Goal: Task Accomplishment & Management: Manage account settings

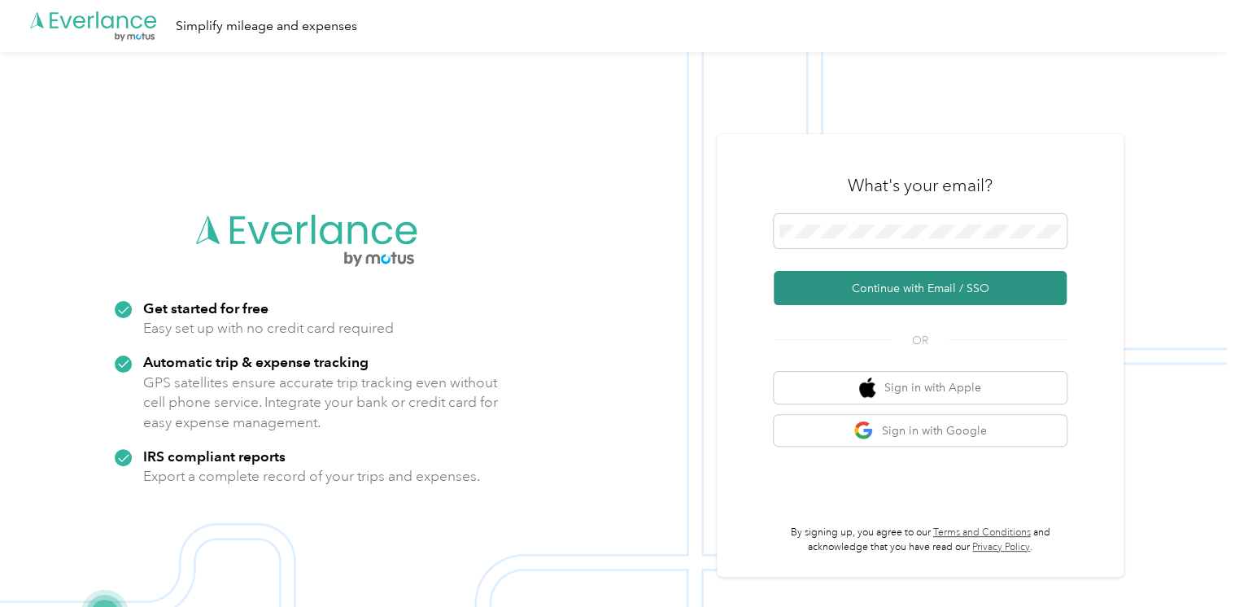
click at [929, 294] on button "Continue with Email / SSO" at bounding box center [919, 288] width 293 height 34
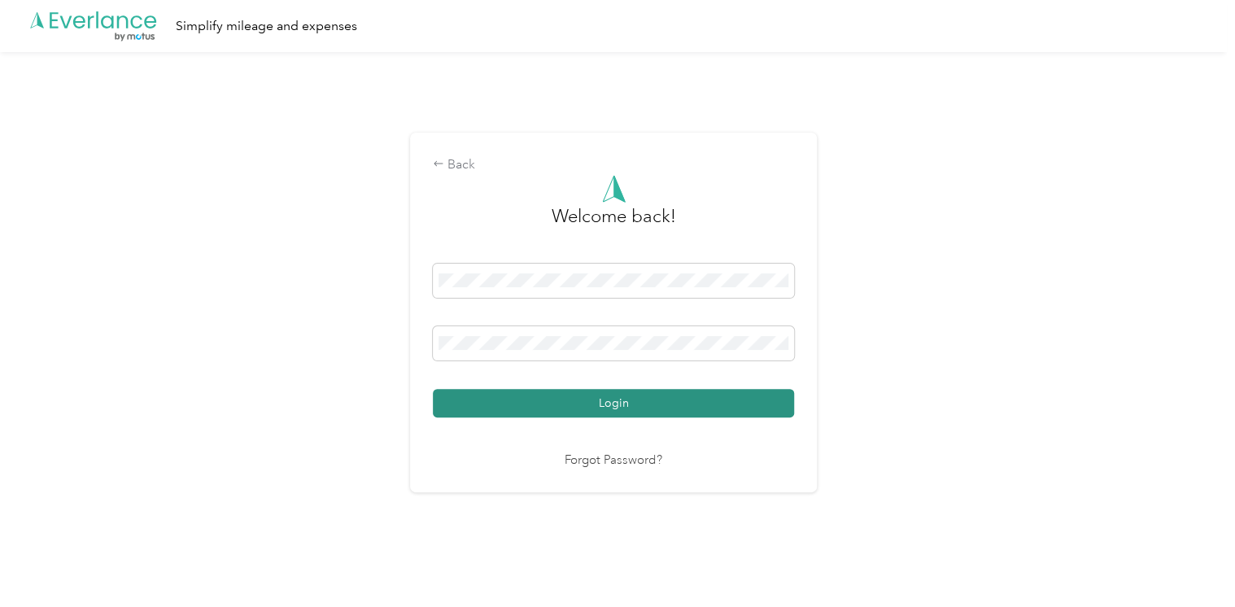
click at [644, 405] on button "Login" at bounding box center [613, 403] width 361 height 28
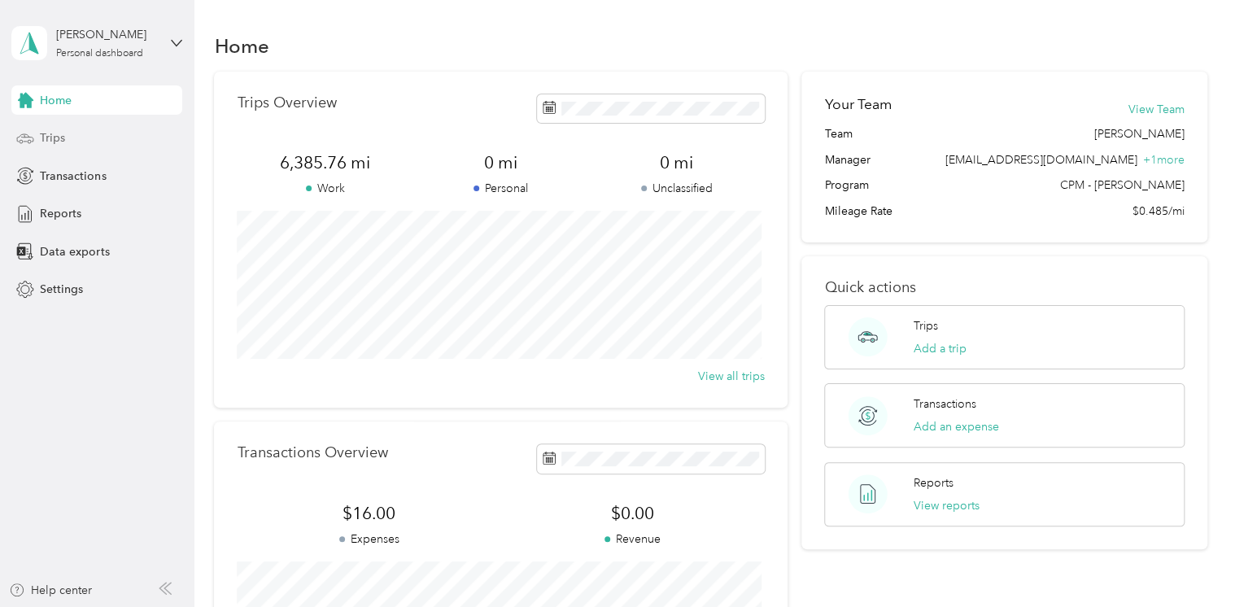
click at [104, 132] on div "Trips" at bounding box center [96, 138] width 171 height 29
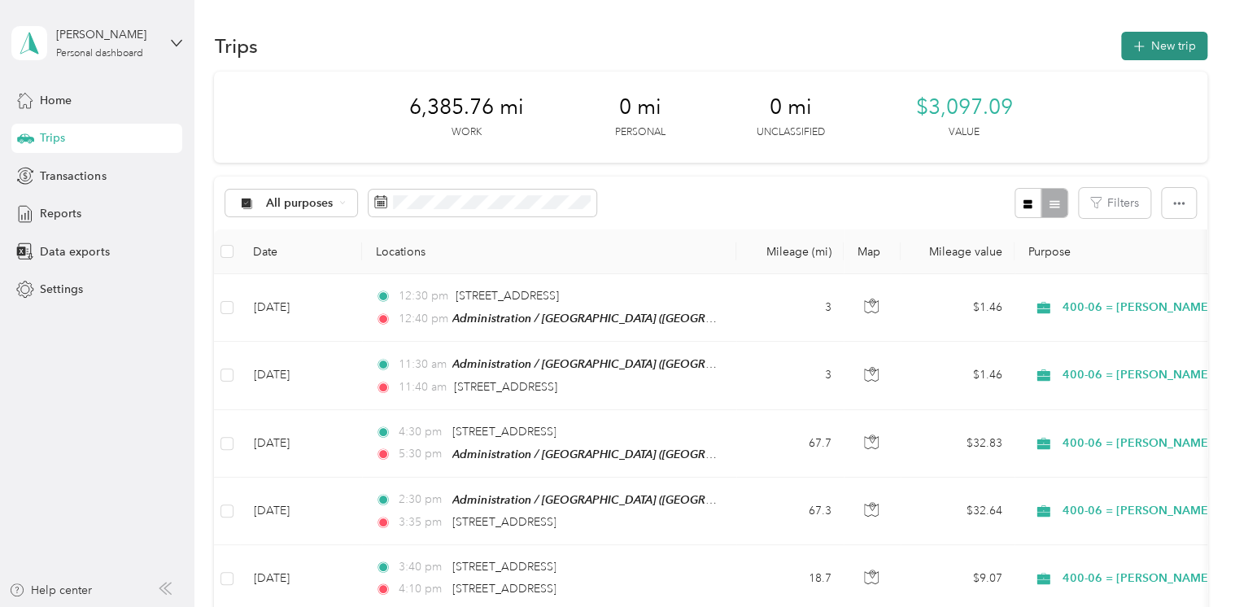
click at [1152, 40] on button "New trip" at bounding box center [1164, 46] width 86 height 28
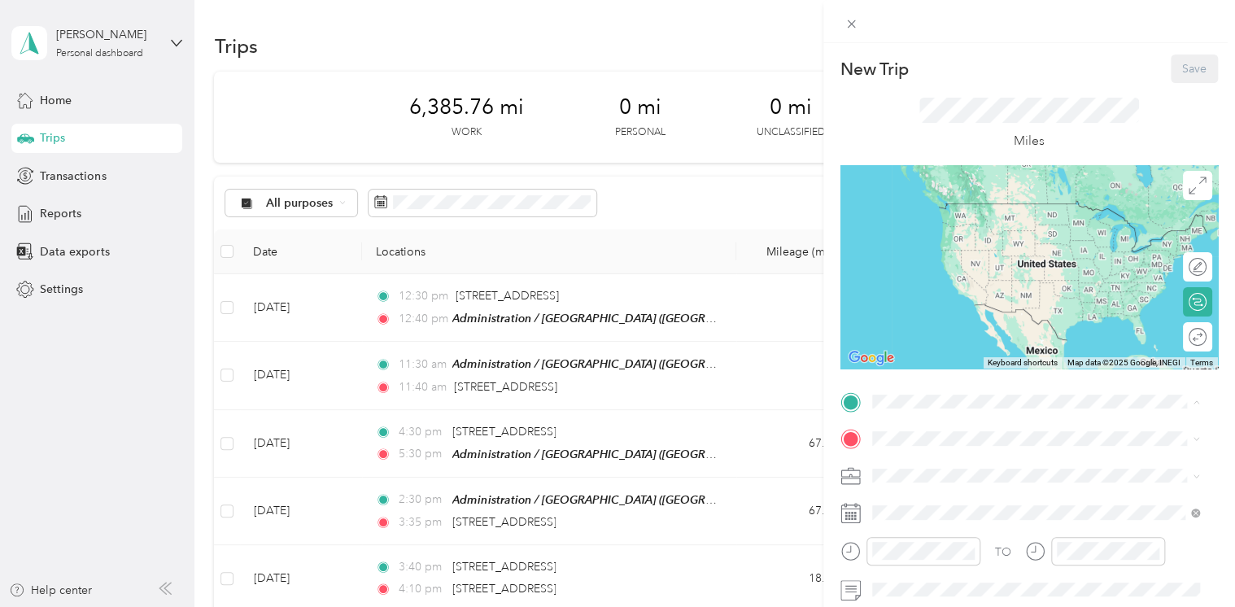
click at [1037, 252] on div "TEAM Administration / [GEOGRAPHIC_DATA], [US_STATE], [GEOGRAPHIC_DATA]" at bounding box center [1047, 235] width 291 height 66
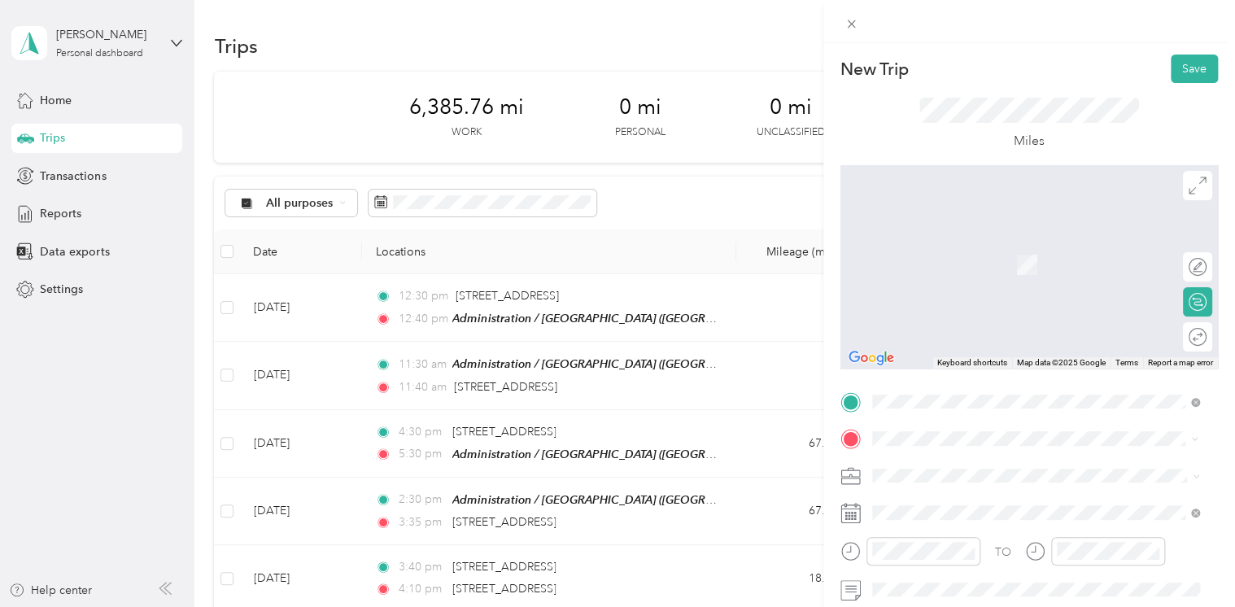
click at [1000, 248] on span "[STREET_ADDRESS][US_STATE]" at bounding box center [983, 240] width 163 height 15
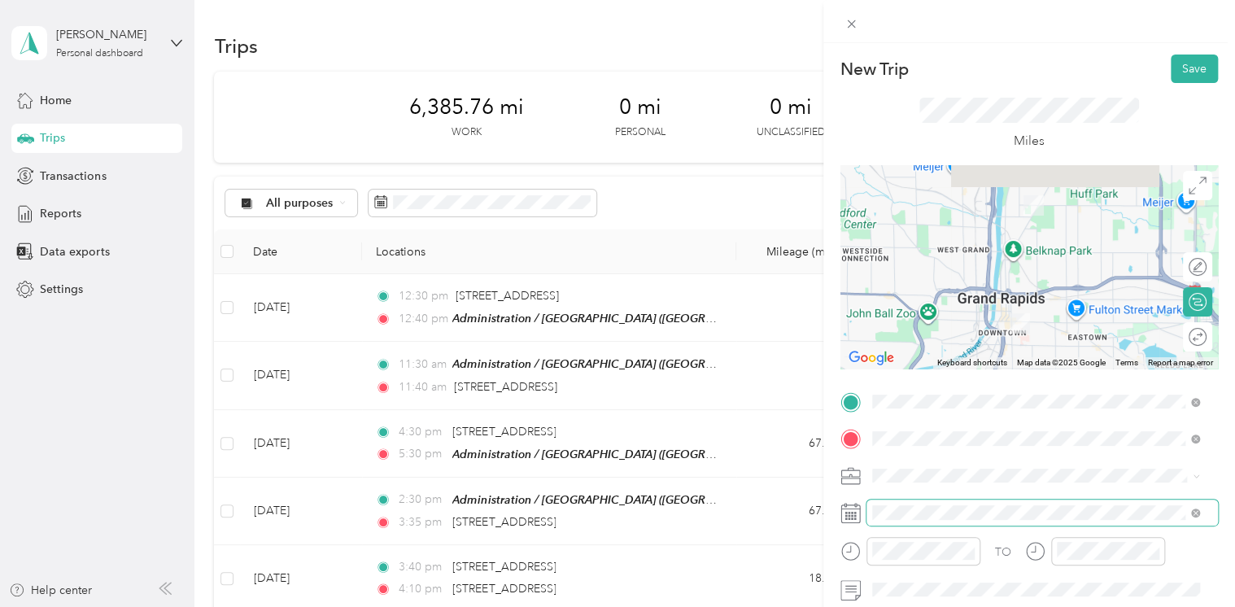
scroll to position [81, 0]
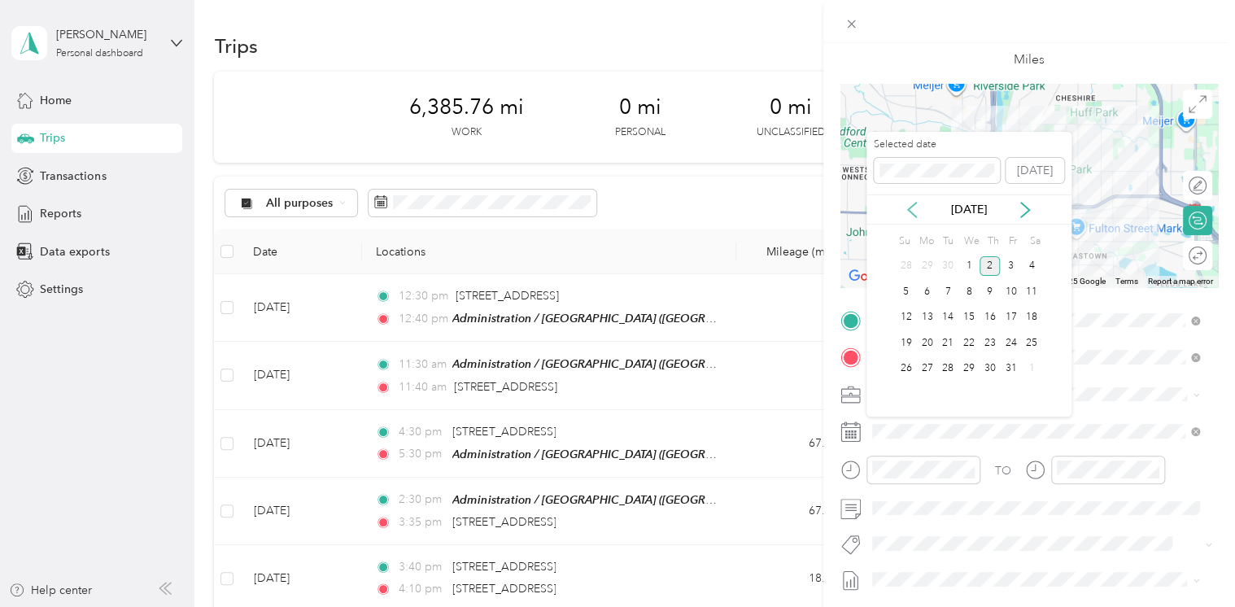
click at [910, 211] on icon at bounding box center [912, 210] width 8 height 15
click at [926, 339] on div "22" at bounding box center [926, 343] width 21 height 20
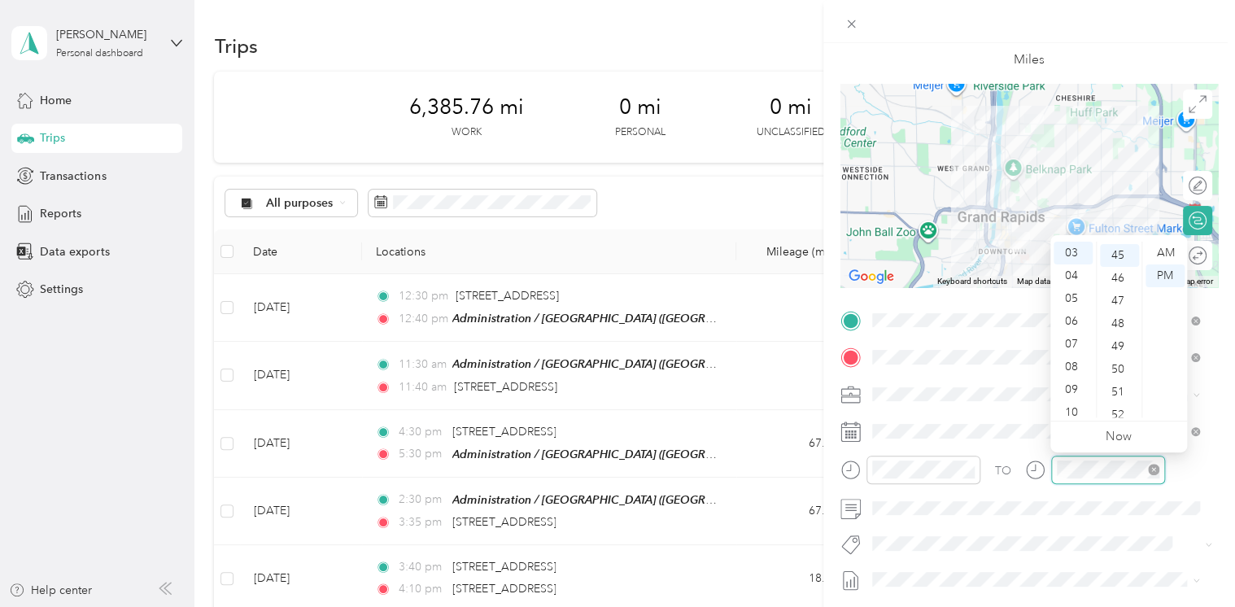
scroll to position [1025, 0]
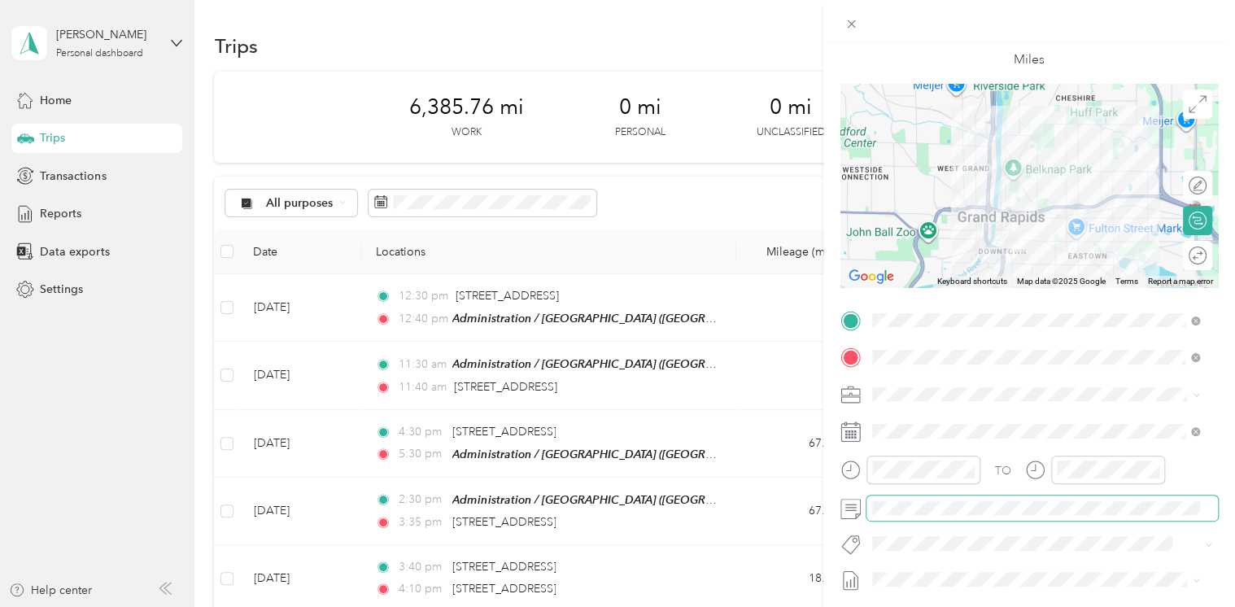
click at [1020, 515] on span at bounding box center [1041, 508] width 351 height 26
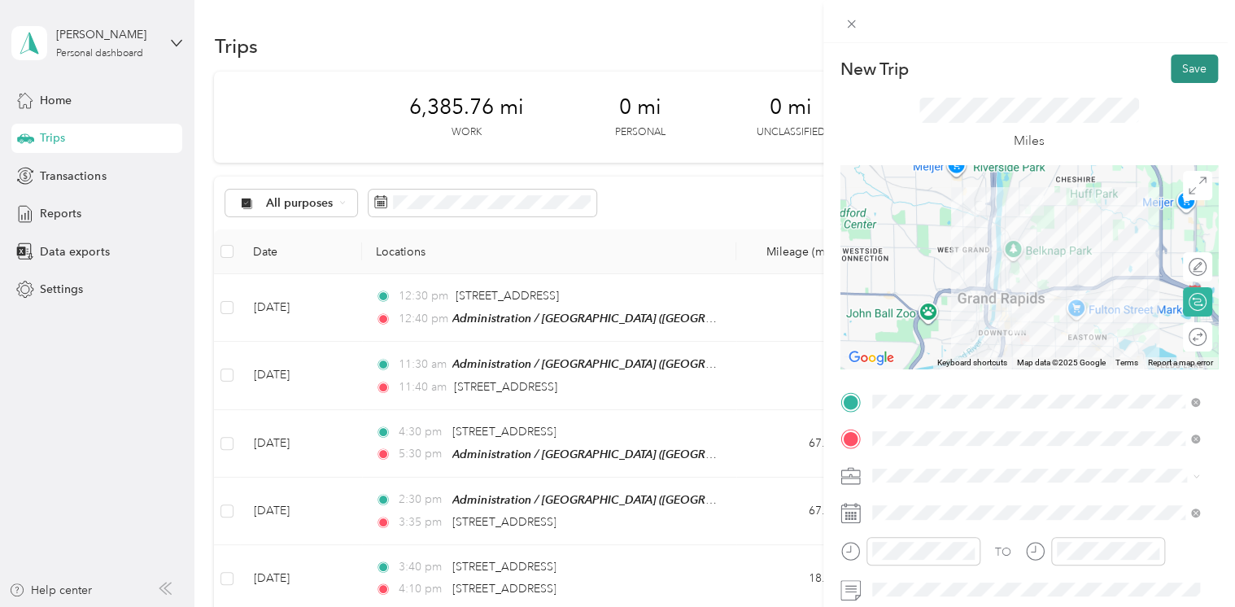
click at [1170, 75] on button "Save" at bounding box center [1193, 68] width 47 height 28
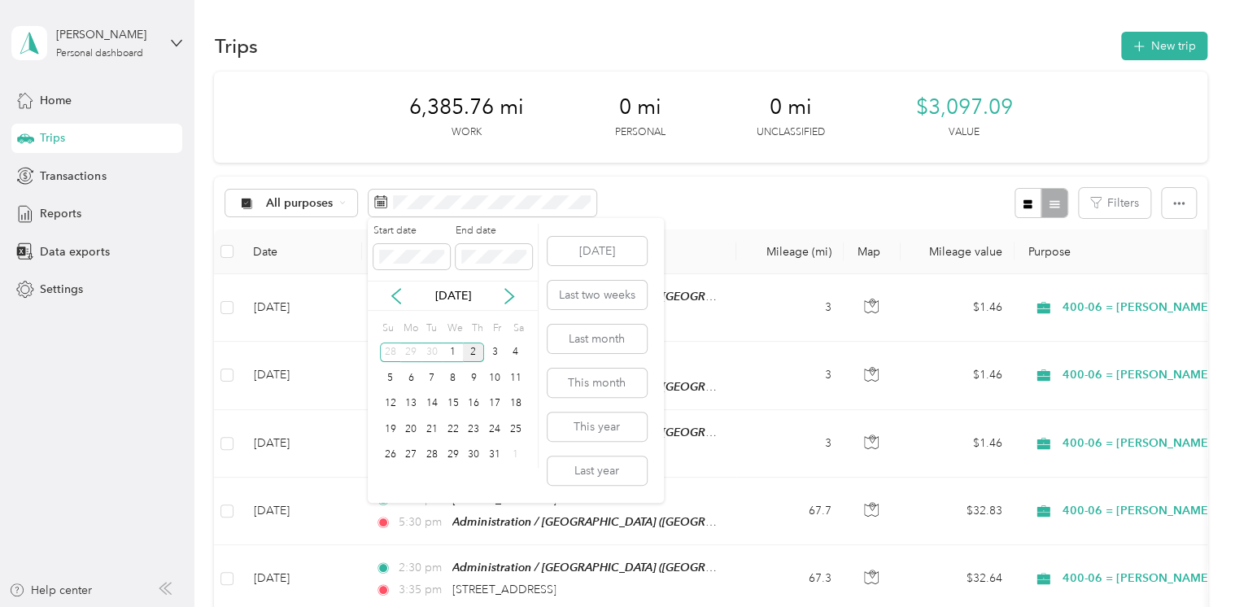
drag, startPoint x: 394, startPoint y: 298, endPoint x: 396, endPoint y: 313, distance: 15.6
click at [394, 297] on icon at bounding box center [396, 296] width 16 height 16
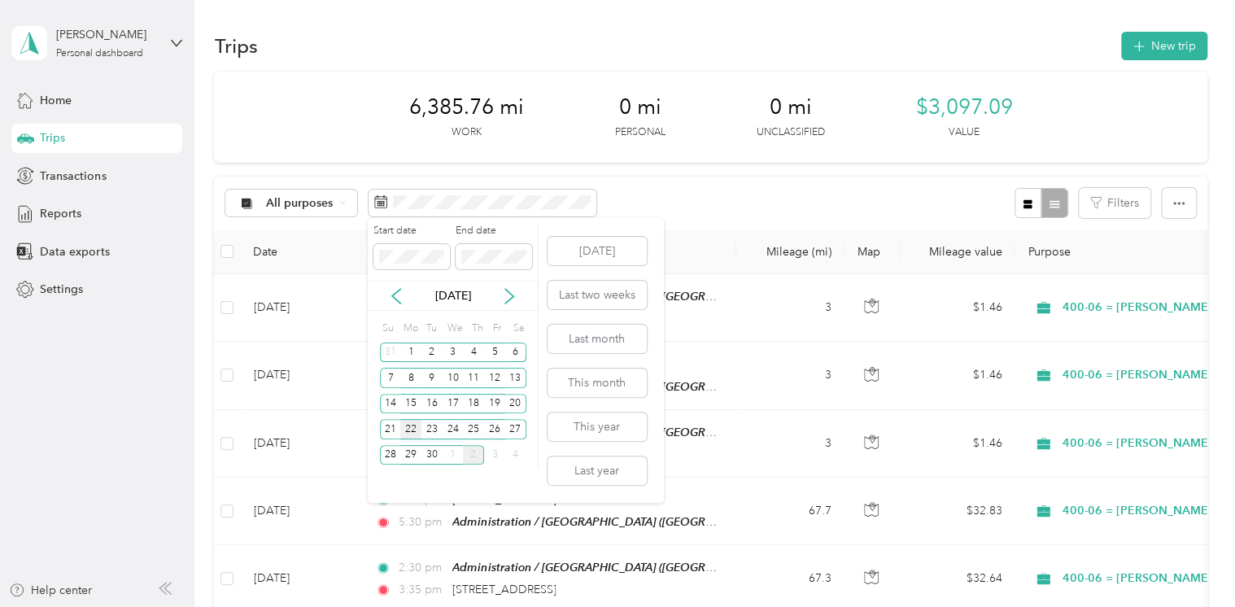
click at [404, 432] on div "22" at bounding box center [410, 429] width 21 height 20
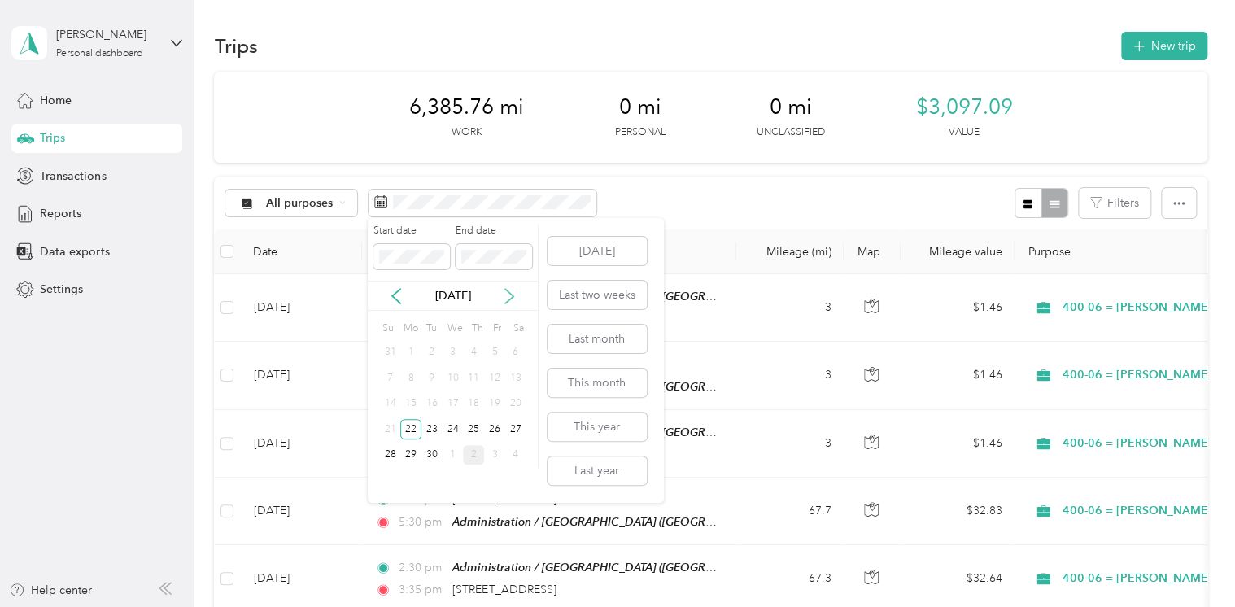
click at [508, 291] on icon at bounding box center [509, 296] width 8 height 15
click at [399, 297] on icon at bounding box center [396, 296] width 16 height 16
click at [475, 449] on div "2" at bounding box center [473, 455] width 21 height 20
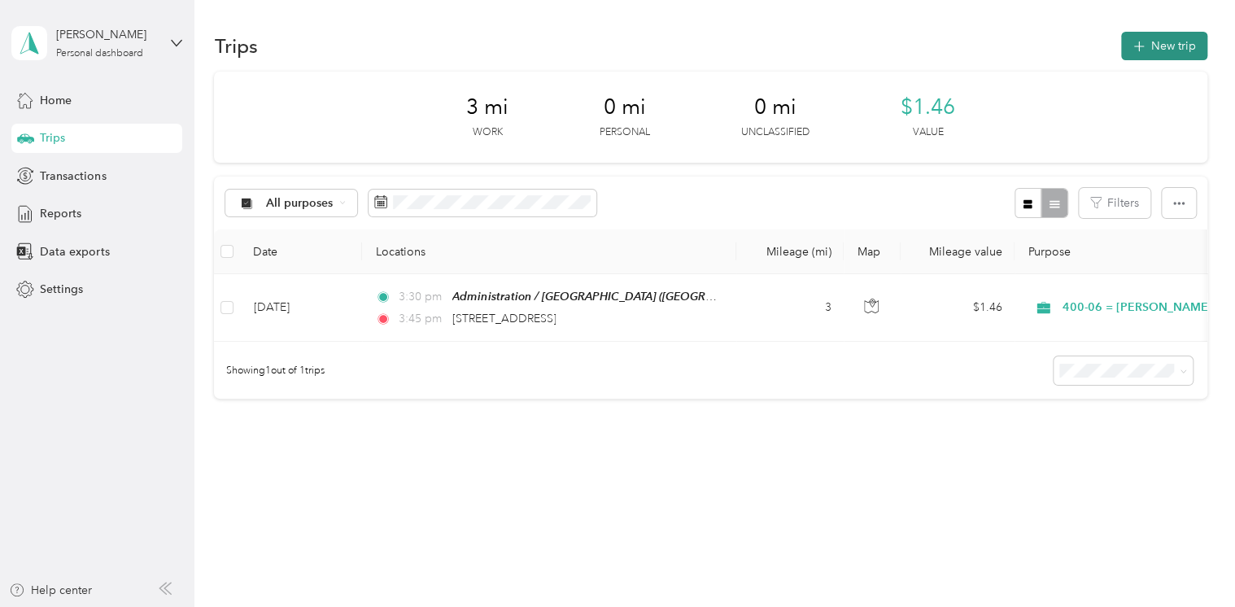
click at [1141, 37] on button "New trip" at bounding box center [1164, 46] width 86 height 28
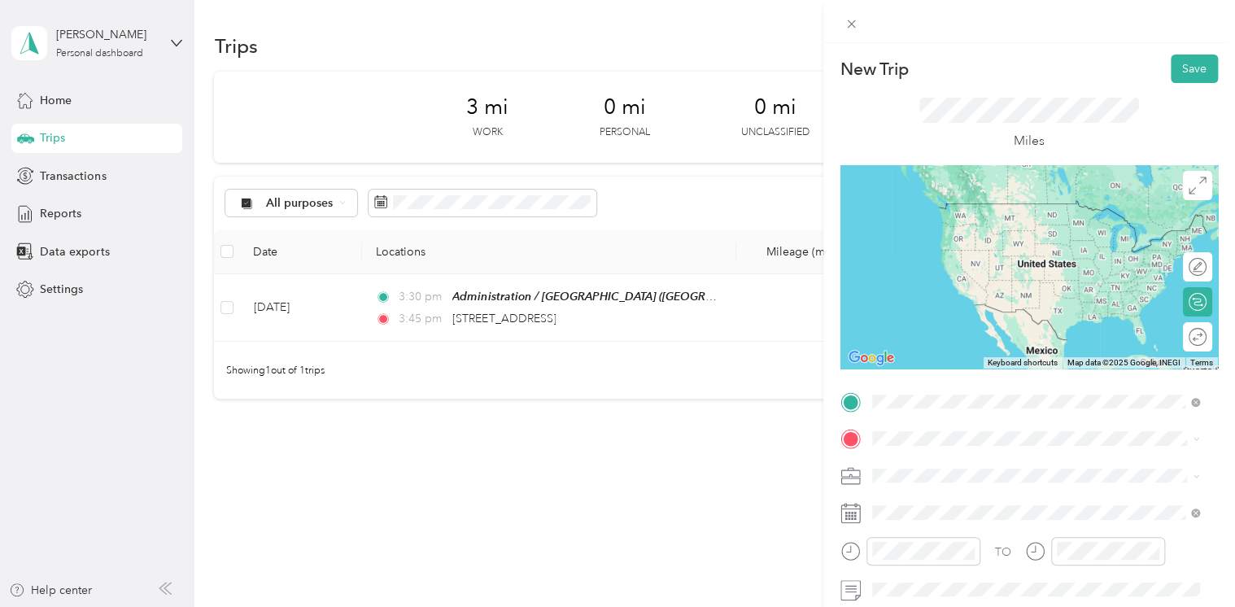
click at [999, 211] on span "[STREET_ADDRESS][US_STATE]" at bounding box center [983, 203] width 163 height 15
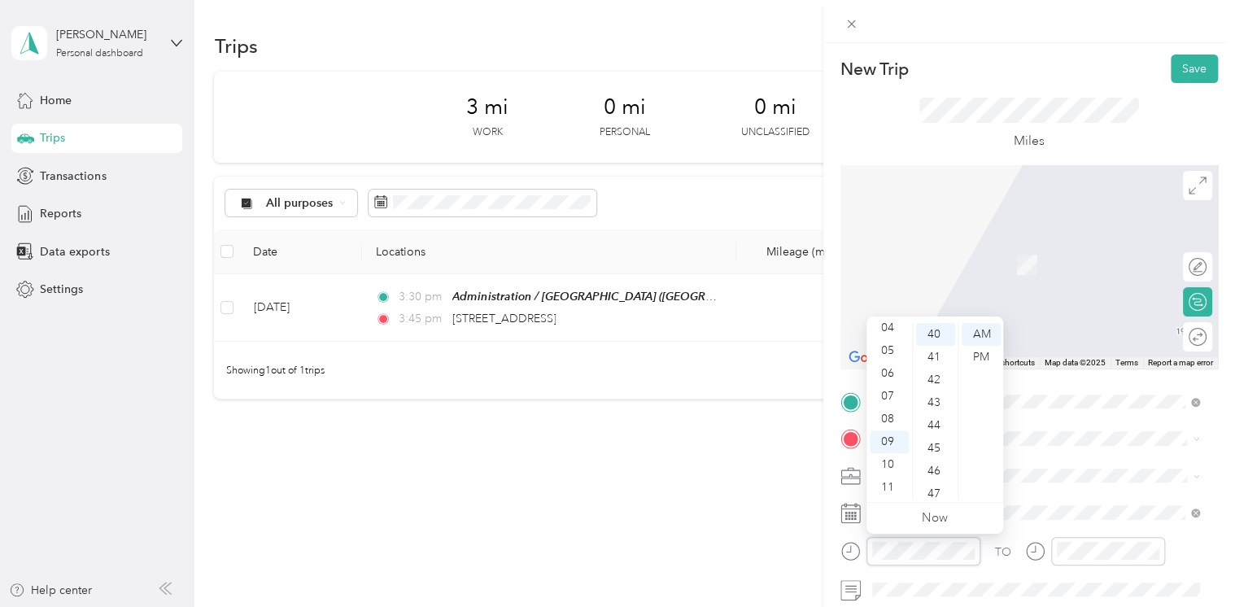
scroll to position [911, 0]
click at [1139, 446] on span at bounding box center [1041, 438] width 351 height 26
click at [898, 290] on div "[GEOGRAPHIC_DATA][US_STATE], [GEOGRAPHIC_DATA]" at bounding box center [1036, 277] width 316 height 34
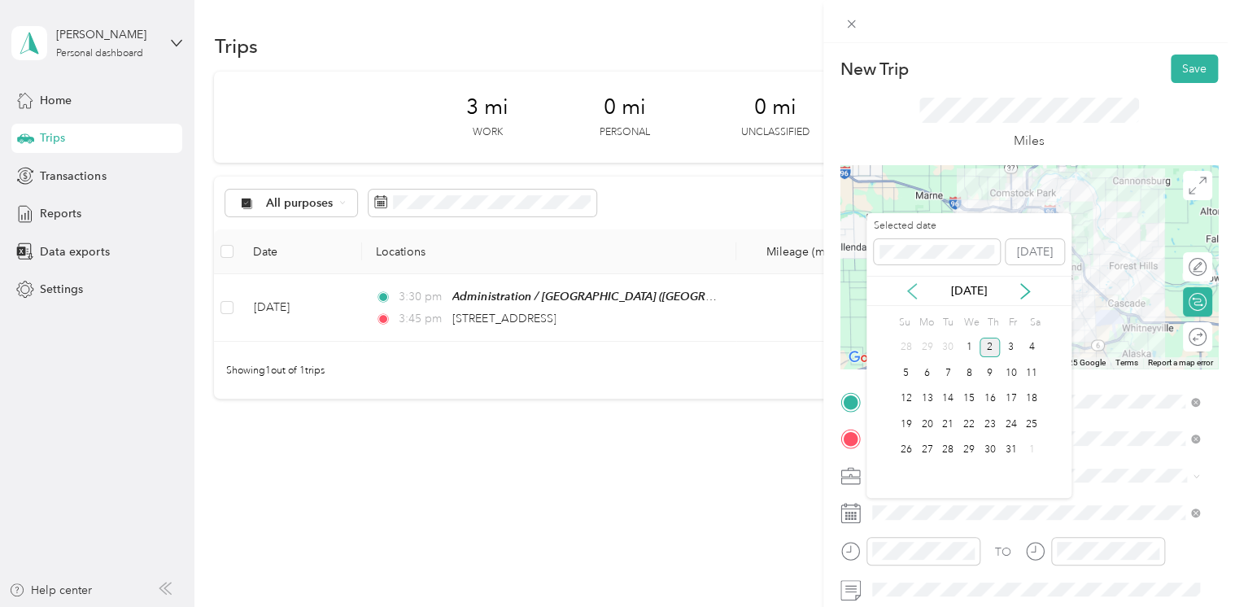
click at [917, 283] on icon at bounding box center [912, 291] width 16 height 16
click at [925, 418] on div "22" at bounding box center [926, 424] width 21 height 20
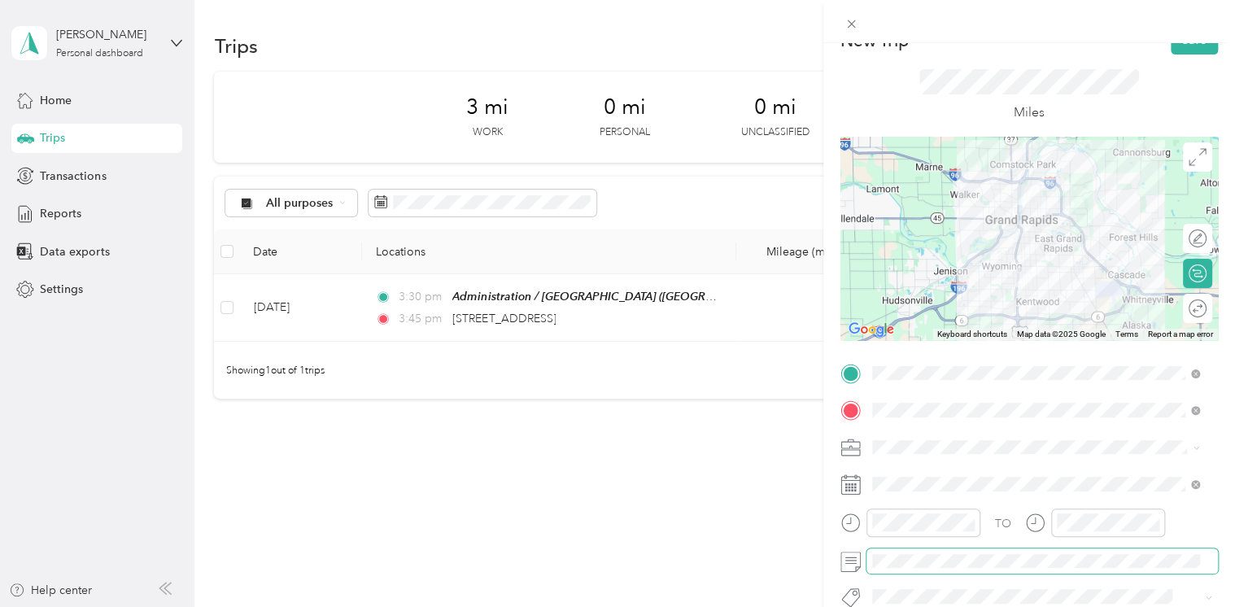
scroll to position [0, 0]
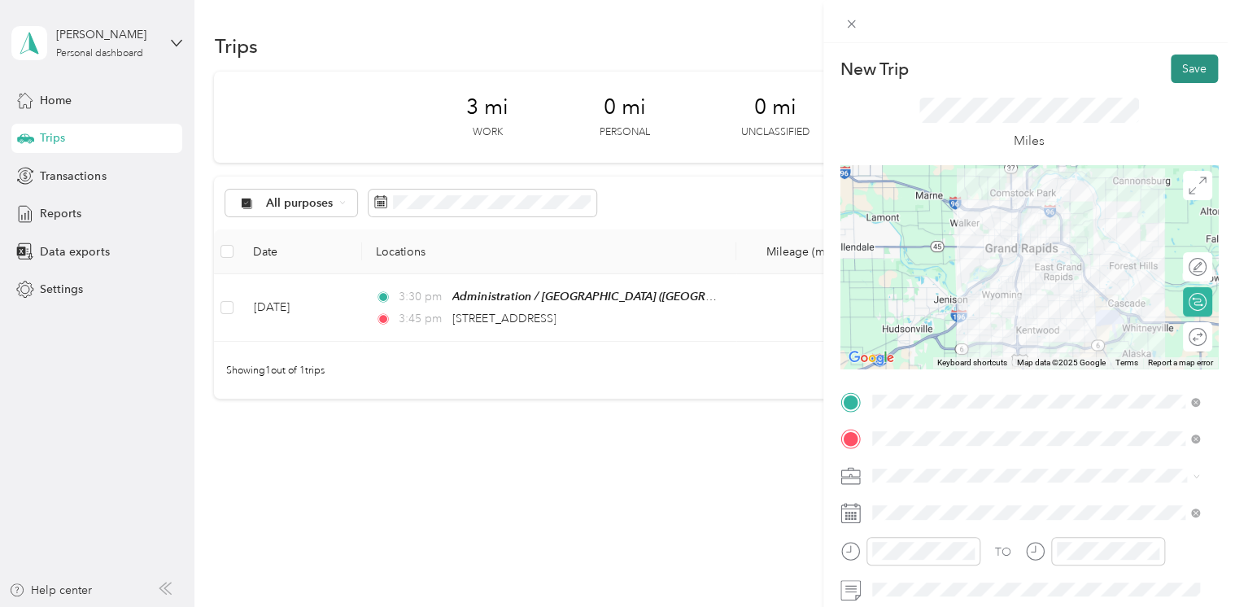
click at [1173, 66] on button "Save" at bounding box center [1193, 68] width 47 height 28
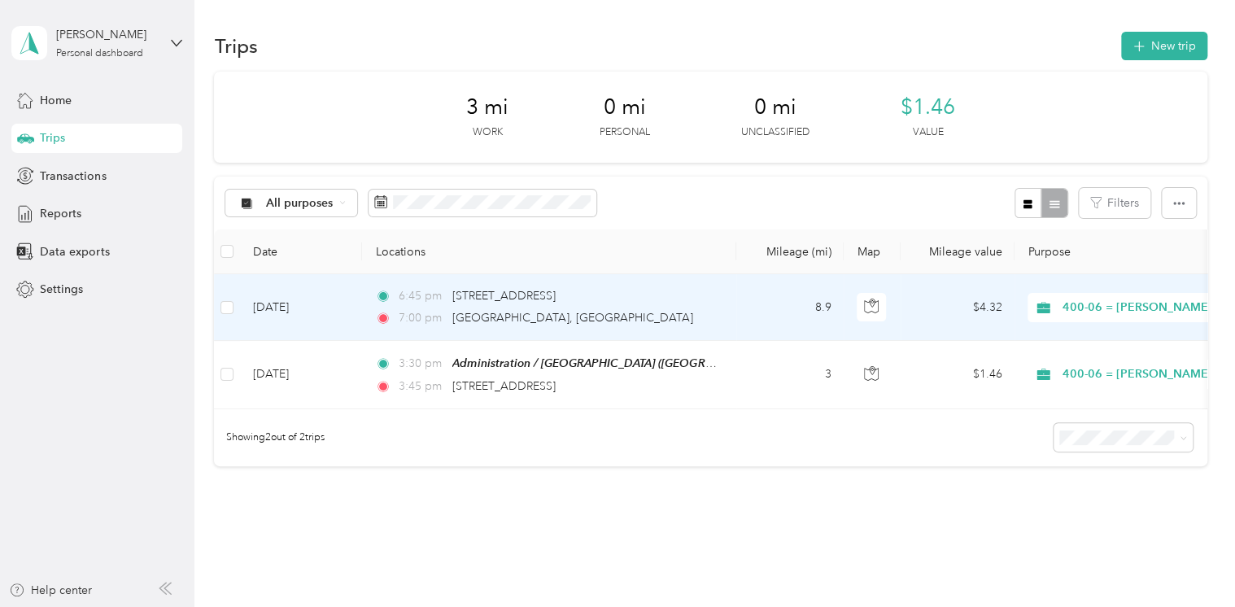
click at [734, 314] on td "6:45 pm [STREET_ADDRESS] 7:00 pm [GEOGRAPHIC_DATA]" at bounding box center [549, 307] width 374 height 67
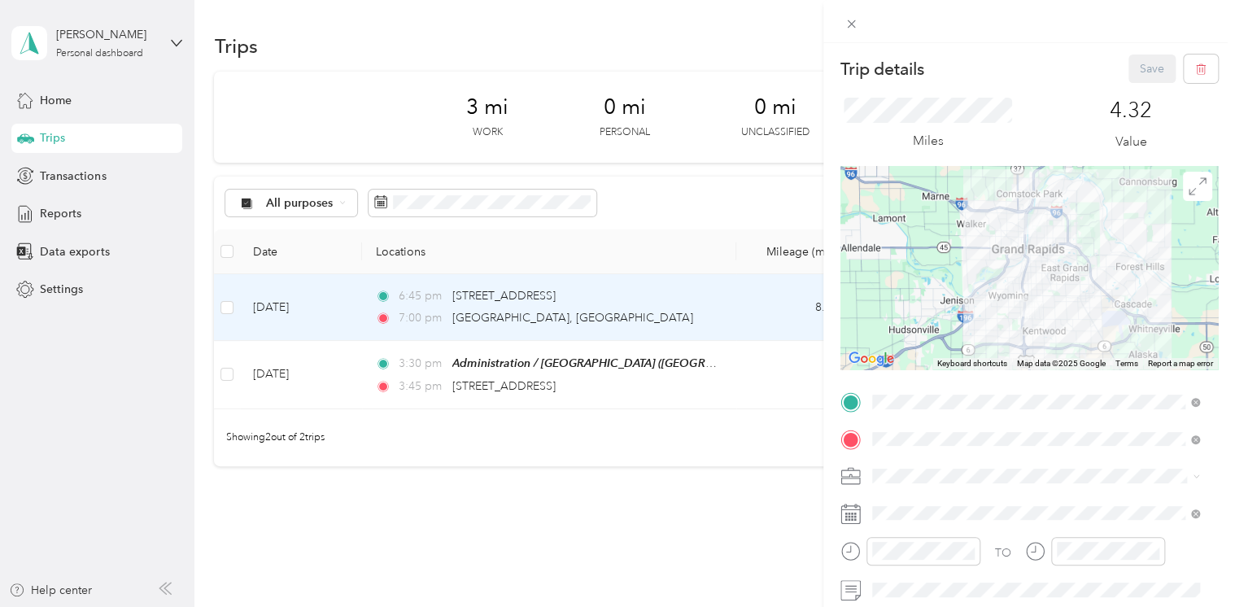
click at [1042, 347] on span "[GEOGRAPHIC_DATA], [US_STATE], [GEOGRAPHIC_DATA]" at bounding box center [995, 361] width 186 height 31
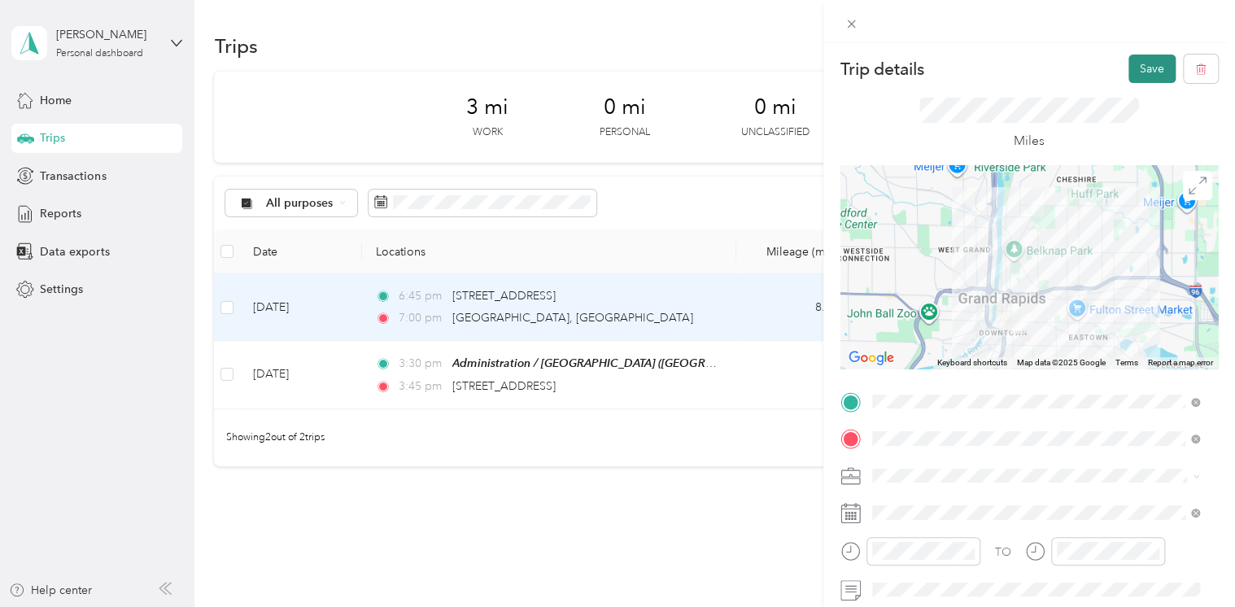
click at [1142, 70] on button "Save" at bounding box center [1151, 68] width 47 height 28
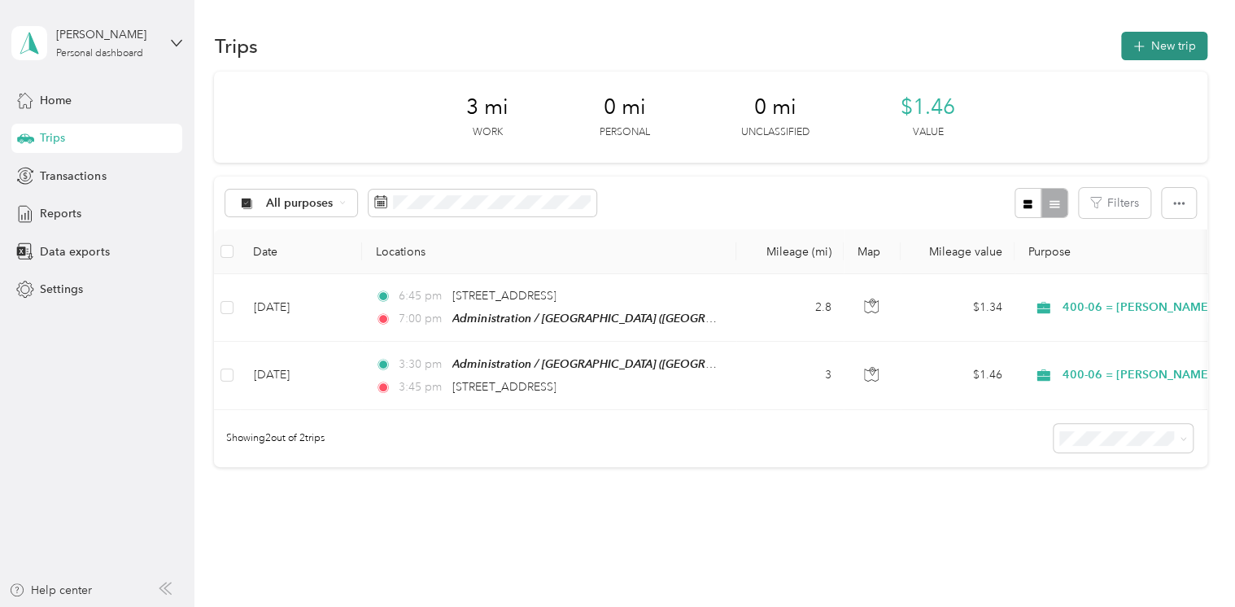
drag, startPoint x: 1135, startPoint y: 28, endPoint x: 1131, endPoint y: 41, distance: 13.6
click at [1135, 29] on div "Trips New trip" at bounding box center [710, 45] width 992 height 34
click at [1131, 44] on icon "button" at bounding box center [1138, 46] width 19 height 19
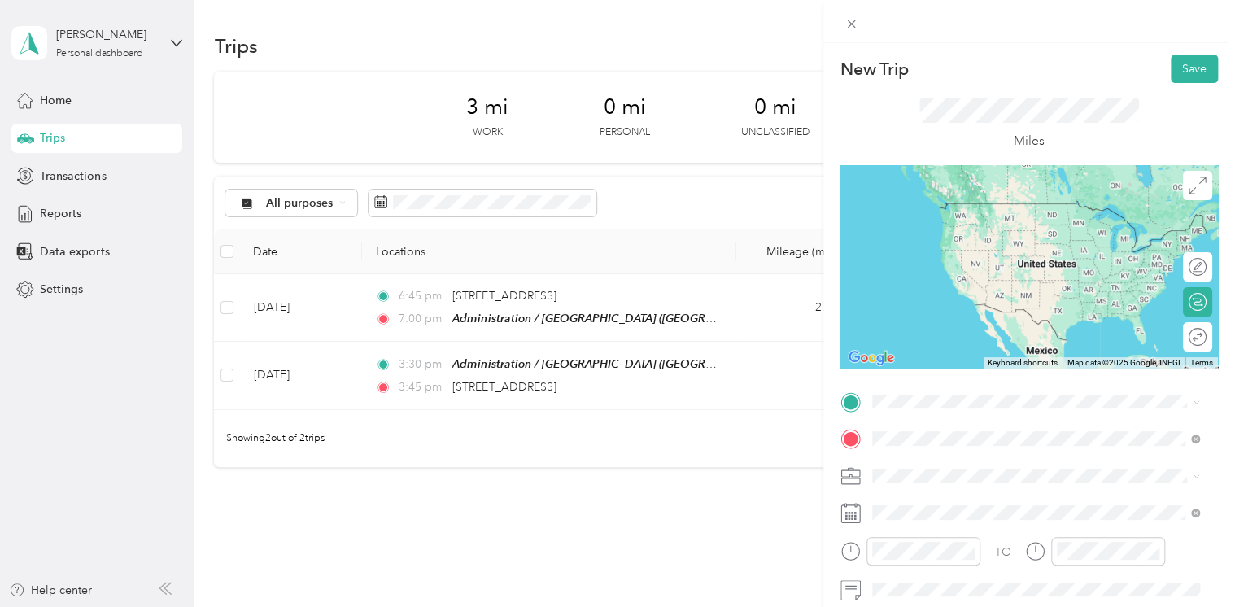
click at [1037, 332] on span "[STREET_ADDRESS][US_STATE]" at bounding box center [983, 324] width 163 height 15
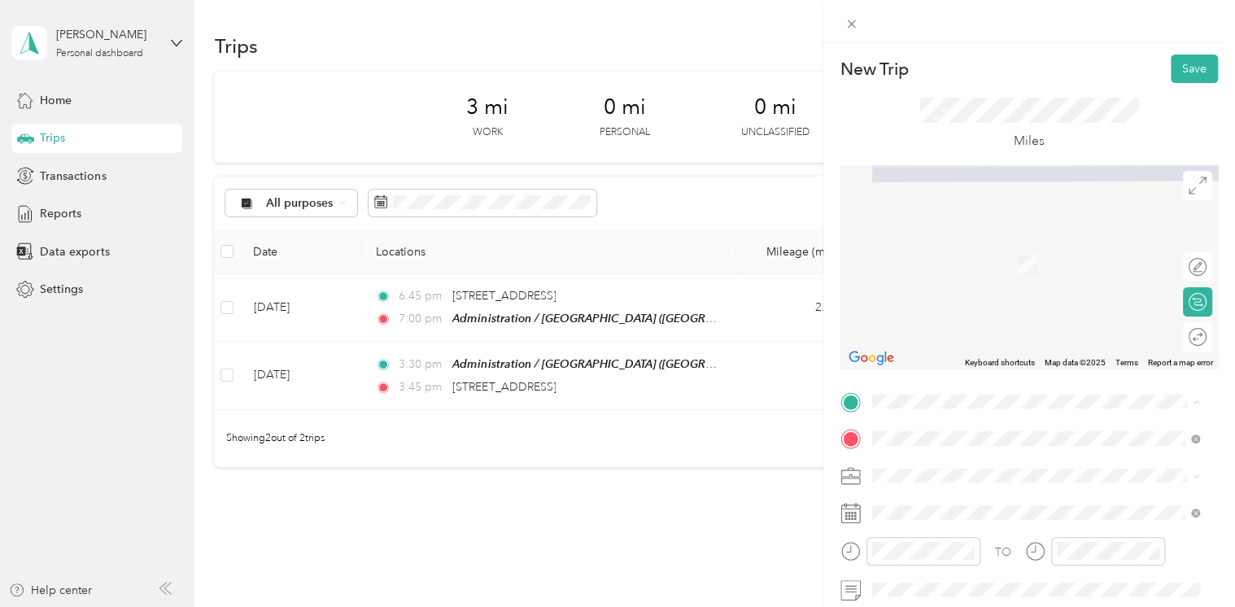
click at [1017, 235] on span "[GEOGRAPHIC_DATA], [US_STATE], [GEOGRAPHIC_DATA]" at bounding box center [995, 250] width 186 height 31
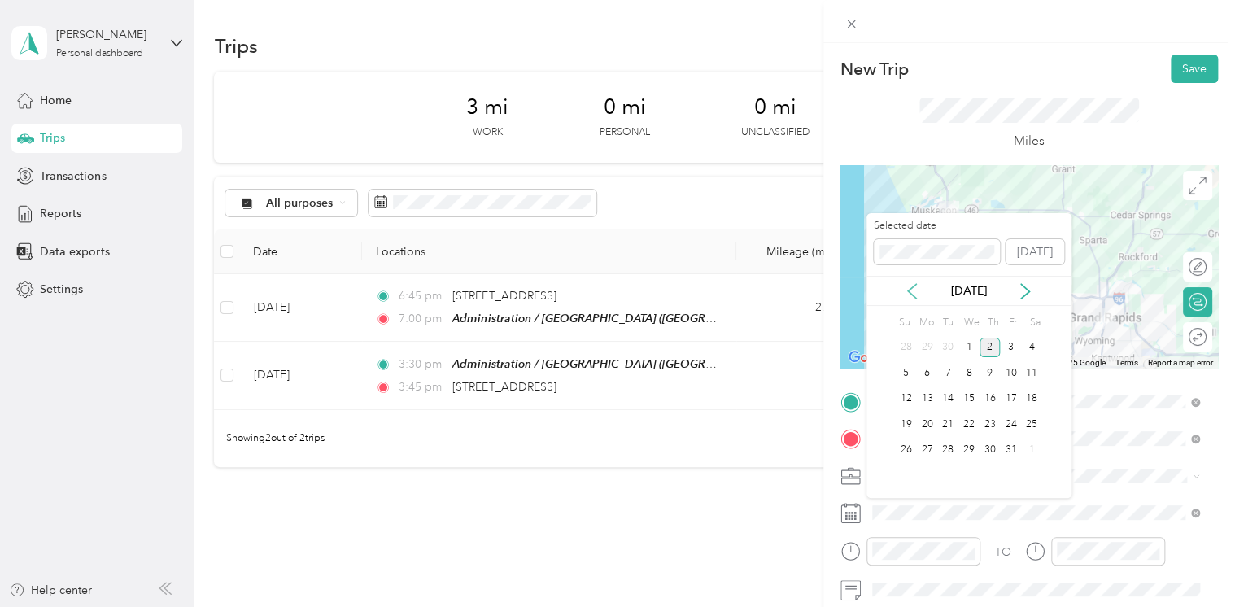
click at [907, 291] on icon at bounding box center [912, 291] width 16 height 16
click at [968, 425] on div "24" at bounding box center [968, 424] width 21 height 20
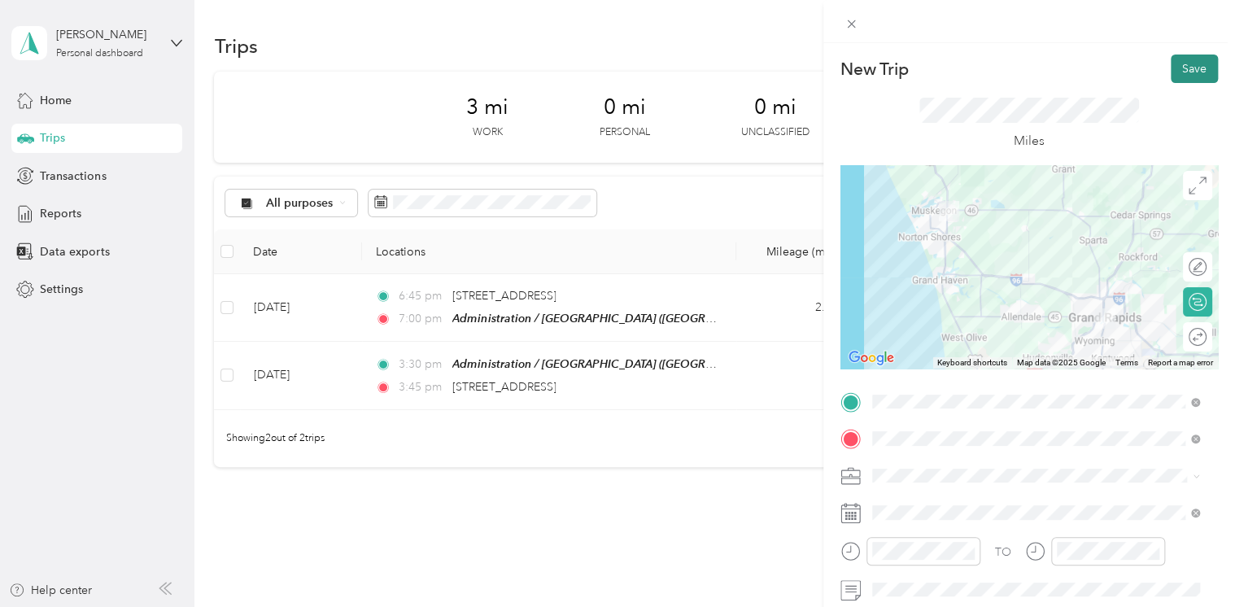
click at [1170, 75] on button "Save" at bounding box center [1193, 68] width 47 height 28
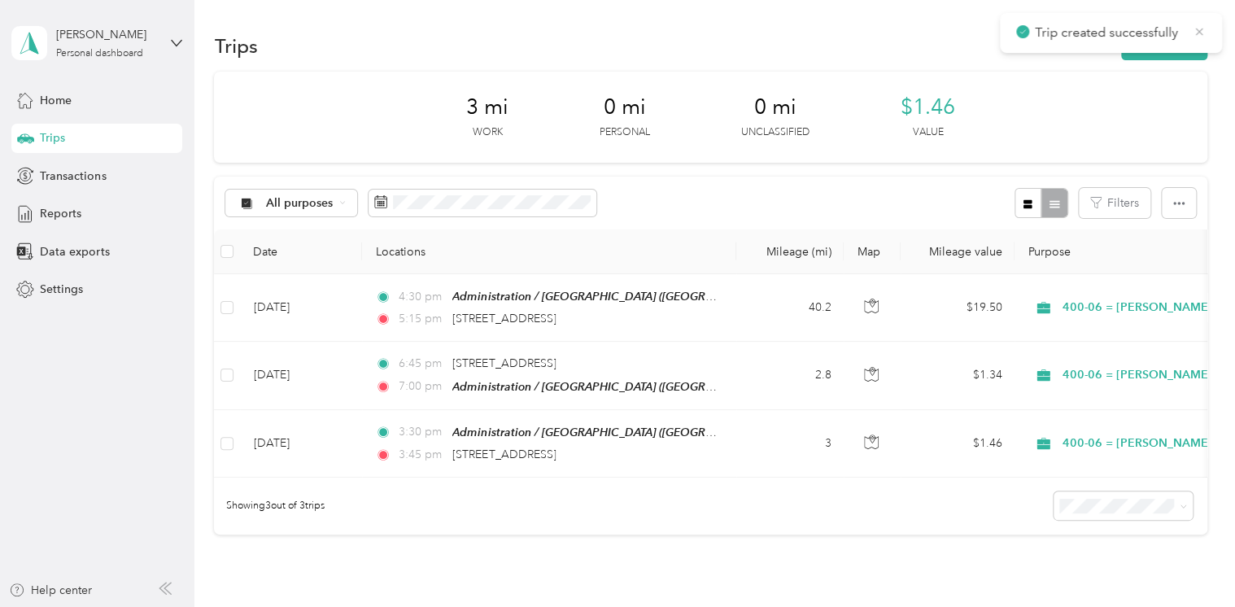
click at [1202, 34] on icon at bounding box center [1198, 31] width 13 height 15
click at [1183, 45] on button "New trip" at bounding box center [1164, 46] width 86 height 28
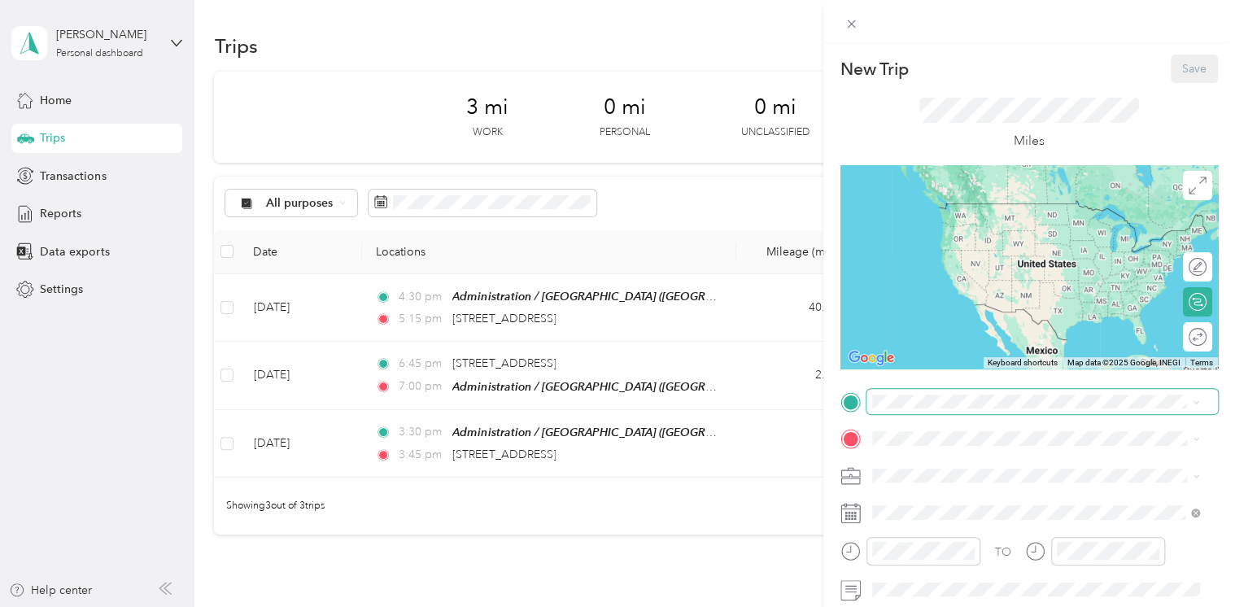
click at [942, 409] on span at bounding box center [1041, 402] width 351 height 26
click at [956, 249] on div "[STREET_ADDRESS][US_STATE]" at bounding box center [1036, 238] width 316 height 22
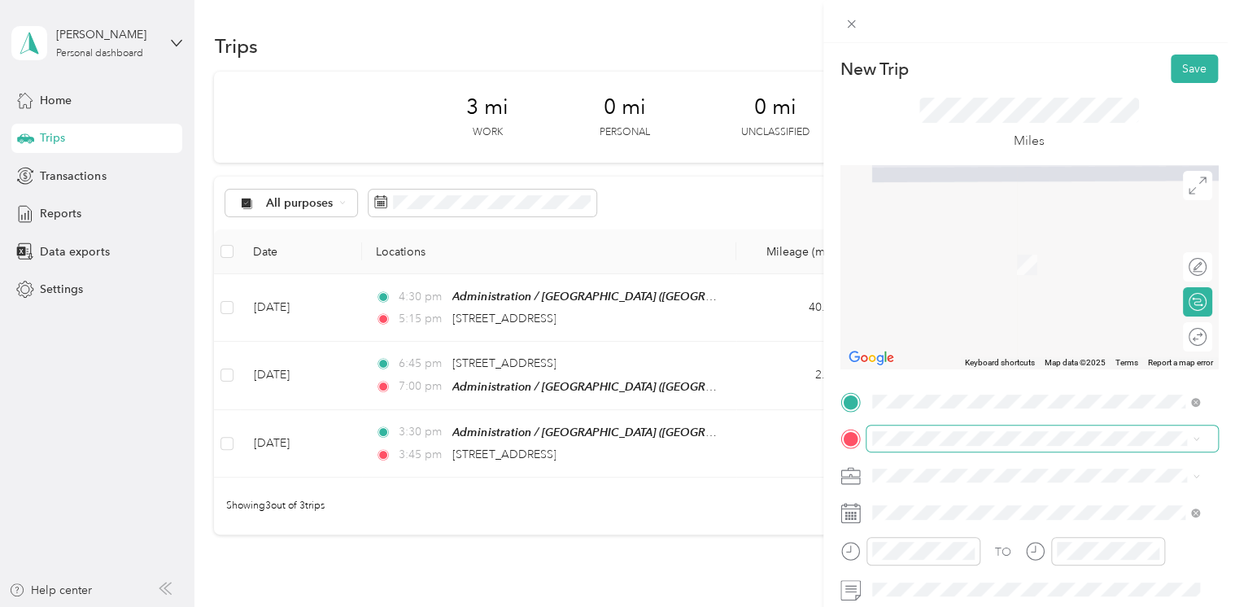
click at [926, 429] on span at bounding box center [1041, 438] width 351 height 26
click at [1024, 278] on div "TEAM Administration / [GEOGRAPHIC_DATA], [US_STATE], [GEOGRAPHIC_DATA]" at bounding box center [1047, 272] width 291 height 66
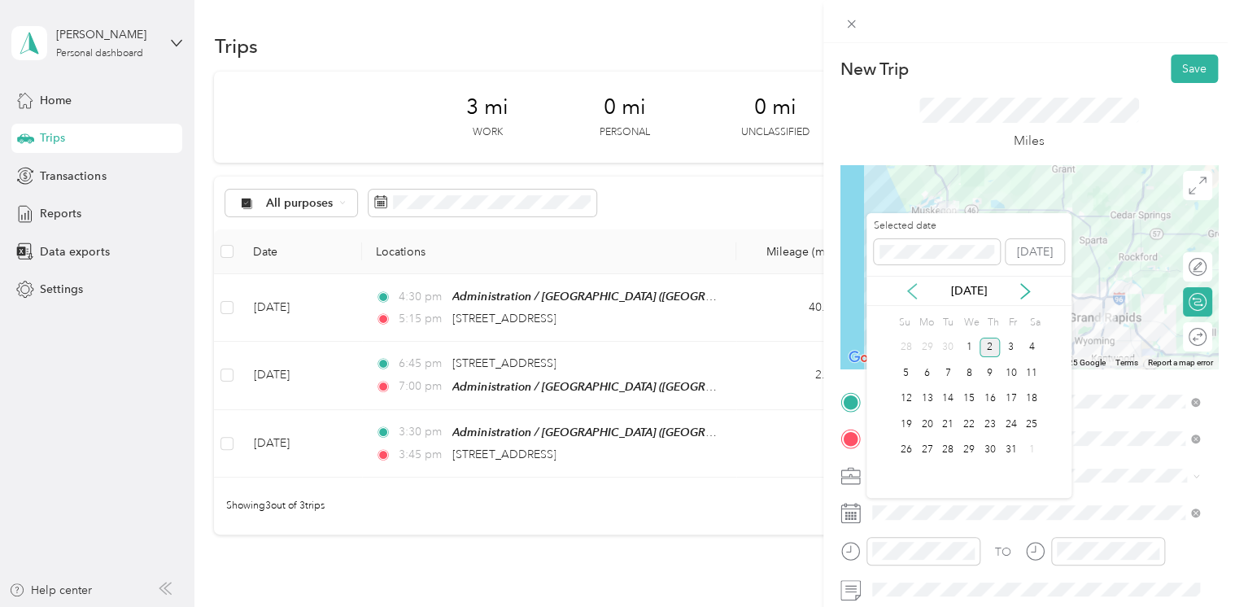
click at [913, 291] on icon at bounding box center [912, 291] width 16 height 16
click at [966, 422] on div "24" at bounding box center [968, 424] width 21 height 20
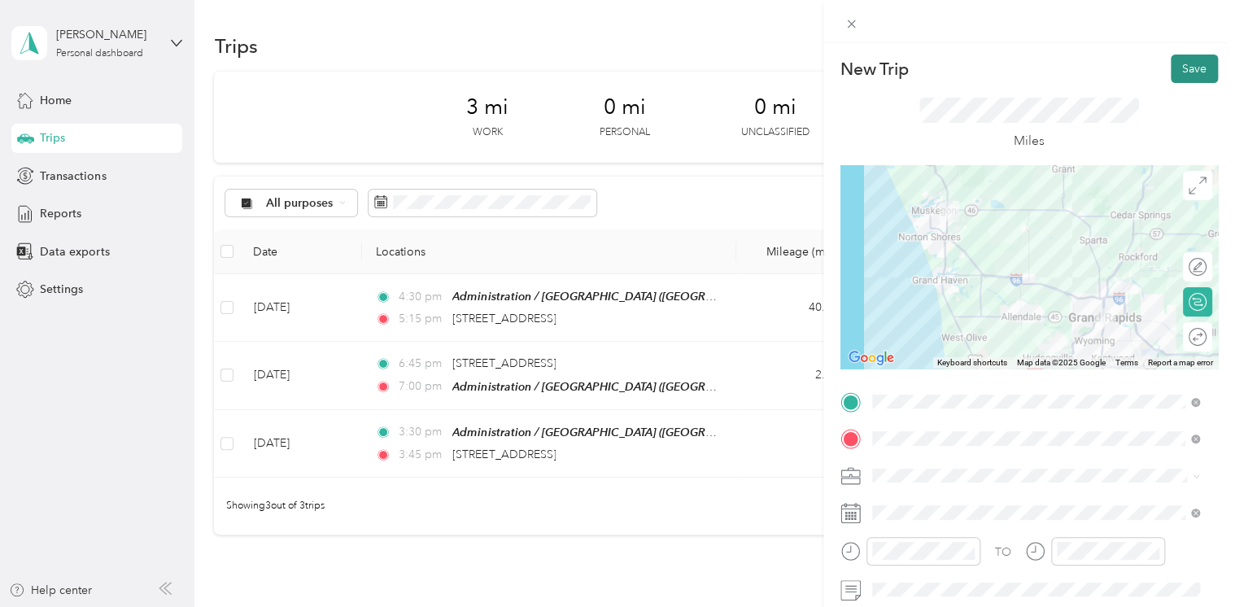
click at [1172, 72] on button "Save" at bounding box center [1193, 68] width 47 height 28
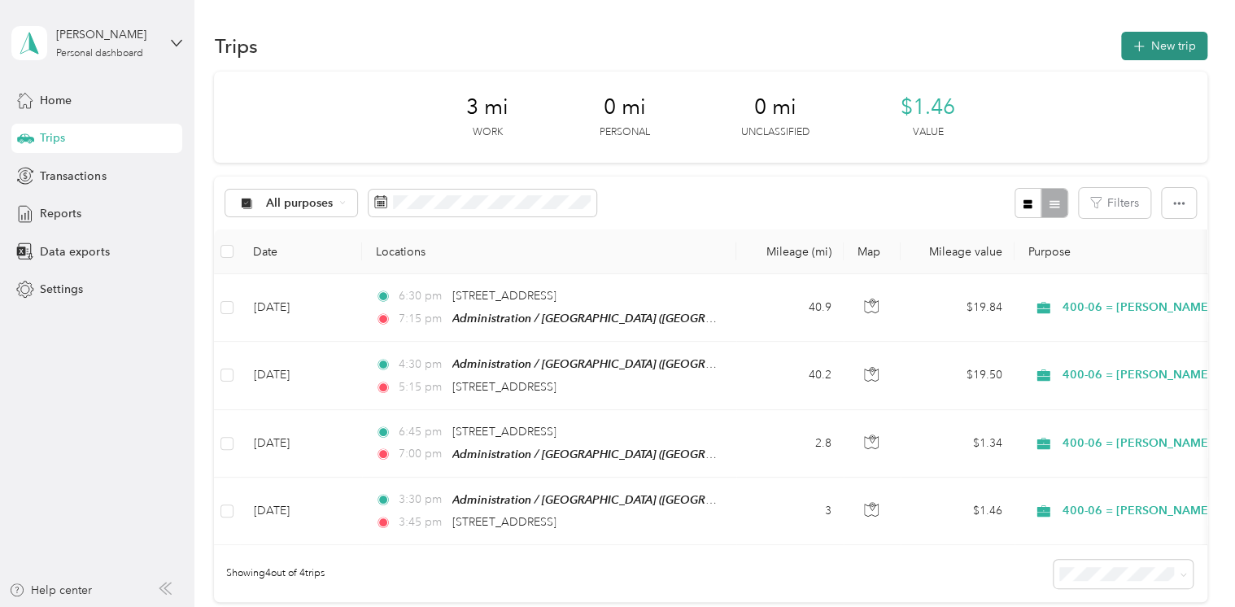
click at [1144, 43] on button "New trip" at bounding box center [1164, 46] width 86 height 28
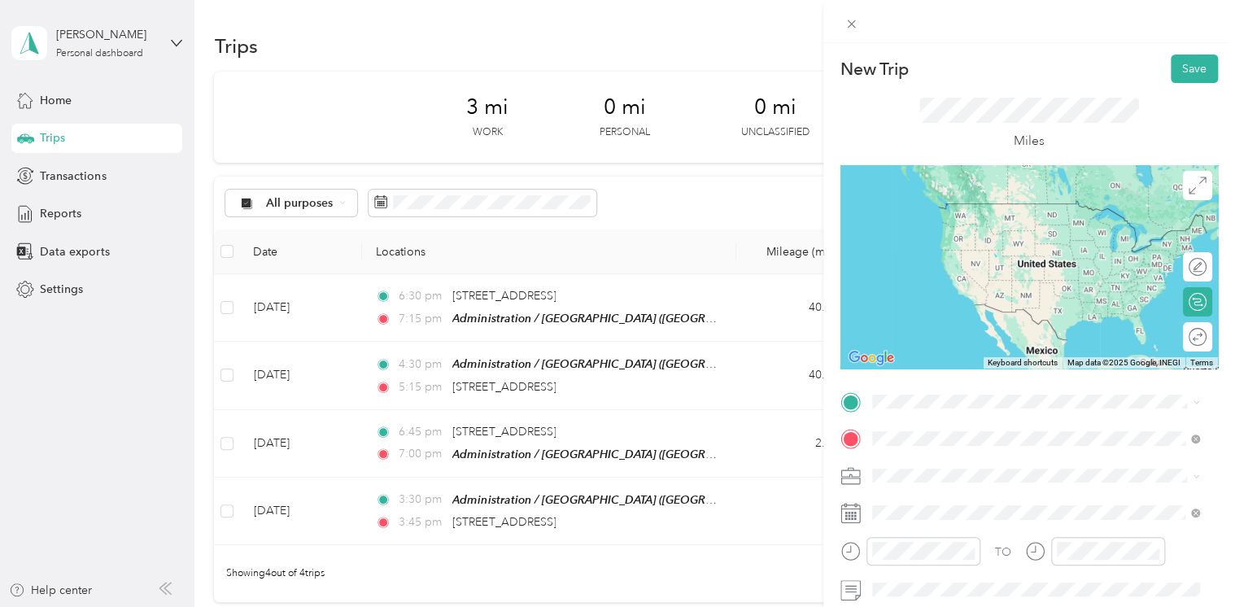
click at [970, 248] on span "[STREET_ADDRESS][US_STATE]" at bounding box center [983, 240] width 163 height 15
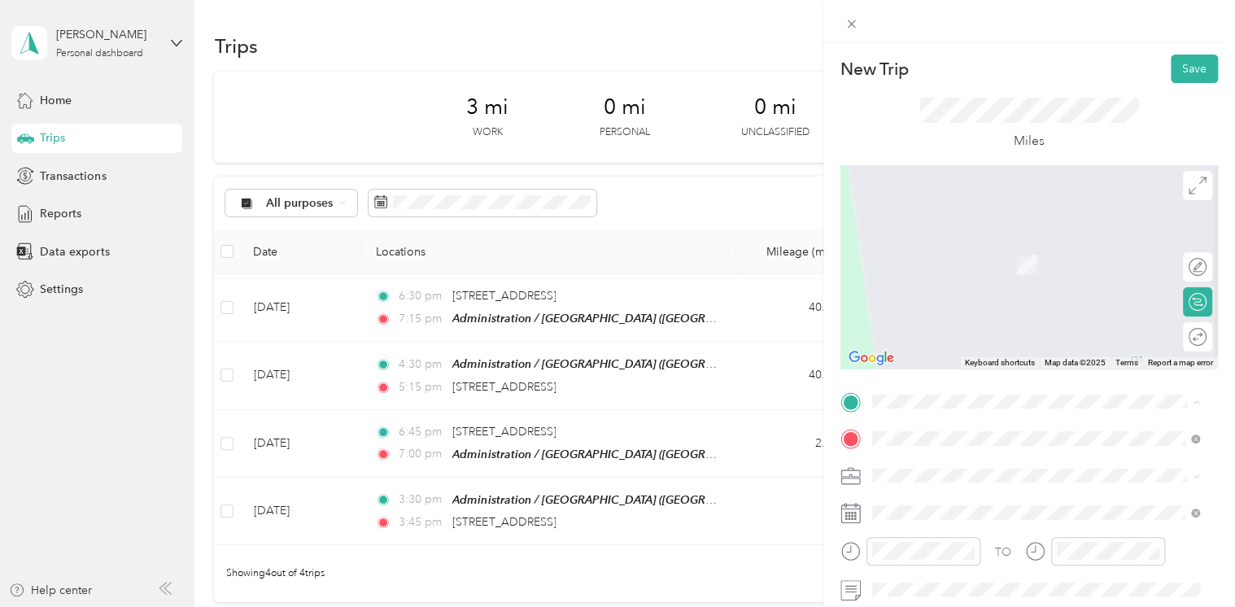
click at [1035, 223] on div "TEAM Administration / [GEOGRAPHIC_DATA], [US_STATE], [GEOGRAPHIC_DATA]" at bounding box center [1047, 235] width 291 height 66
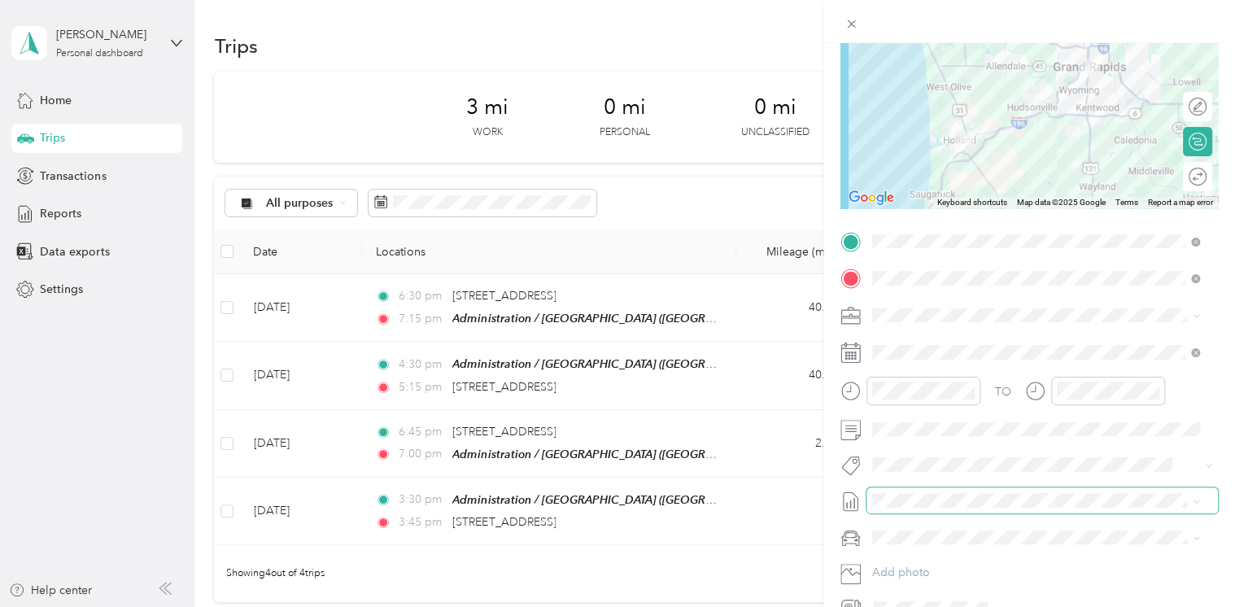
scroll to position [163, 0]
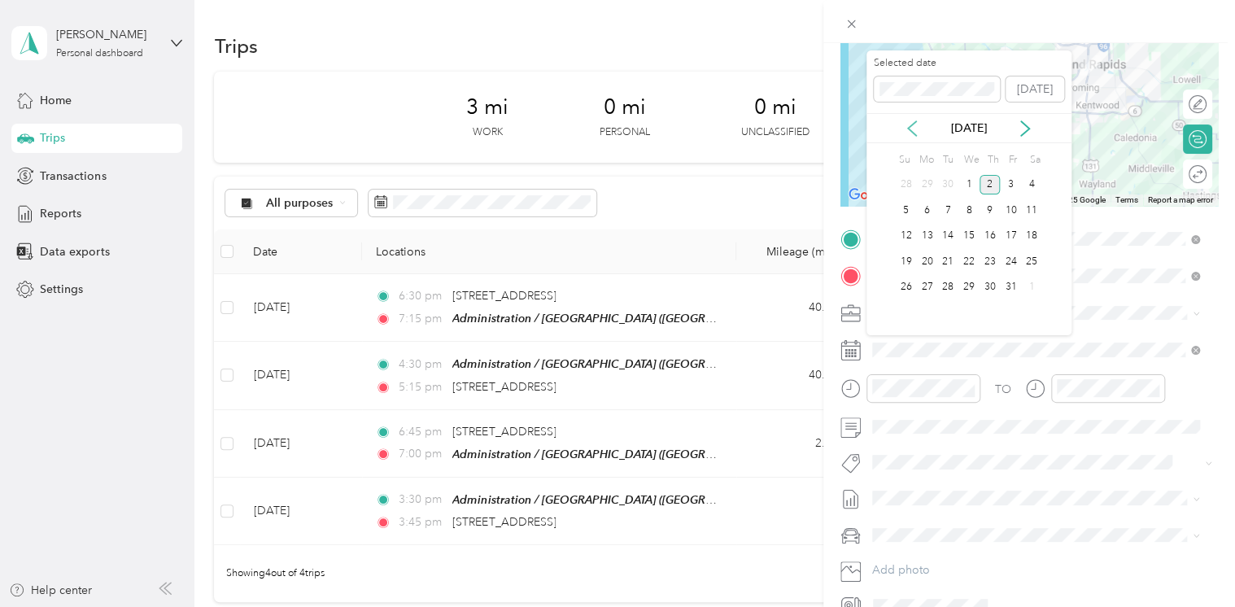
click at [908, 129] on icon at bounding box center [912, 128] width 8 height 15
click at [1010, 259] on div "26" at bounding box center [1010, 261] width 21 height 20
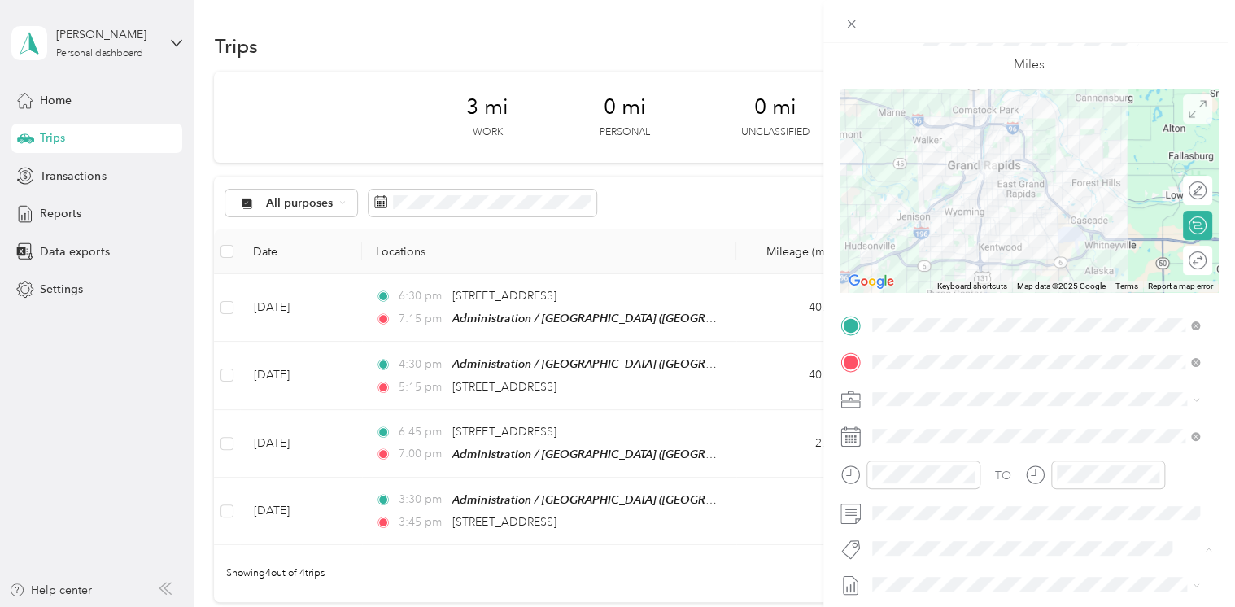
scroll to position [0, 0]
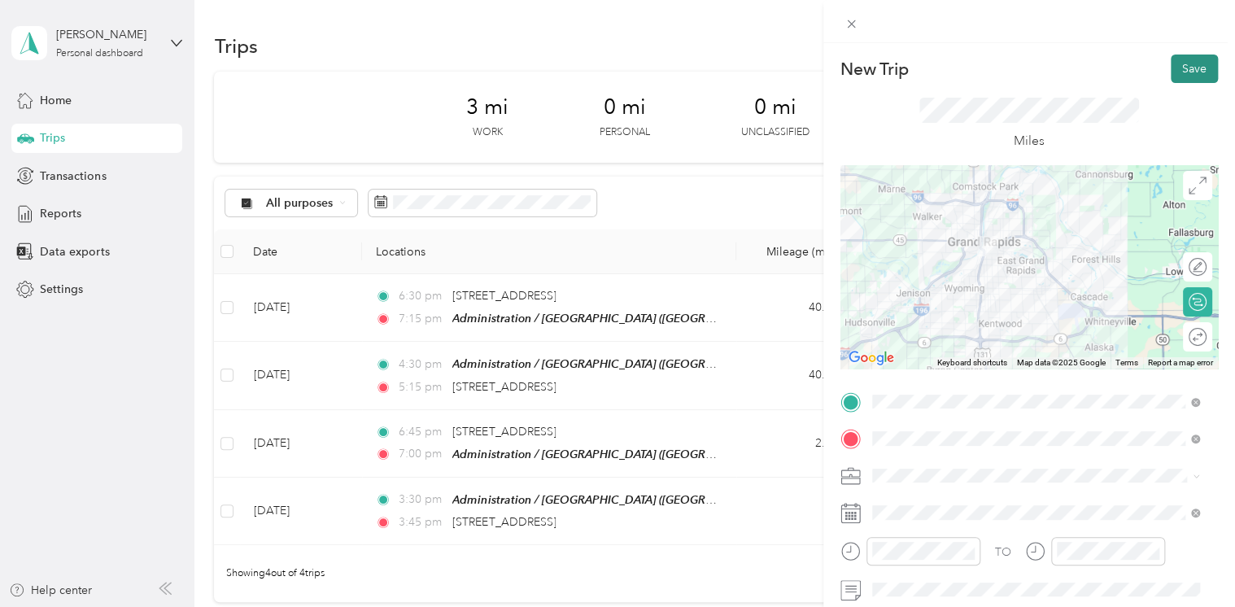
click at [1194, 70] on button "Save" at bounding box center [1193, 68] width 47 height 28
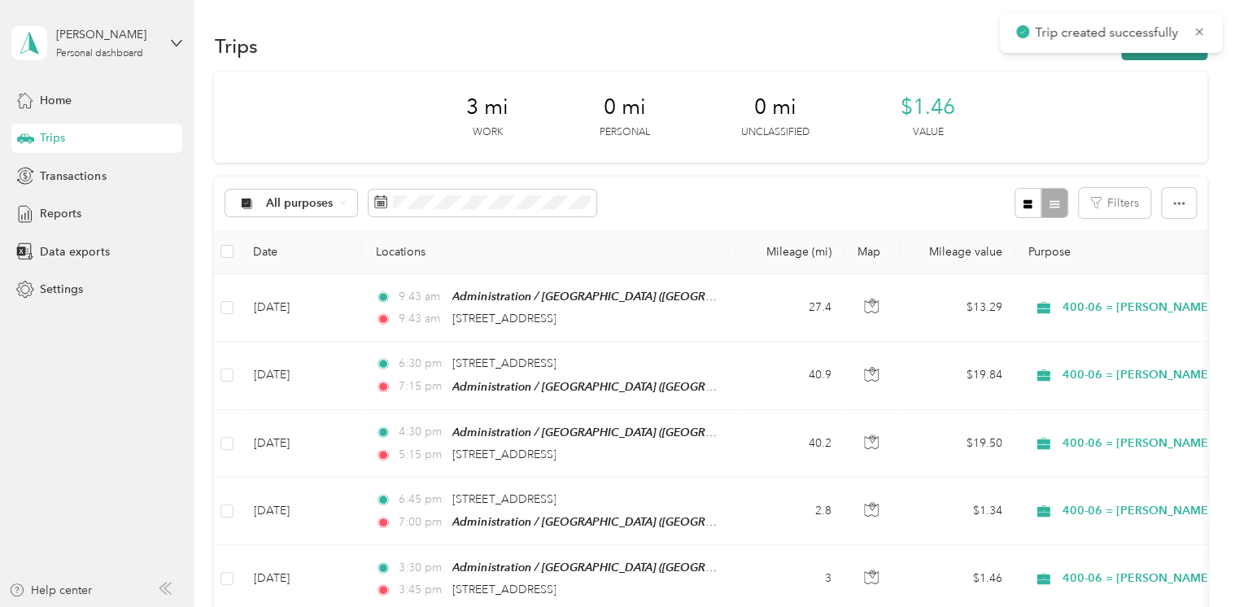
drag, startPoint x: 1194, startPoint y: 30, endPoint x: 1187, endPoint y: 37, distance: 9.2
click at [1194, 31] on icon at bounding box center [1198, 31] width 13 height 15
click at [1171, 47] on button "New trip" at bounding box center [1164, 46] width 86 height 28
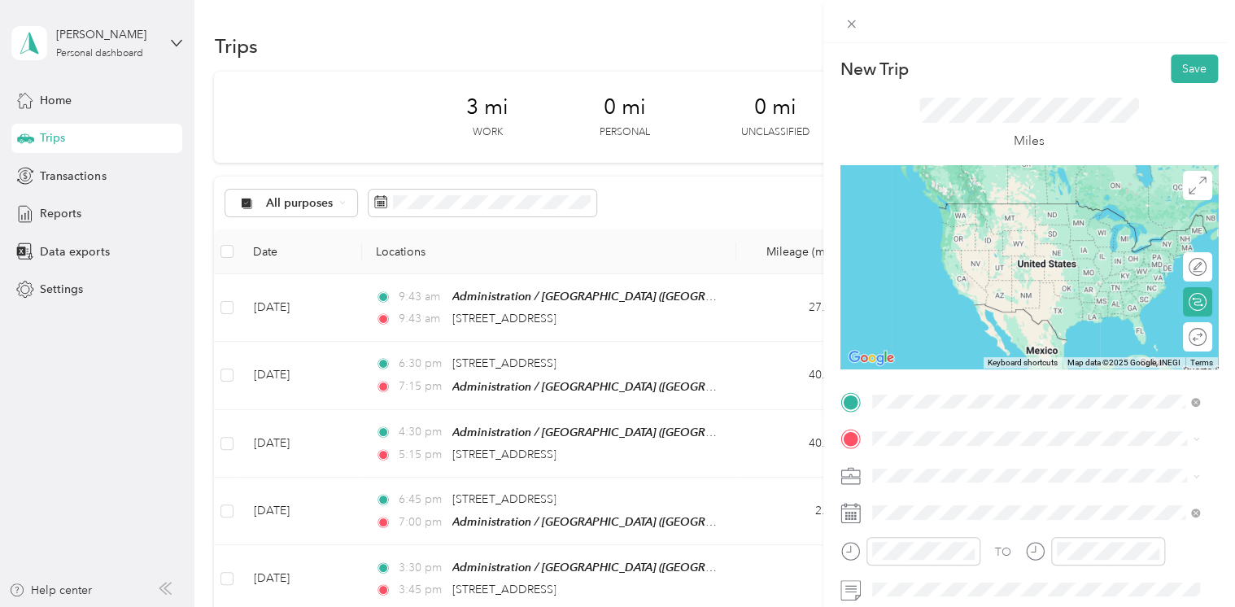
click at [985, 211] on span "[STREET_ADDRESS][US_STATE]" at bounding box center [983, 203] width 163 height 15
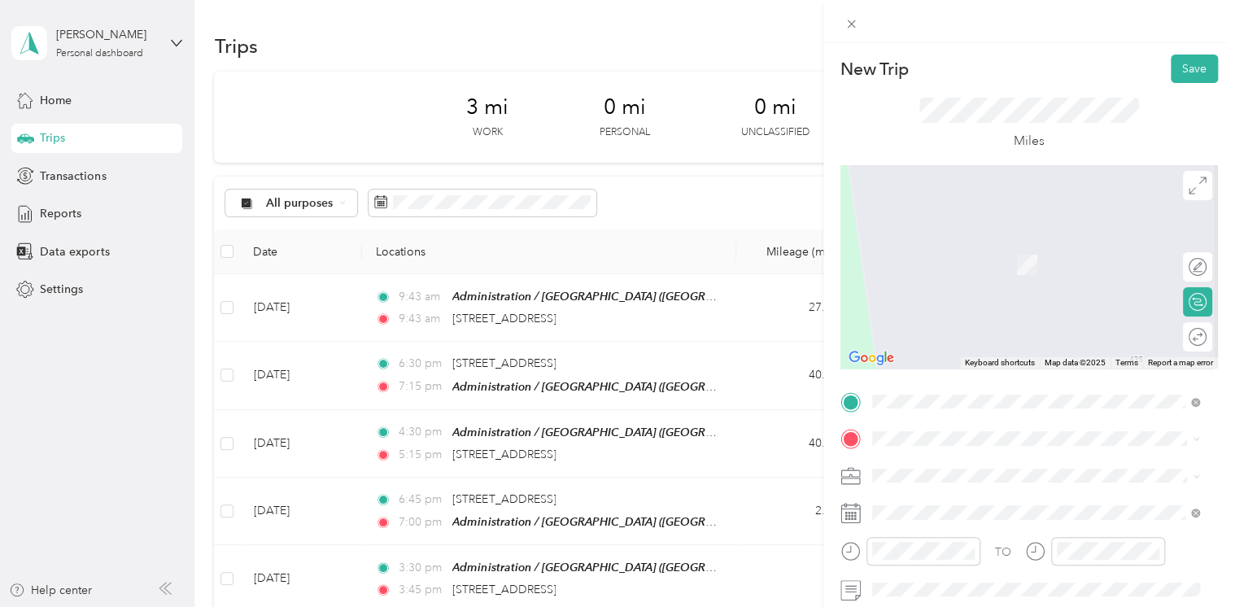
click at [1014, 276] on div "TEAM Administration / [GEOGRAPHIC_DATA], [US_STATE], [GEOGRAPHIC_DATA]" at bounding box center [1047, 272] width 291 height 66
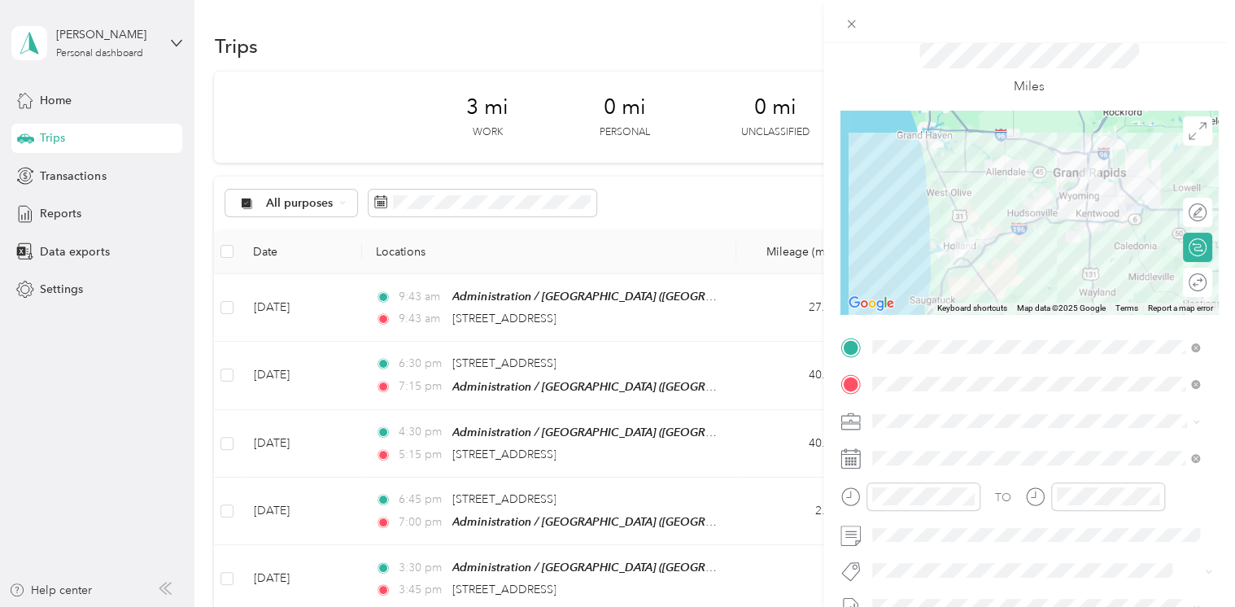
scroll to position [163, 0]
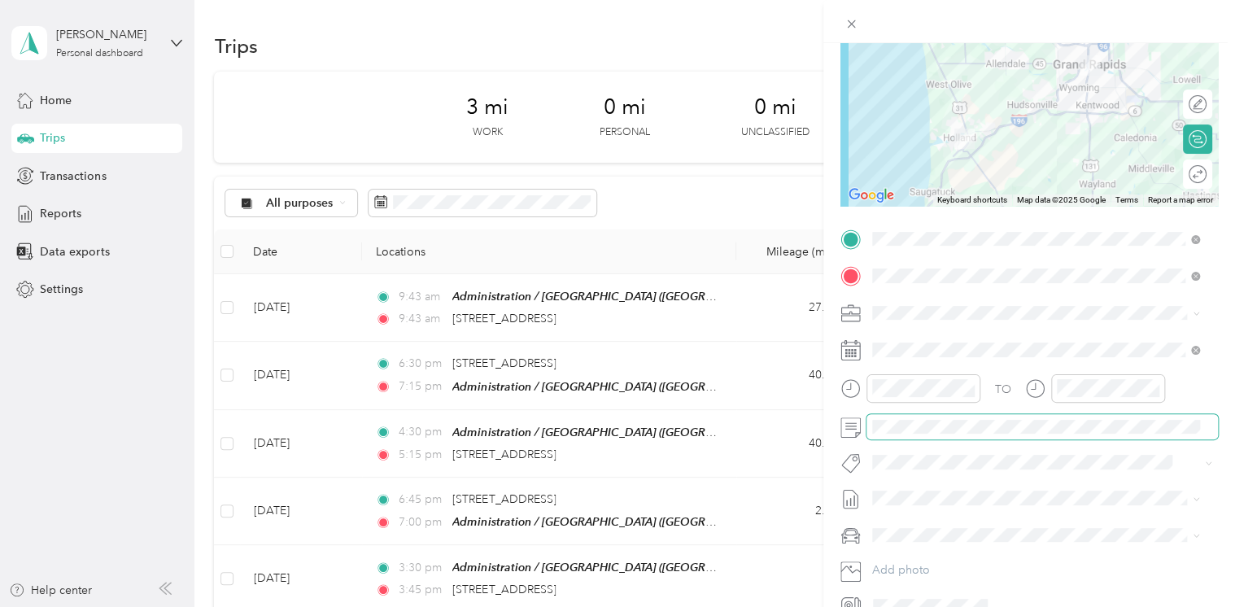
click at [911, 438] on span at bounding box center [1041, 427] width 351 height 26
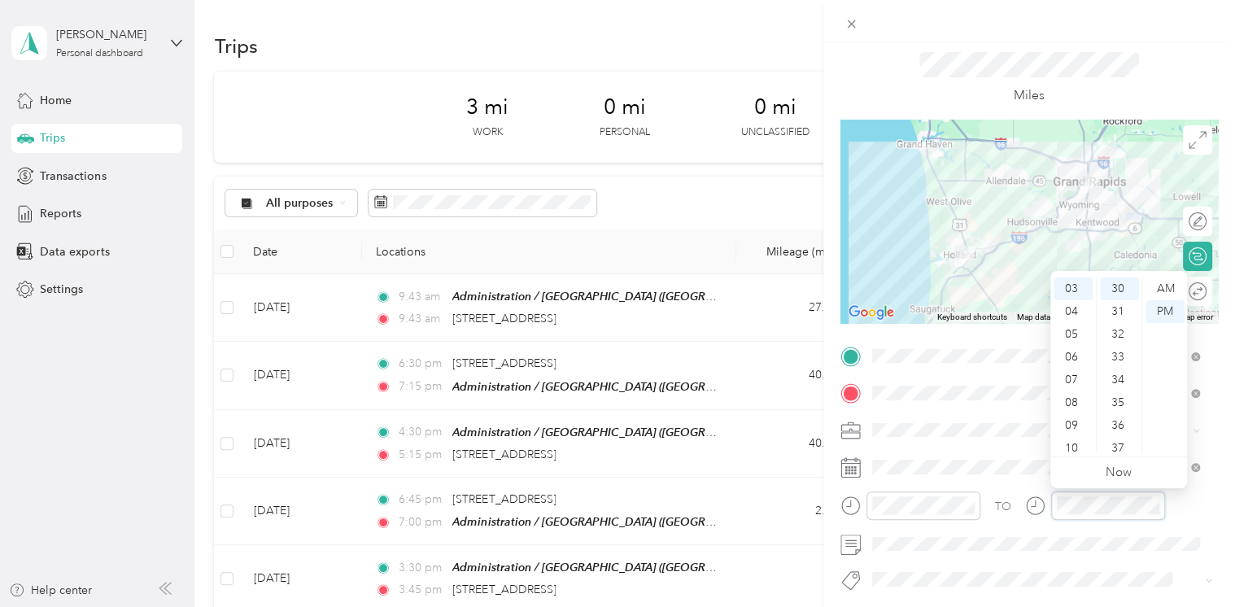
scroll to position [0, 0]
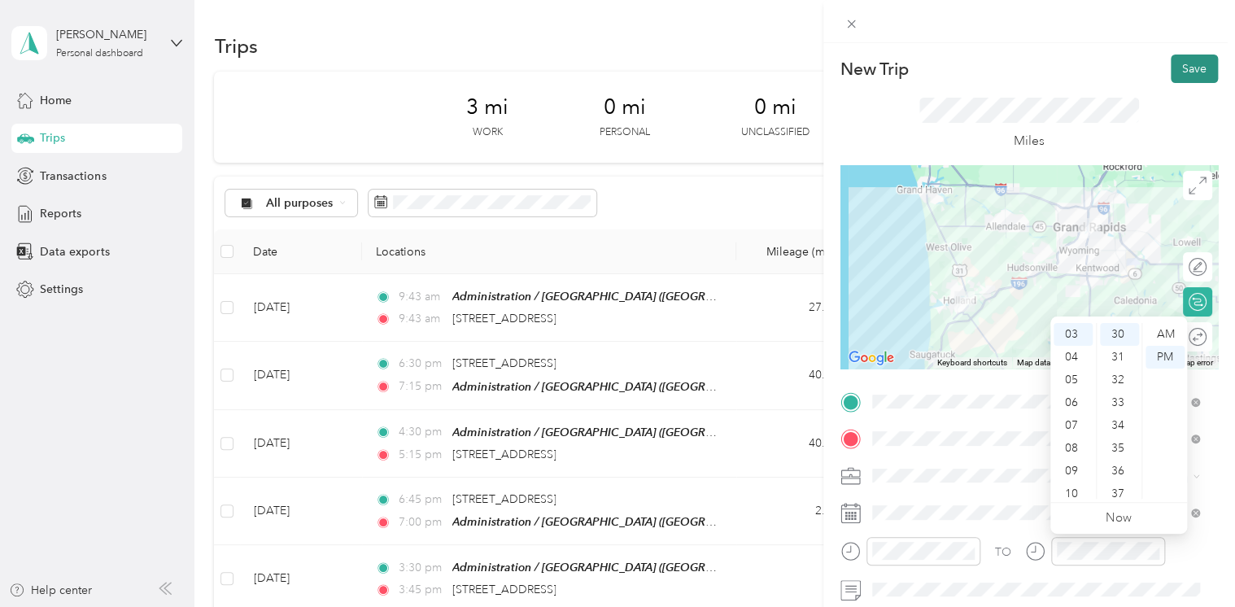
click at [1176, 71] on button "Save" at bounding box center [1193, 68] width 47 height 28
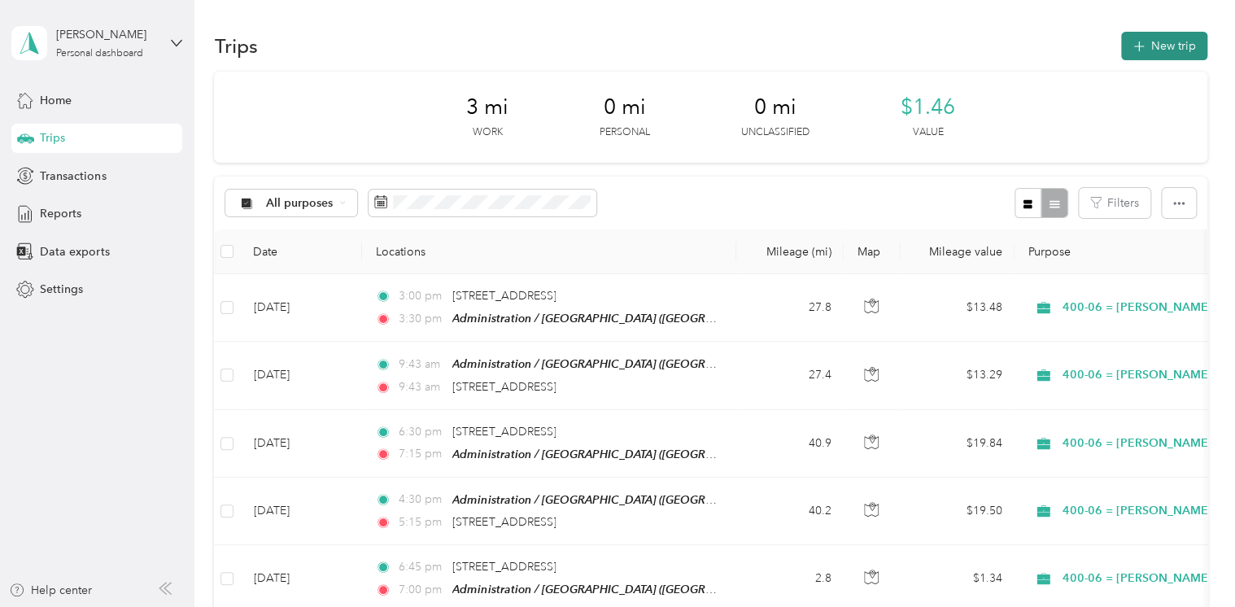
click at [1161, 50] on button "New trip" at bounding box center [1164, 46] width 86 height 28
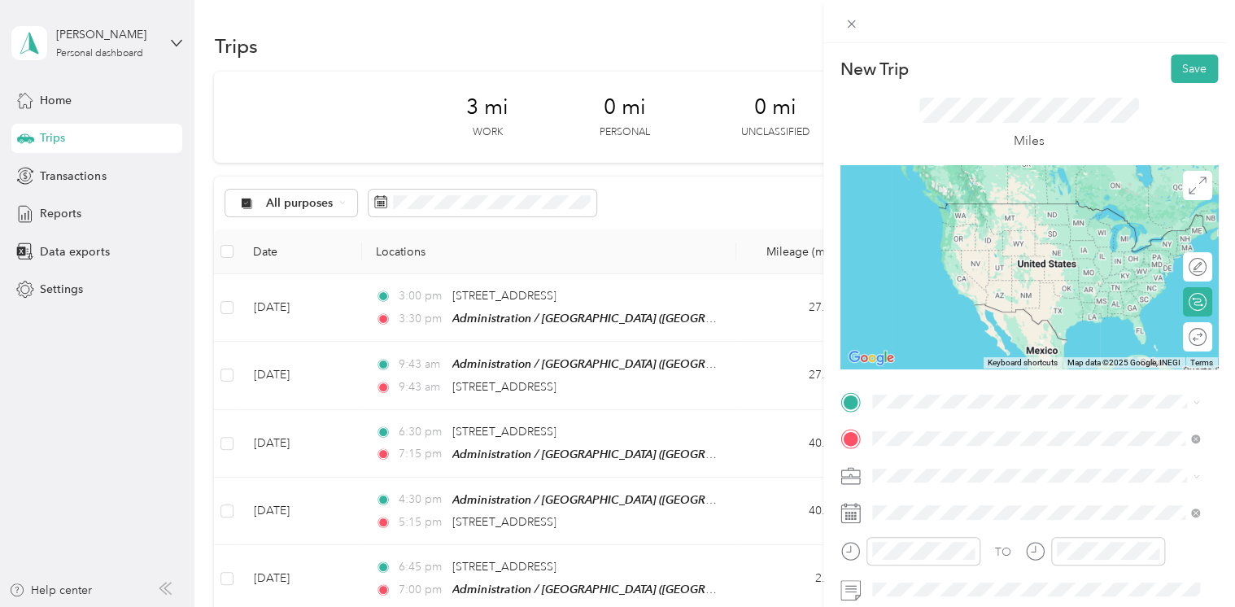
click at [954, 515] on li "[STREET_ADDRESS][US_STATE]" at bounding box center [1035, 497] width 339 height 33
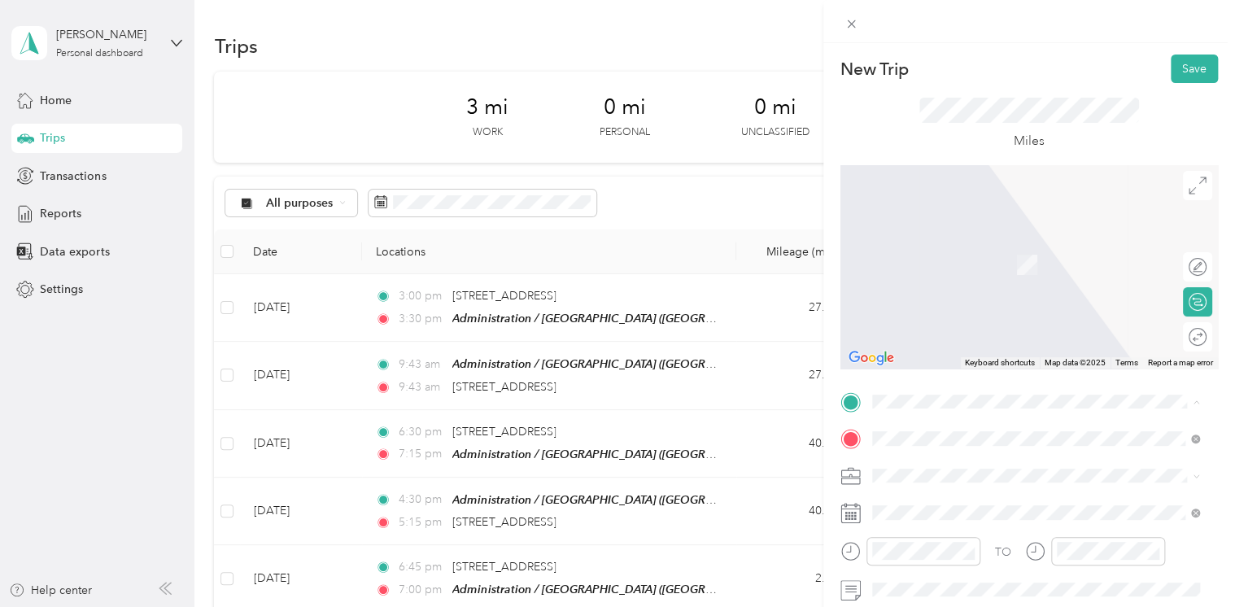
click at [976, 241] on div "TEAM Administration / [GEOGRAPHIC_DATA], [US_STATE], [GEOGRAPHIC_DATA]" at bounding box center [1047, 235] width 291 height 66
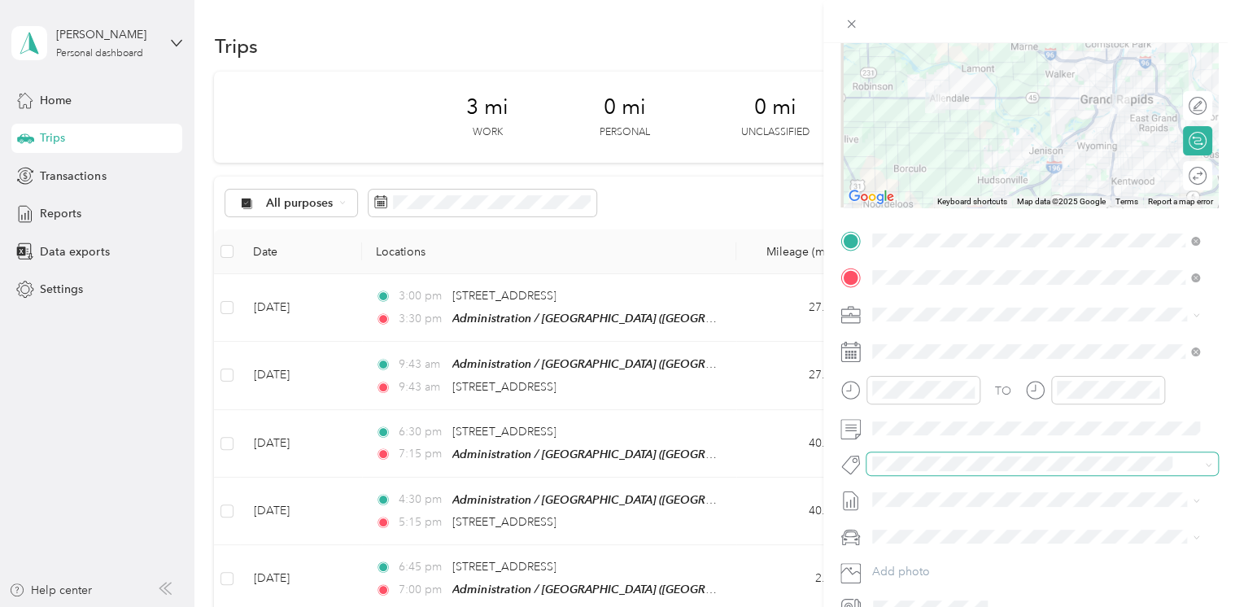
scroll to position [163, 0]
click at [946, 433] on span at bounding box center [1041, 427] width 351 height 26
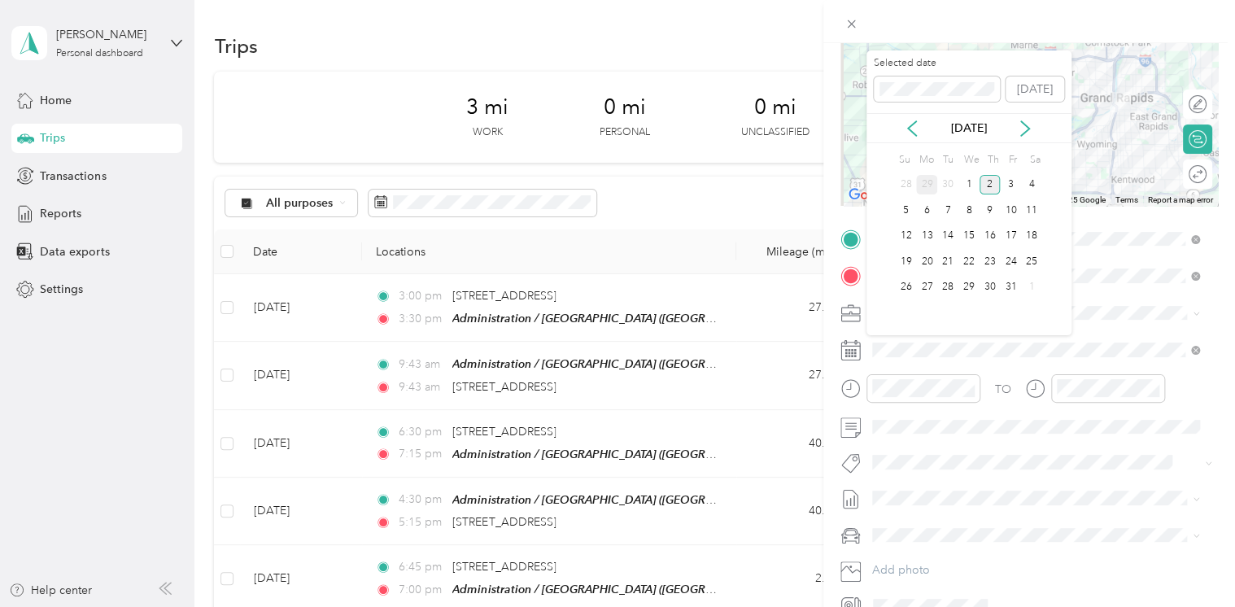
click at [920, 185] on div "29" at bounding box center [926, 185] width 21 height 20
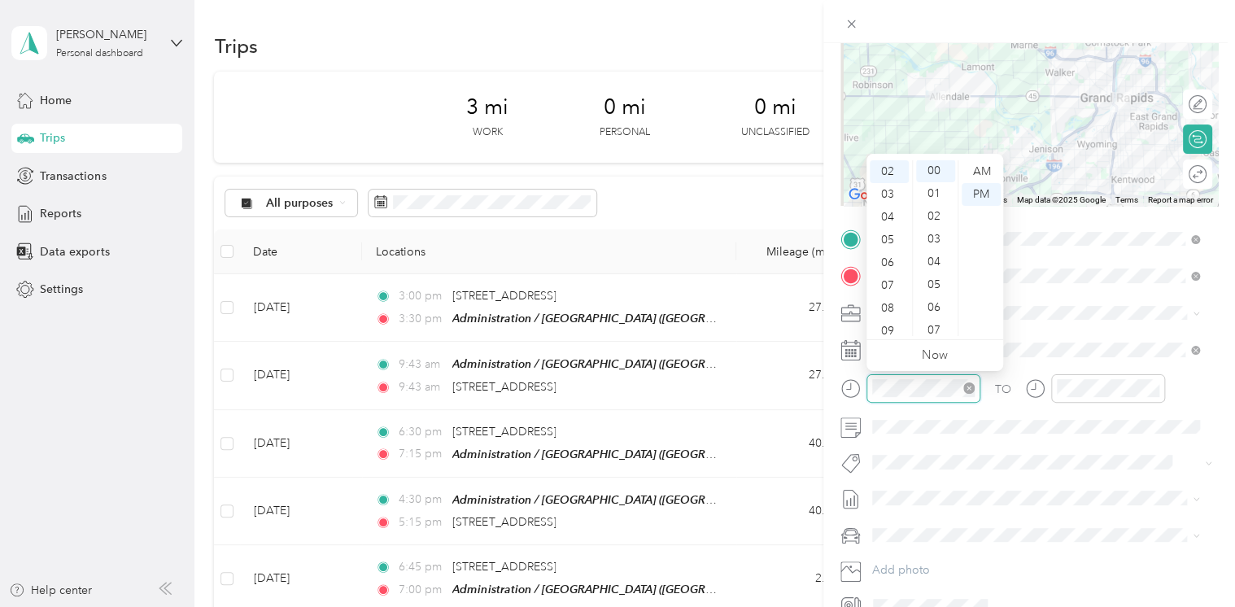
scroll to position [0, 0]
click at [1072, 396] on div at bounding box center [1108, 388] width 114 height 28
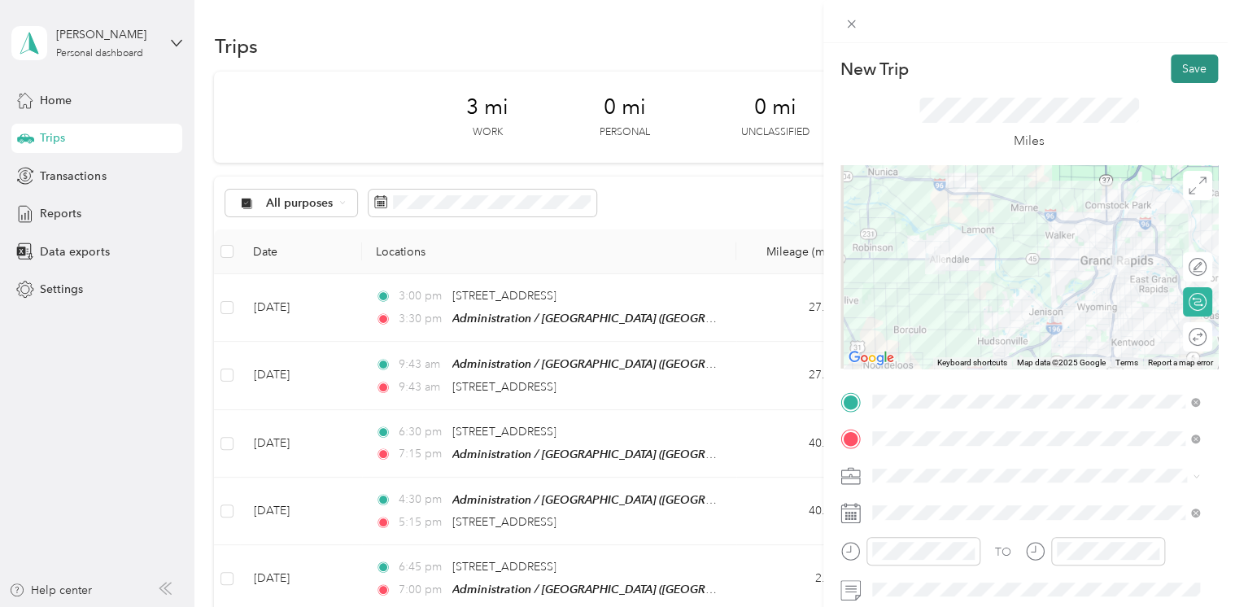
click at [1177, 69] on button "Save" at bounding box center [1193, 68] width 47 height 28
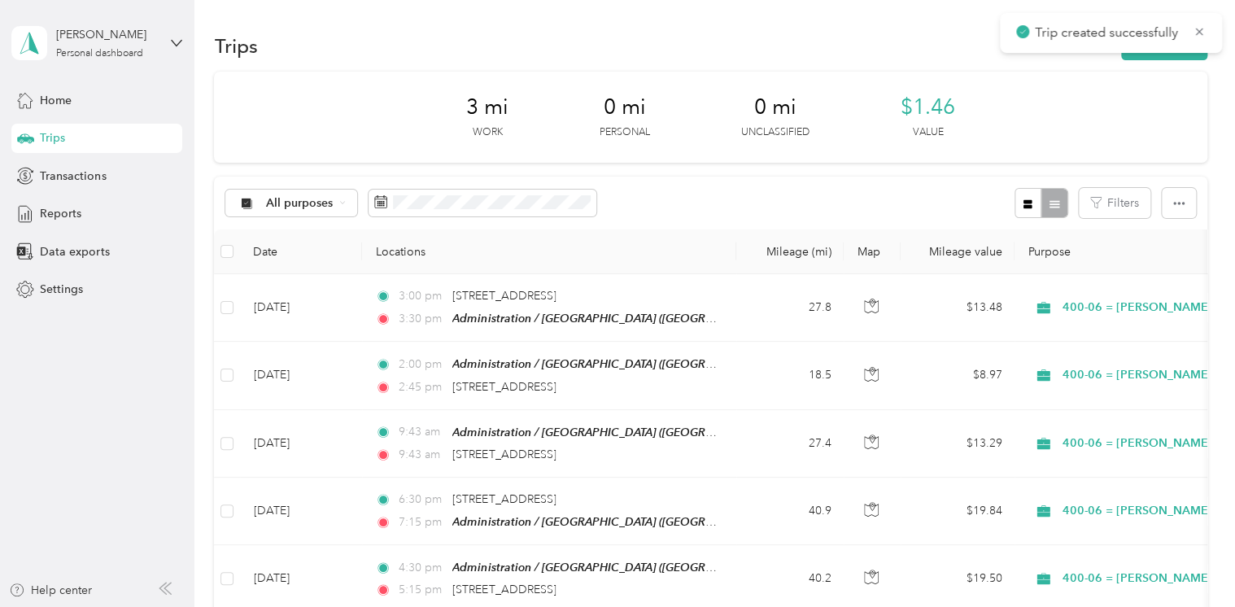
click at [1202, 28] on icon at bounding box center [1198, 31] width 13 height 15
click at [1183, 37] on button "New trip" at bounding box center [1164, 46] width 86 height 28
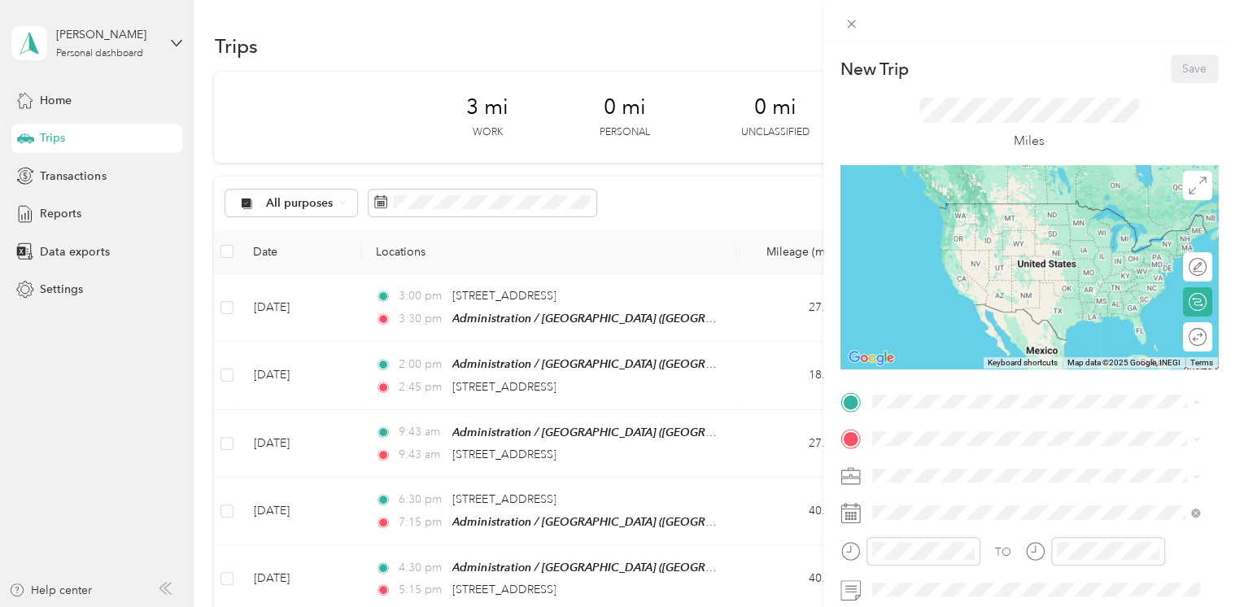
click at [514, 315] on div "New Trip Save This trip cannot be edited because it is either under review, app…" at bounding box center [617, 303] width 1235 height 607
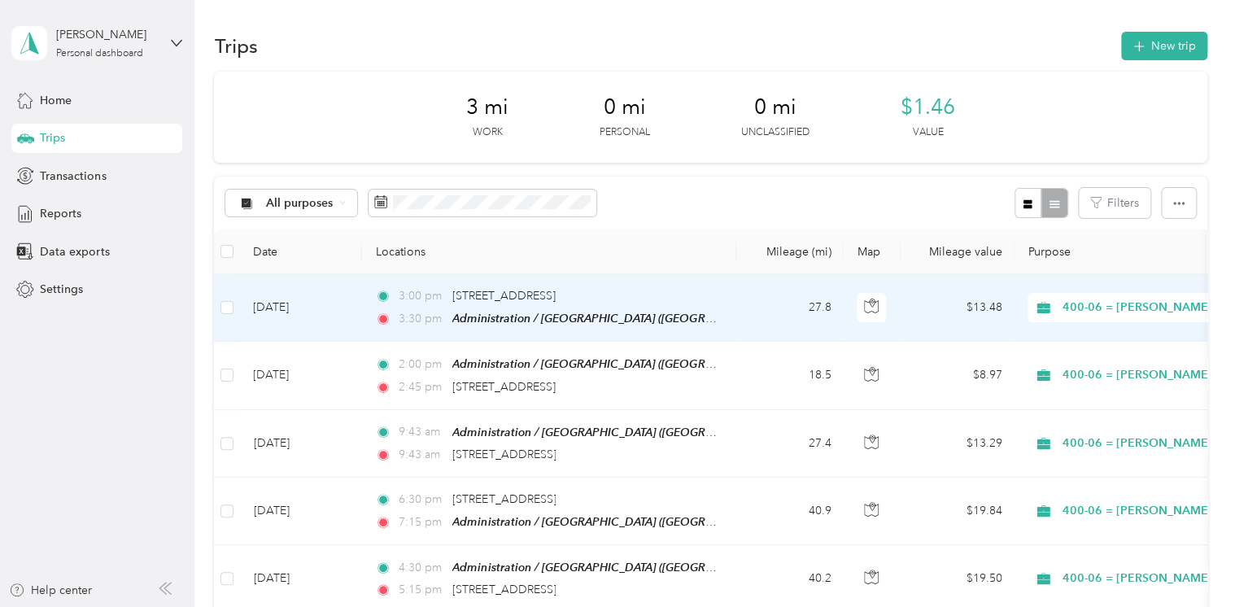
click at [526, 307] on div "3:00 pm [STREET_ADDRESS] 3:30 pm Administration / [GEOGRAPHIC_DATA] ([GEOGRAPHI…" at bounding box center [546, 307] width 342 height 41
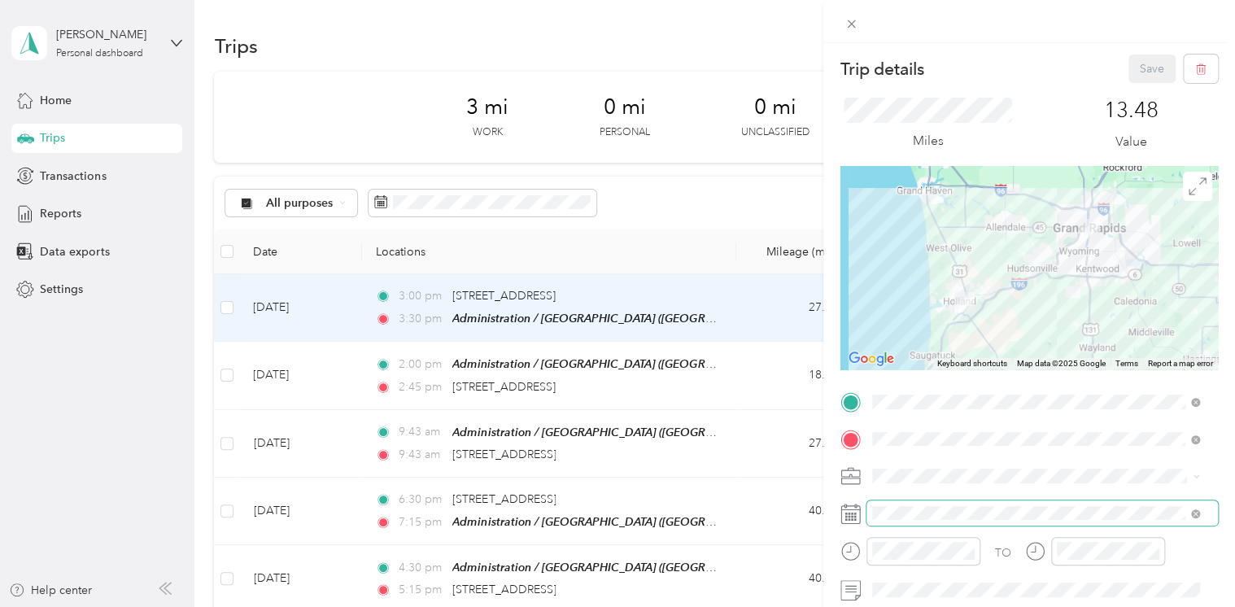
click at [923, 500] on span at bounding box center [1041, 513] width 351 height 26
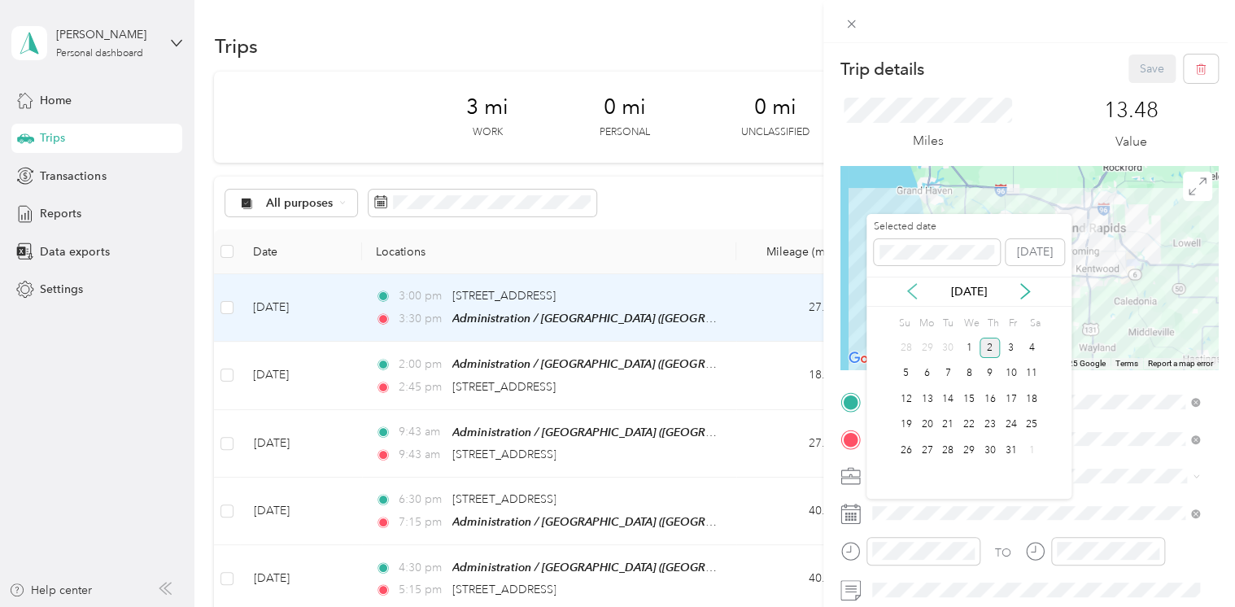
click at [909, 286] on icon at bounding box center [912, 291] width 16 height 16
click at [1006, 424] on div "26" at bounding box center [1010, 425] width 21 height 20
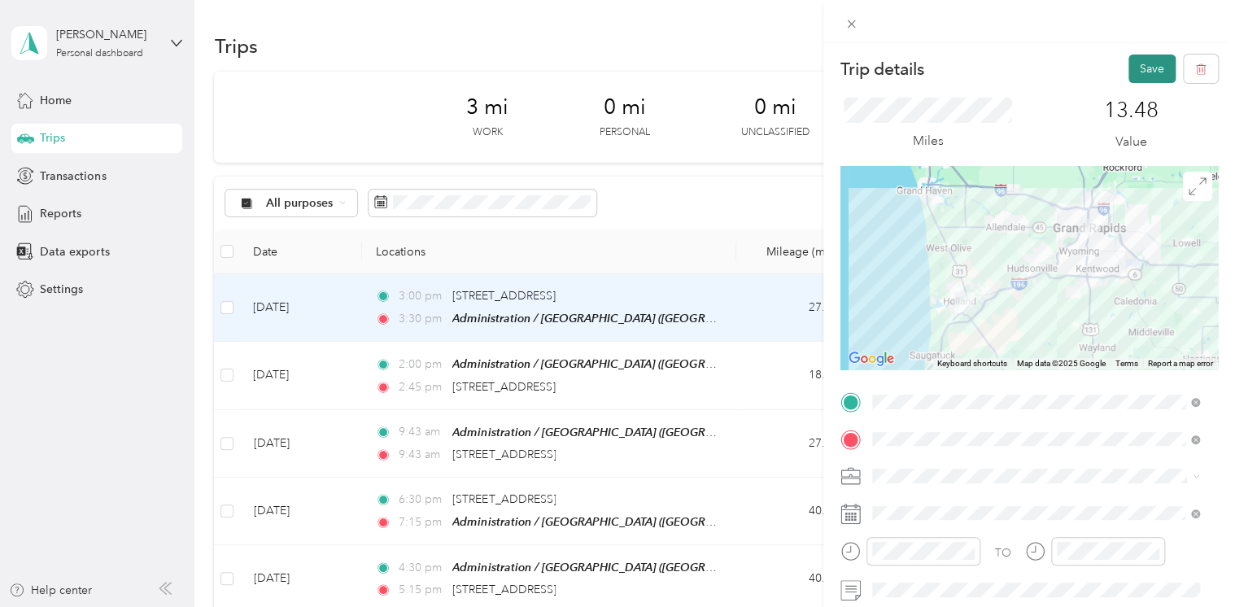
click at [1132, 81] on button "Save" at bounding box center [1151, 68] width 47 height 28
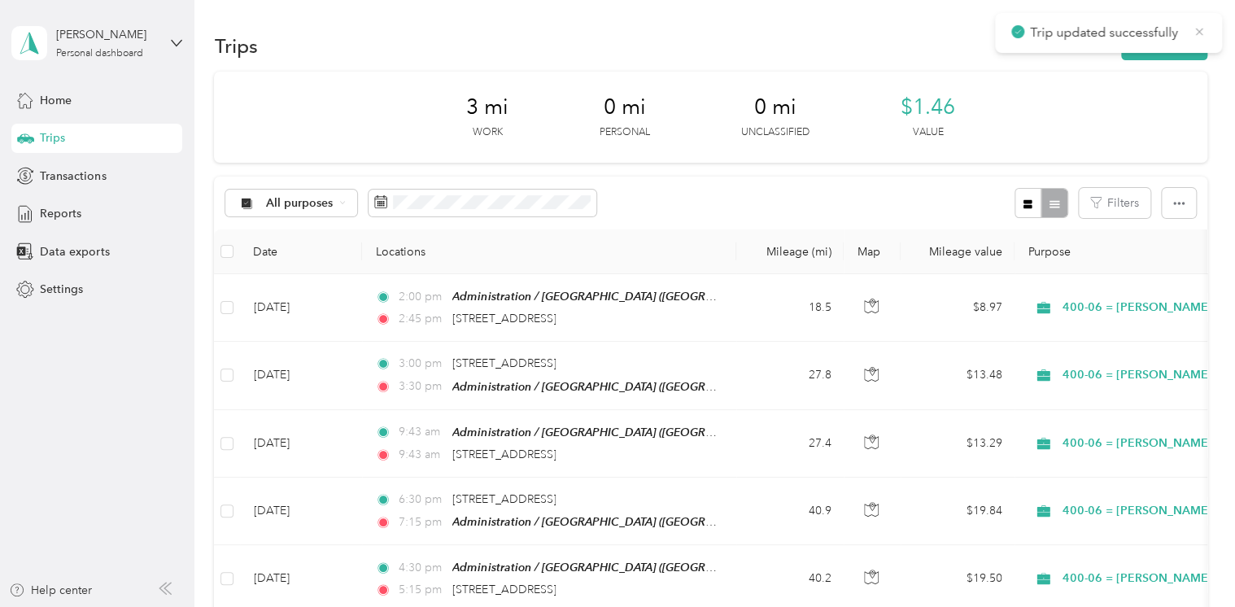
click at [1200, 35] on icon at bounding box center [1198, 31] width 13 height 15
click at [1139, 50] on icon "button" at bounding box center [1138, 46] width 19 height 19
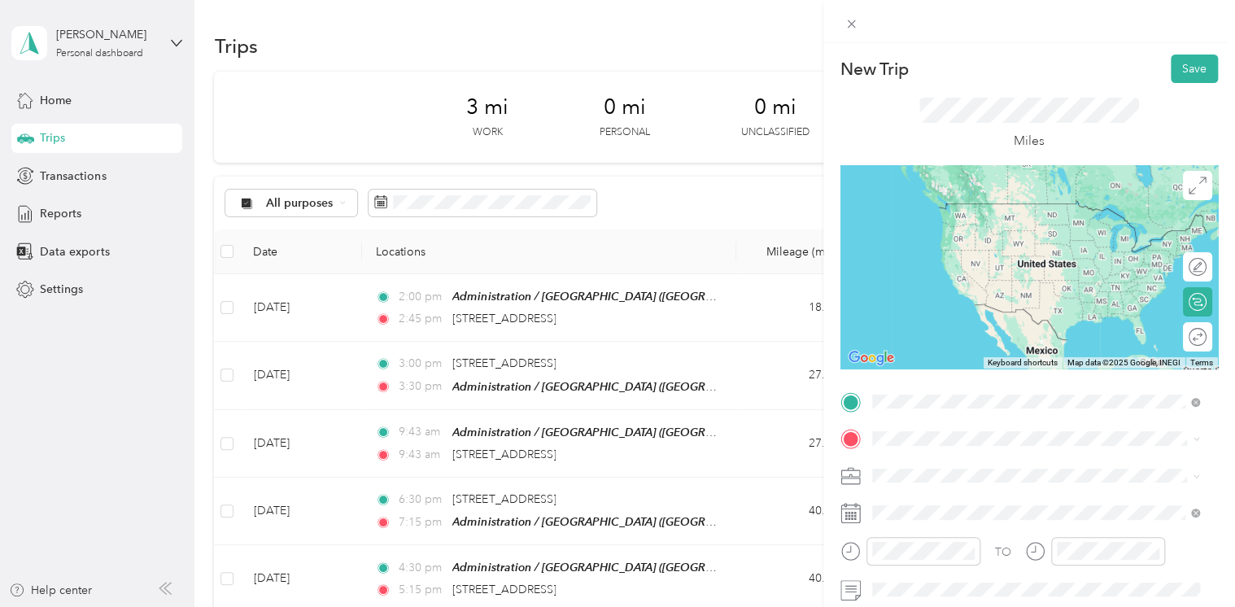
click at [1007, 467] on span "[STREET_ADDRESS][US_STATE]" at bounding box center [983, 460] width 163 height 15
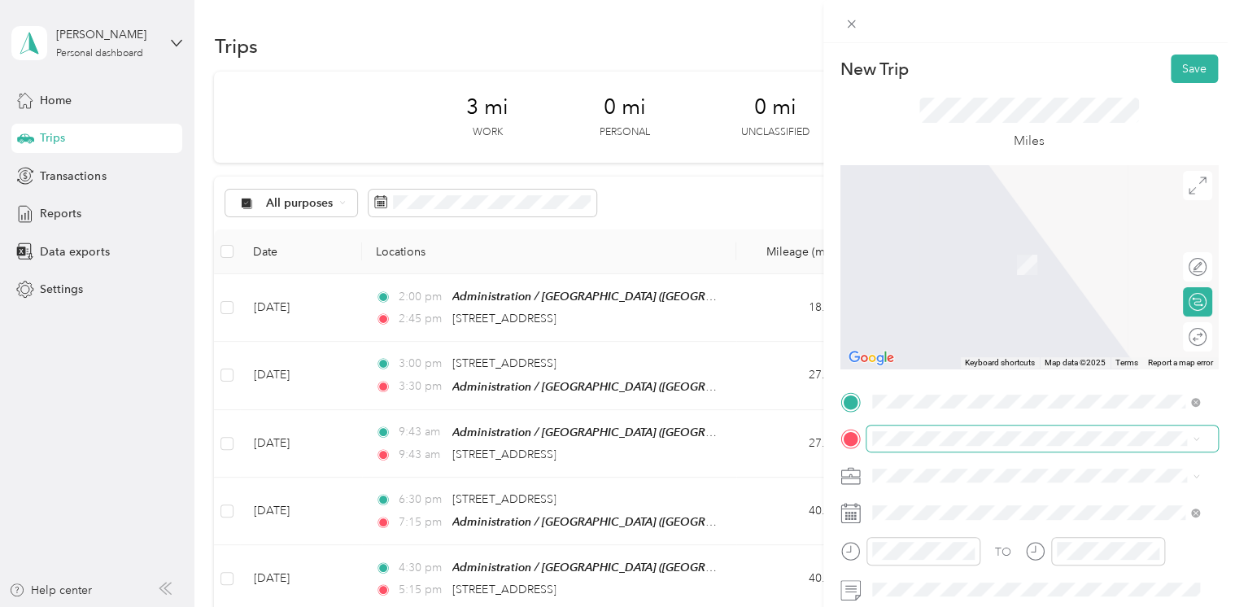
click at [986, 447] on span at bounding box center [1041, 438] width 351 height 26
click at [943, 255] on button "TEAM" at bounding box center [927, 253] width 50 height 20
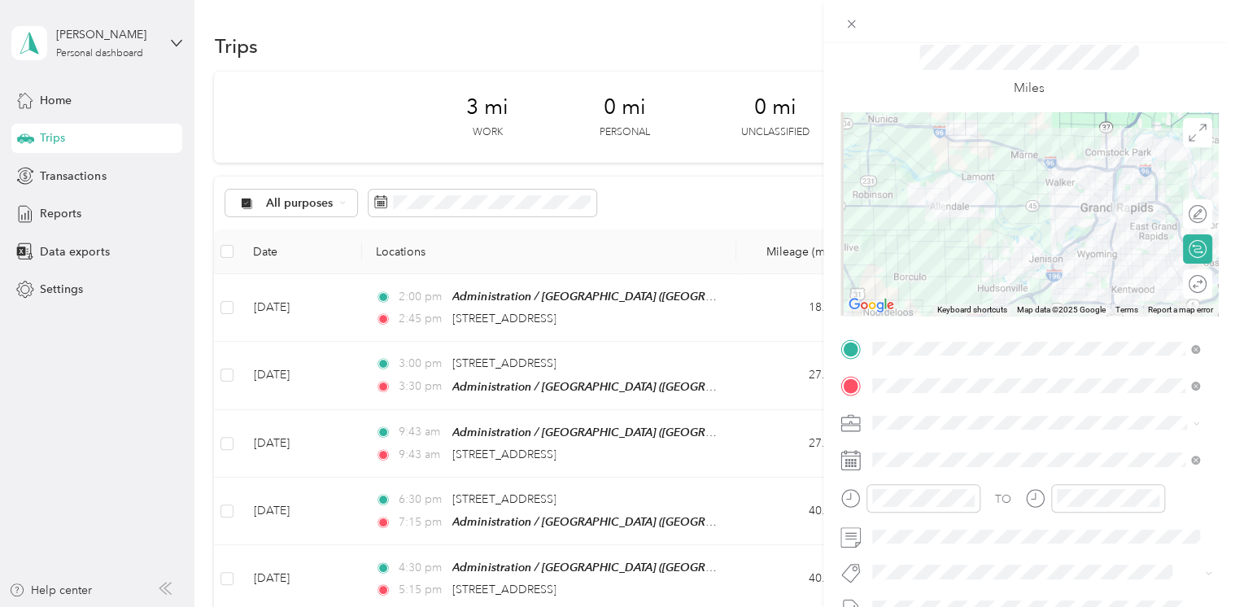
scroll to position [81, 0]
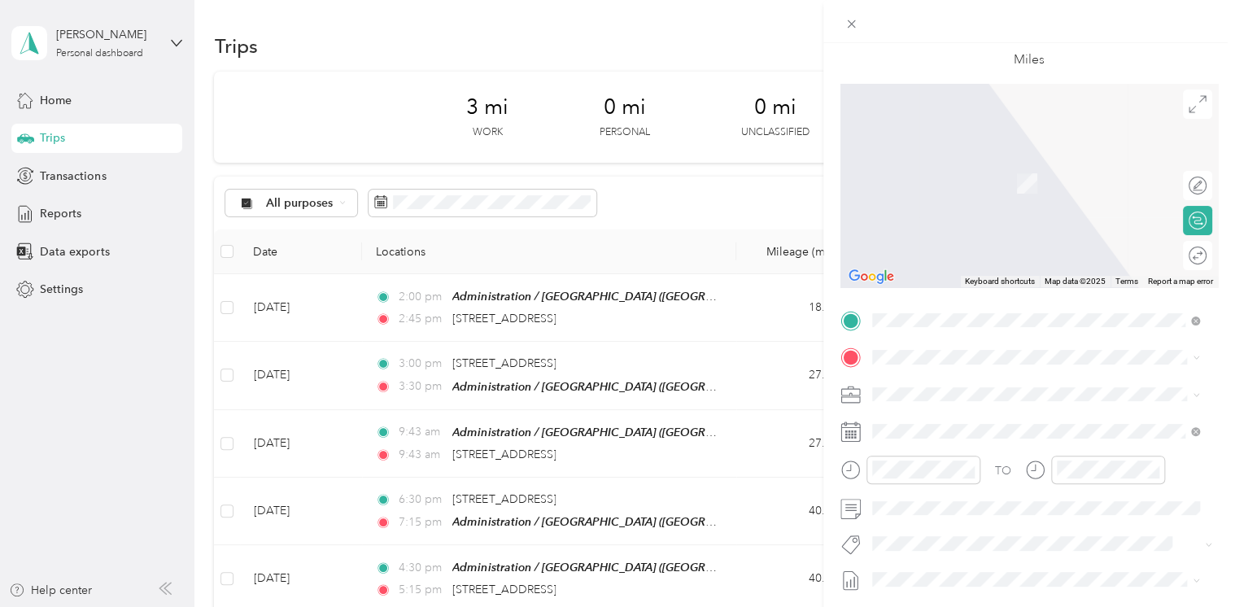
click at [982, 421] on span "[STREET_ADDRESS][US_STATE]" at bounding box center [983, 414] width 163 height 15
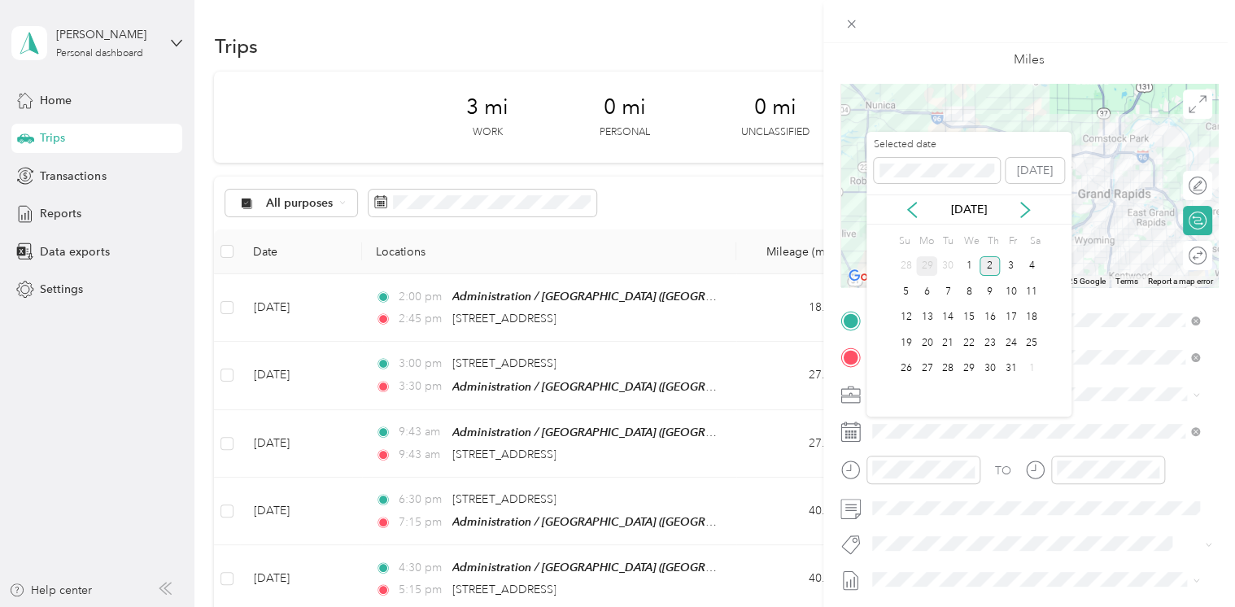
click at [933, 265] on div "29" at bounding box center [926, 266] width 21 height 20
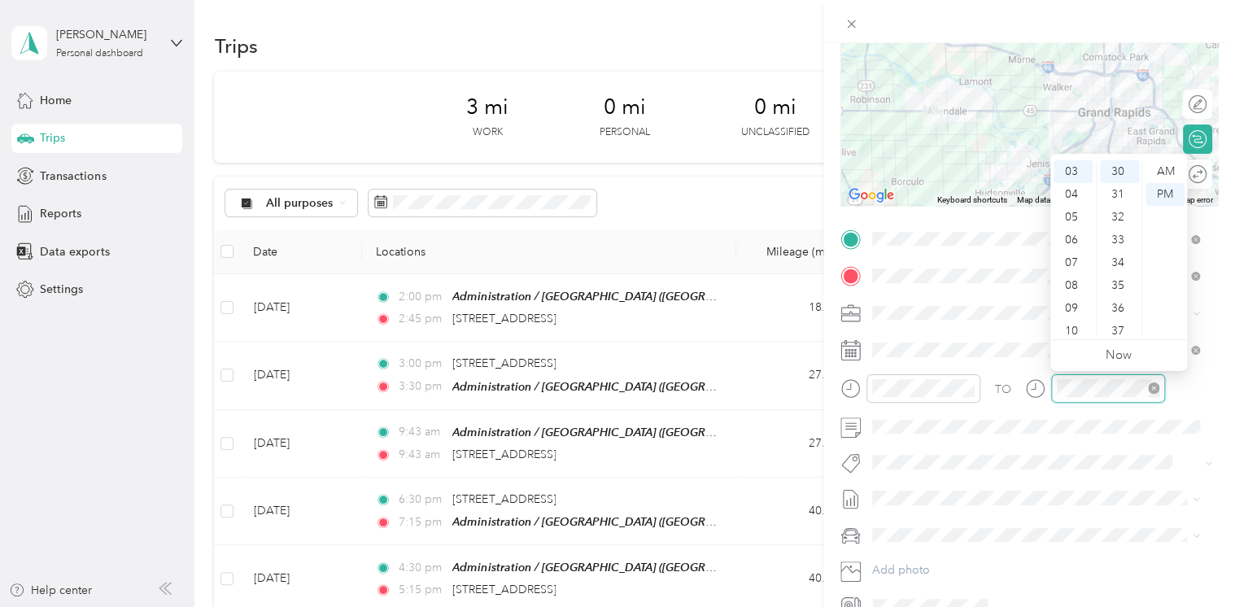
scroll to position [683, 0]
click at [1041, 416] on span at bounding box center [1041, 427] width 351 height 26
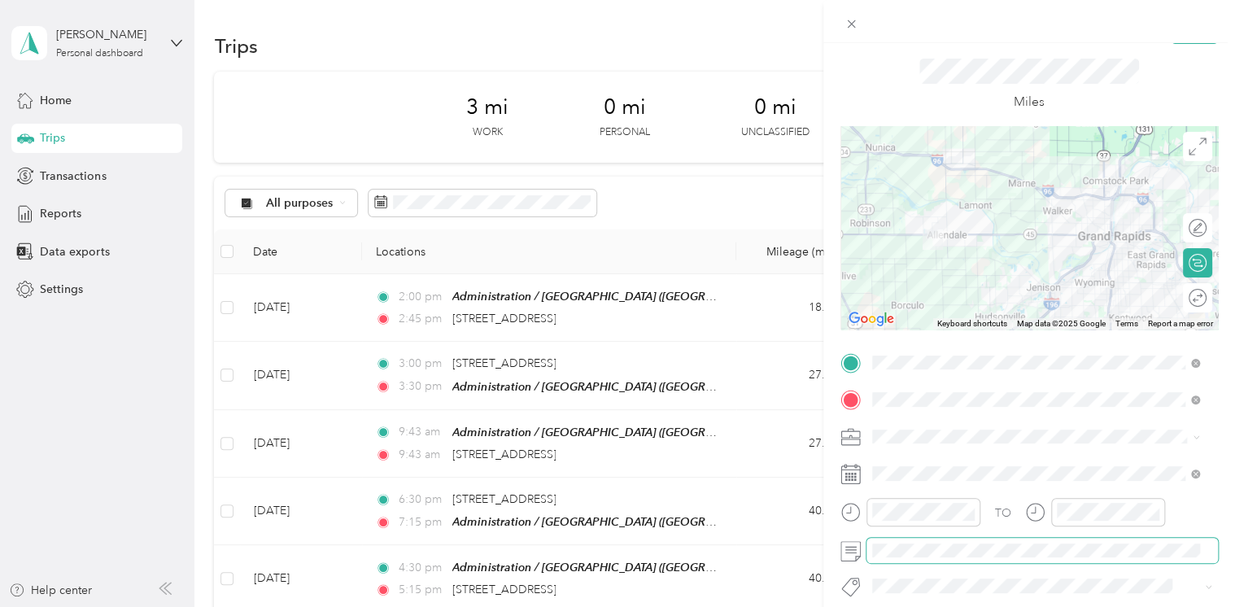
scroll to position [0, 0]
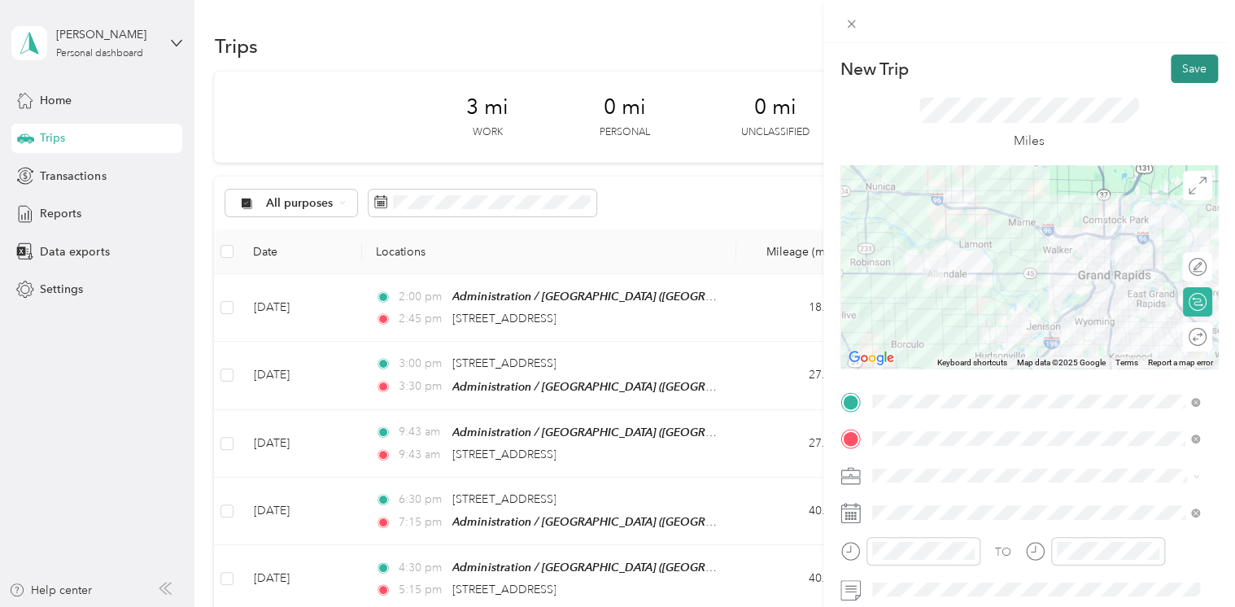
click at [1170, 73] on button "Save" at bounding box center [1193, 68] width 47 height 28
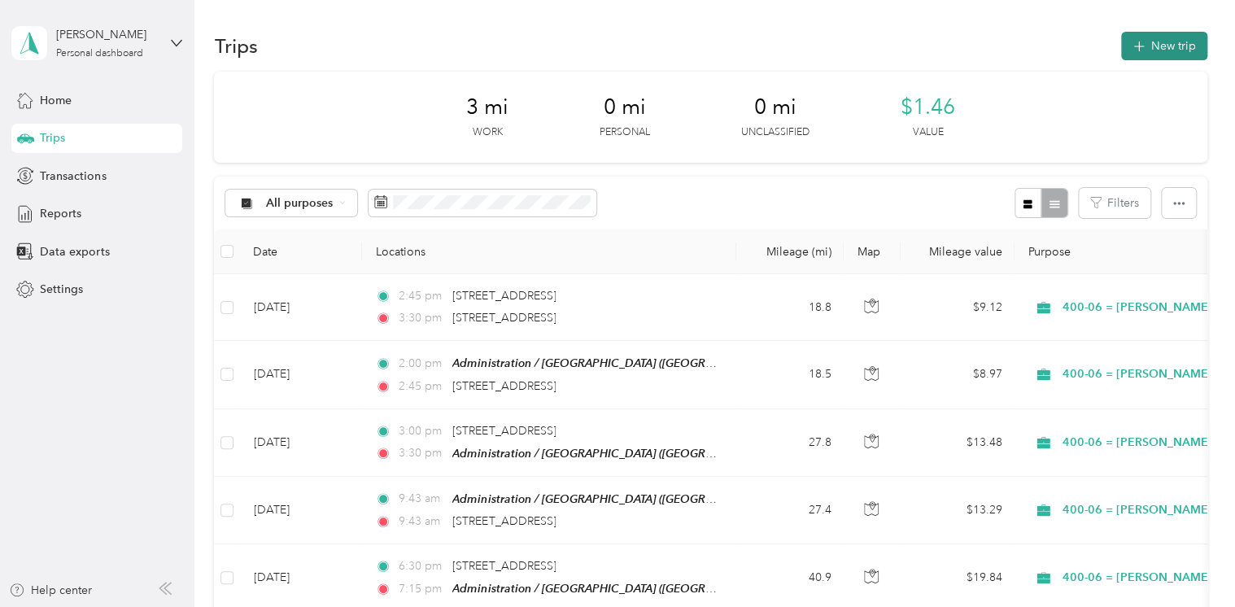
click at [1170, 46] on button "New trip" at bounding box center [1164, 46] width 86 height 28
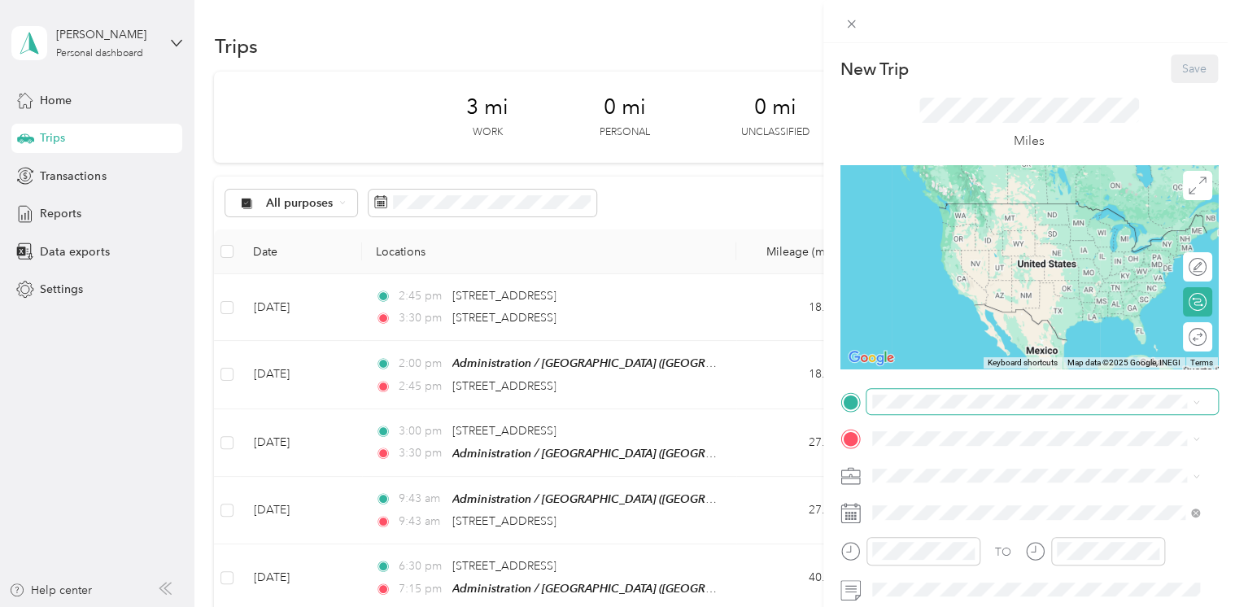
click at [908, 390] on span at bounding box center [1041, 402] width 351 height 26
click at [901, 349] on div "[STREET_ADDRESS][US_STATE]" at bounding box center [1036, 338] width 316 height 22
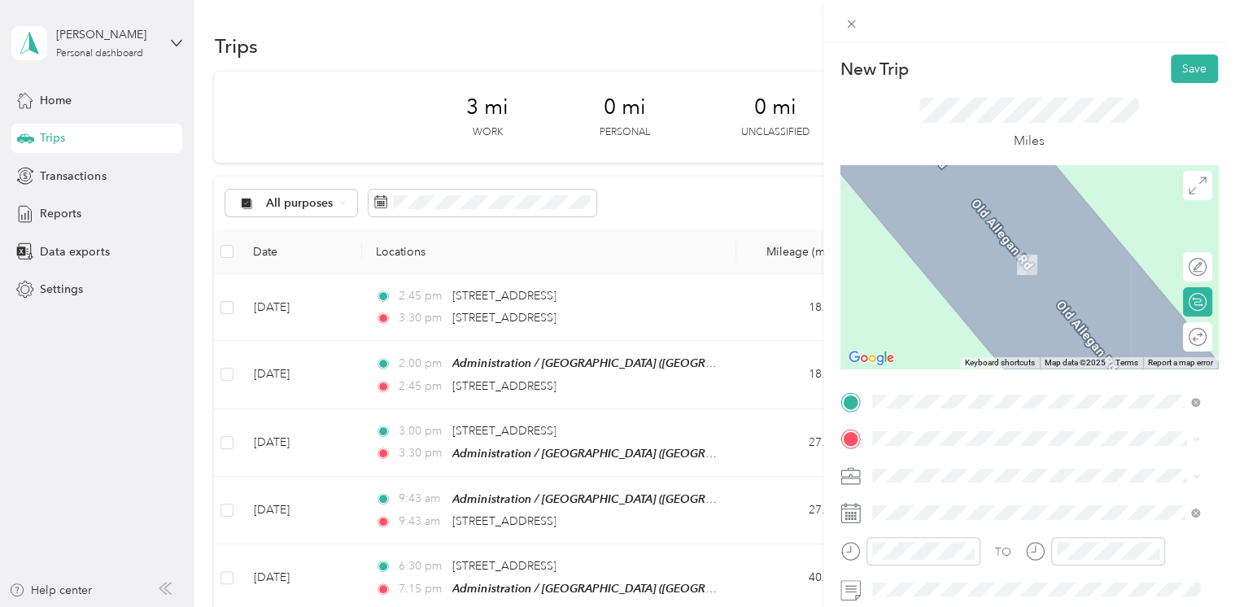
click at [993, 241] on div "TEAM Administration / [GEOGRAPHIC_DATA], [US_STATE], [GEOGRAPHIC_DATA]" at bounding box center [1047, 235] width 291 height 66
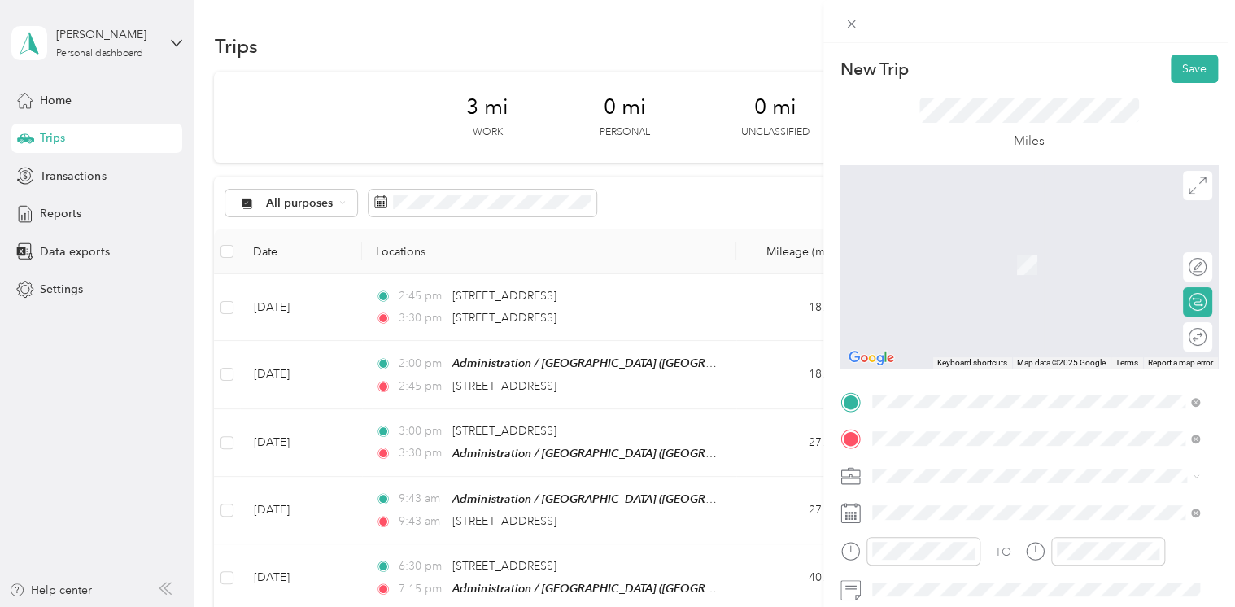
click at [973, 311] on span "[STREET_ADDRESS][US_STATE]" at bounding box center [983, 303] width 163 height 15
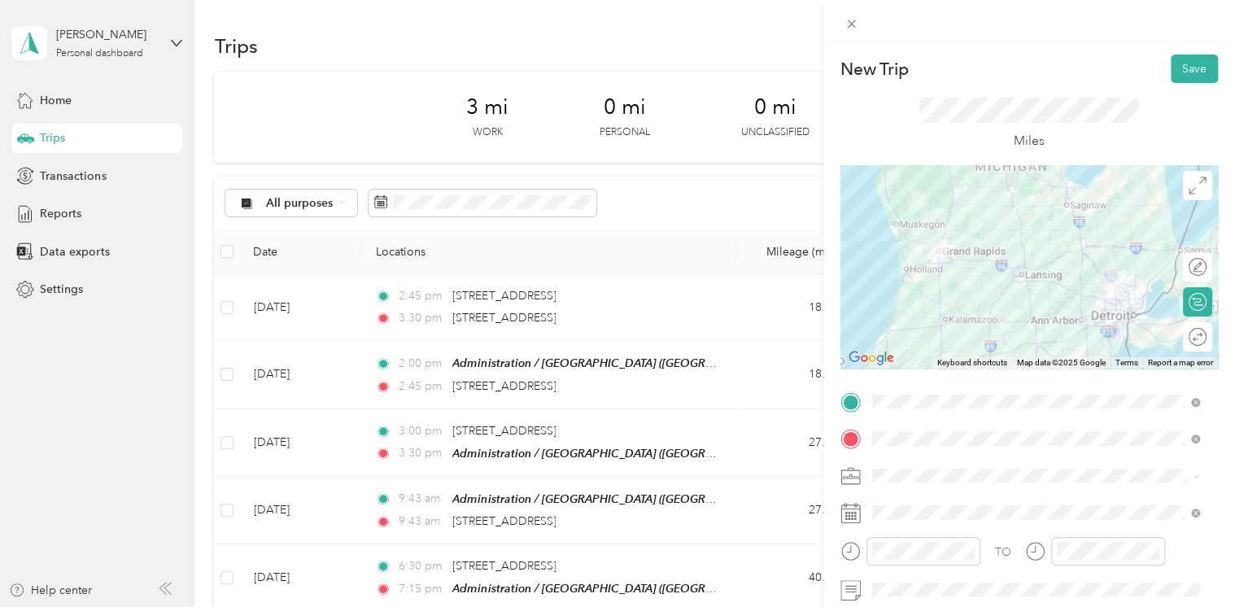
scroll to position [163, 0]
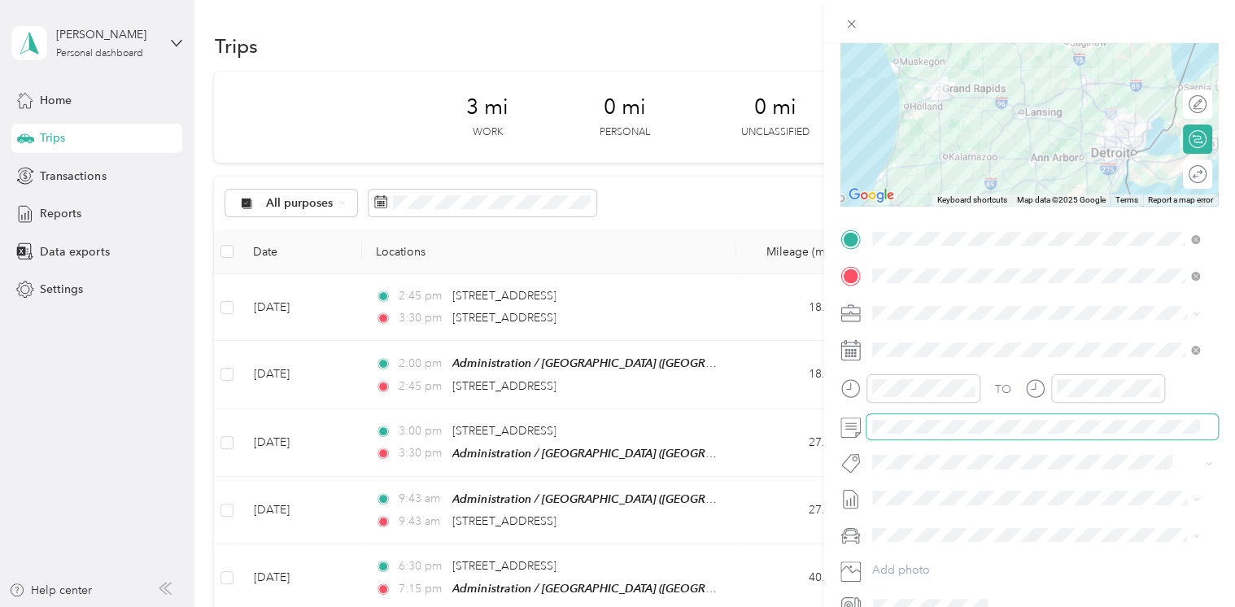
click at [941, 416] on span at bounding box center [1041, 427] width 351 height 26
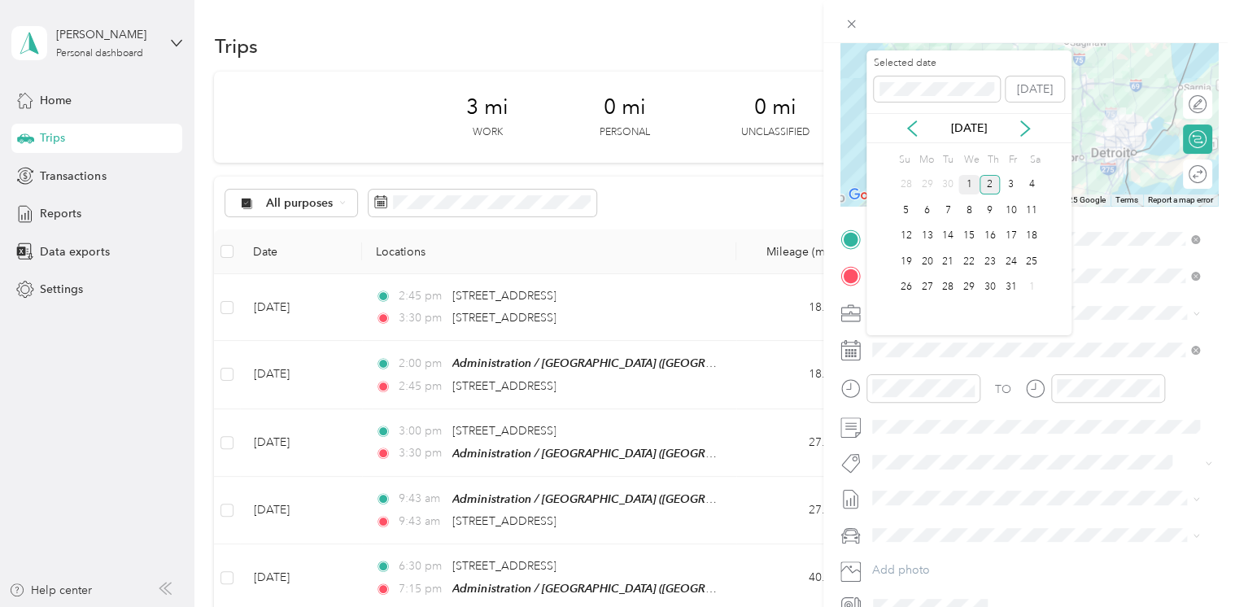
click at [974, 185] on div "1" at bounding box center [968, 185] width 21 height 20
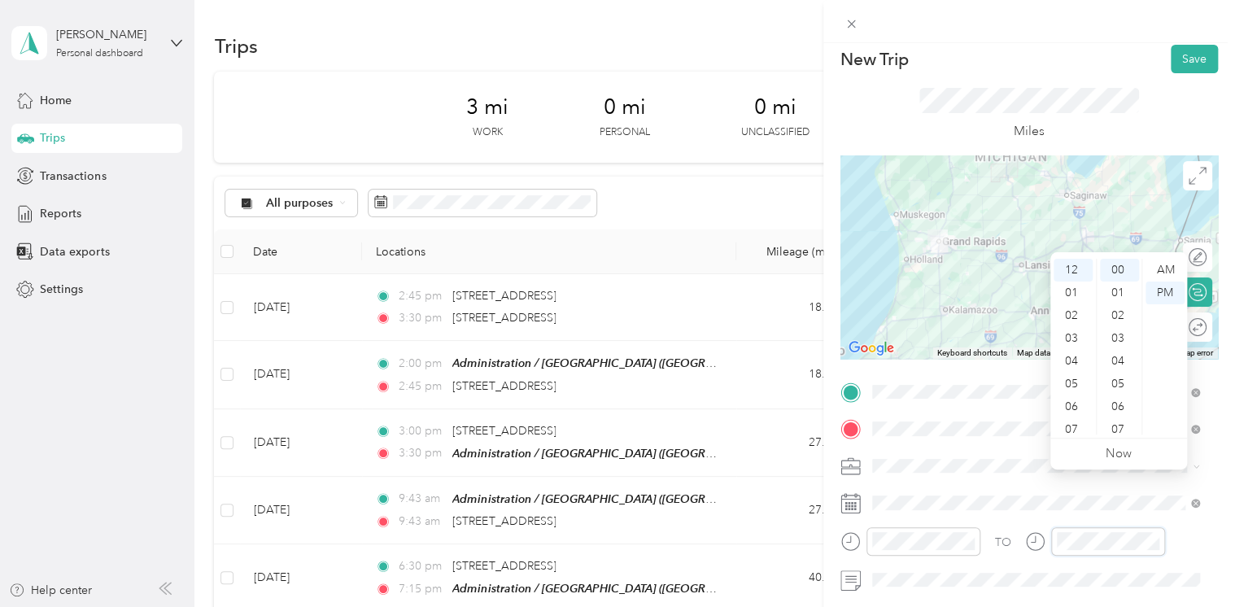
scroll to position [0, 0]
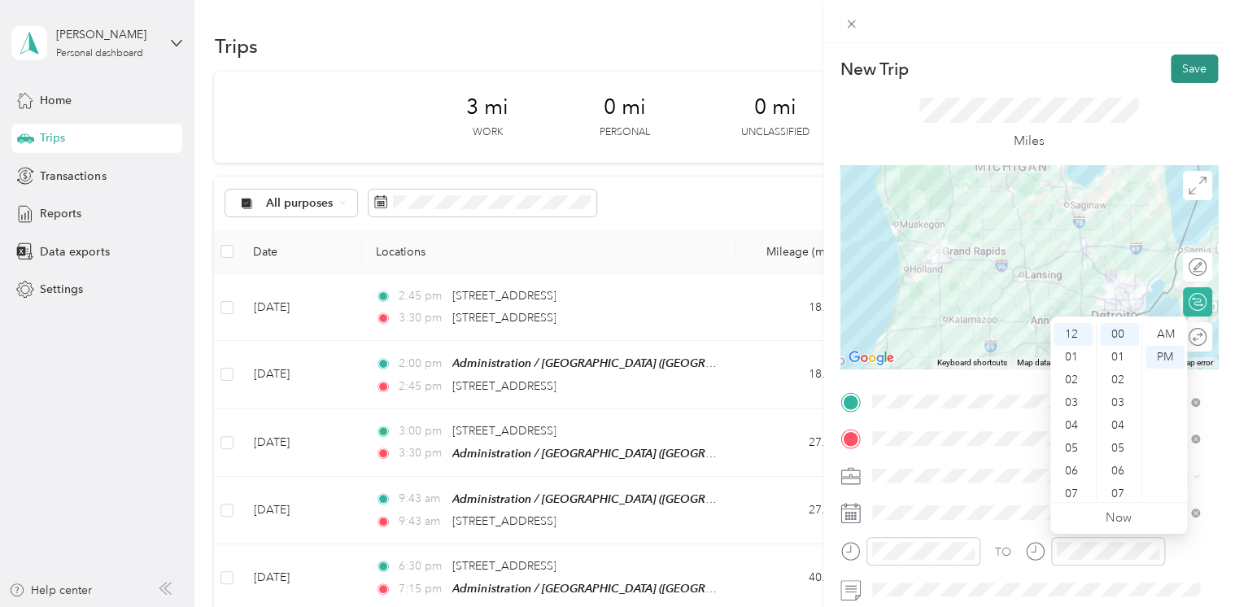
click at [1198, 64] on button "Save" at bounding box center [1193, 68] width 47 height 28
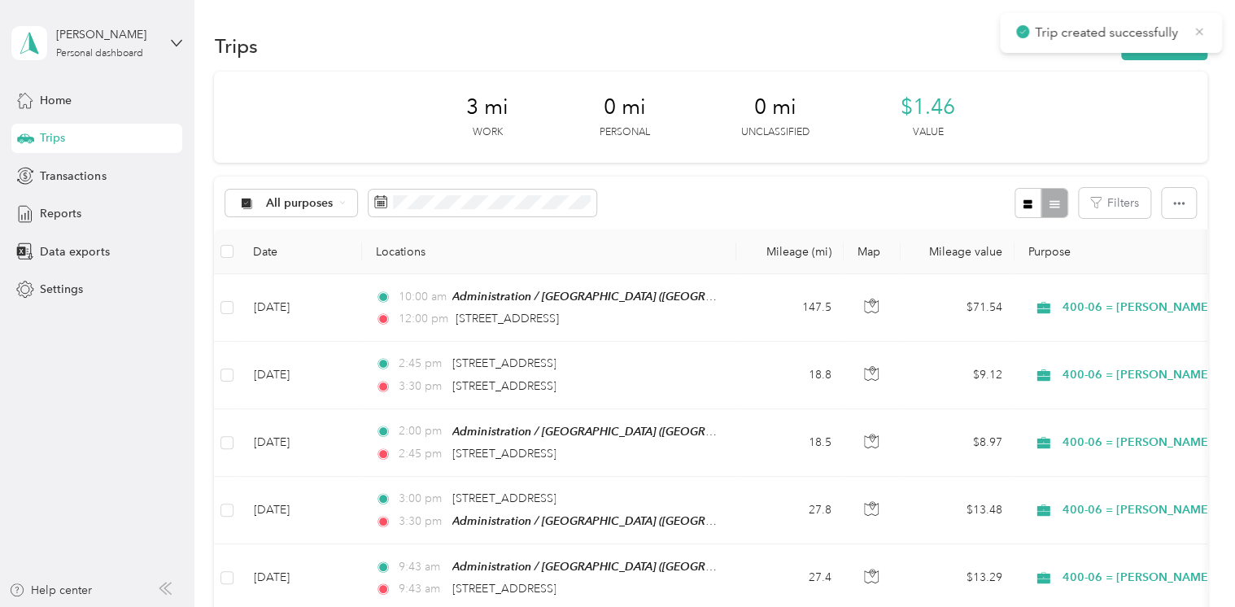
click at [1196, 34] on icon at bounding box center [1199, 31] width 7 height 7
click at [1182, 42] on button "New trip" at bounding box center [1164, 46] width 86 height 28
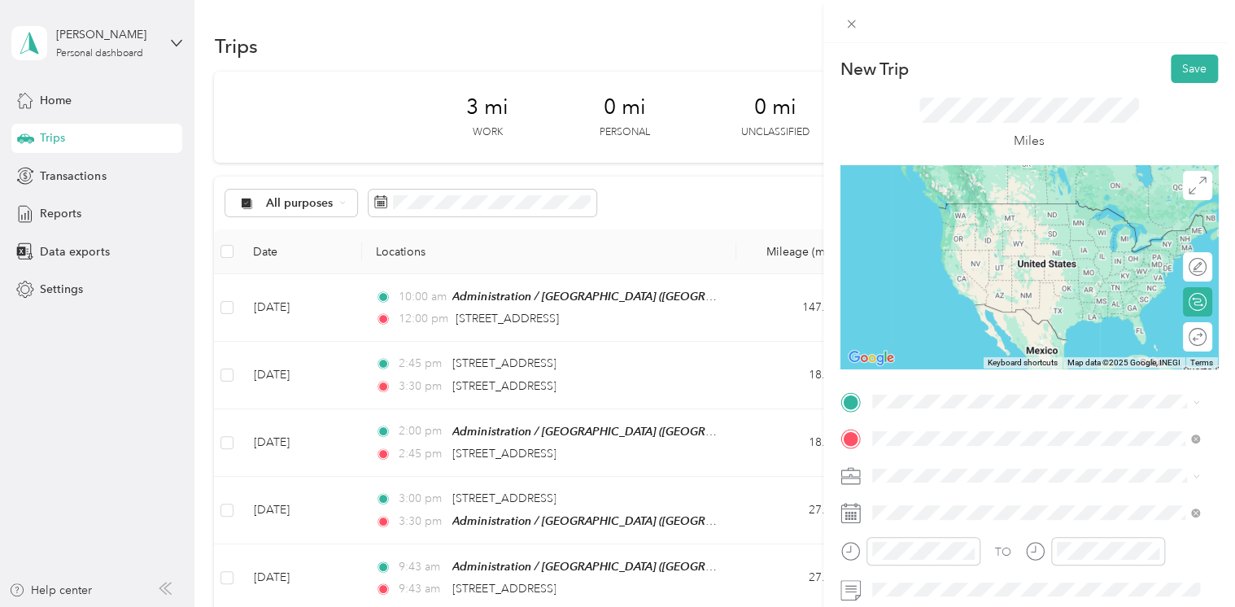
click at [986, 259] on span "[STREET_ADDRESS][PERSON_NAME][PERSON_NAME][US_STATE]" at bounding box center [1047, 247] width 291 height 28
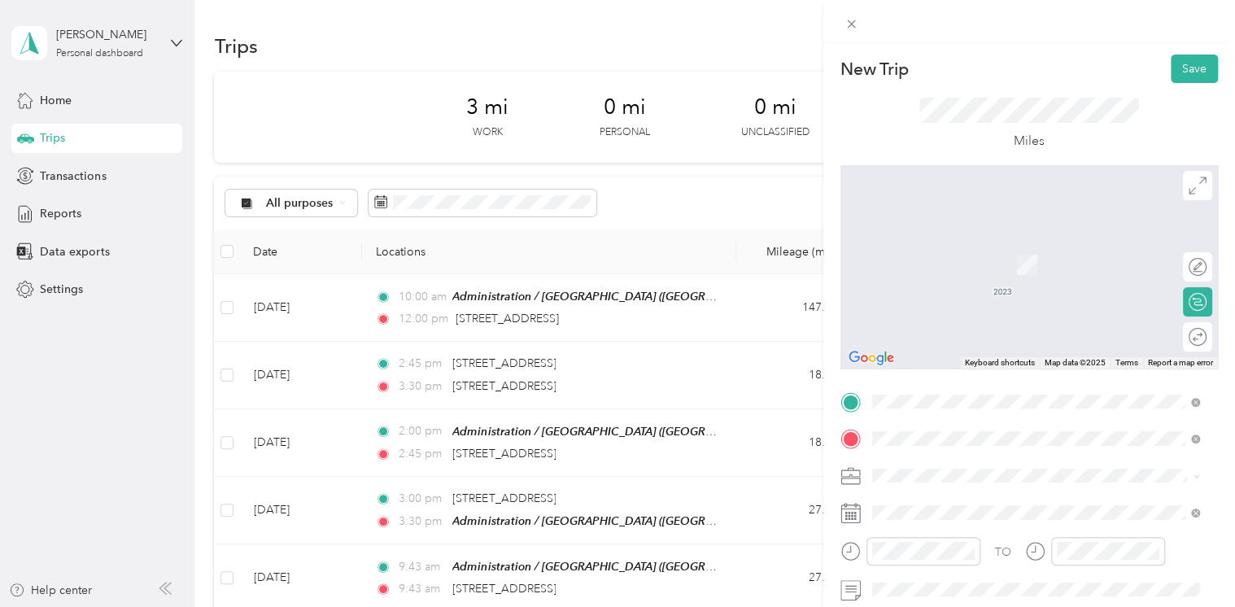
click at [1007, 468] on span "[STREET_ADDRESS][US_STATE]" at bounding box center [983, 460] width 163 height 15
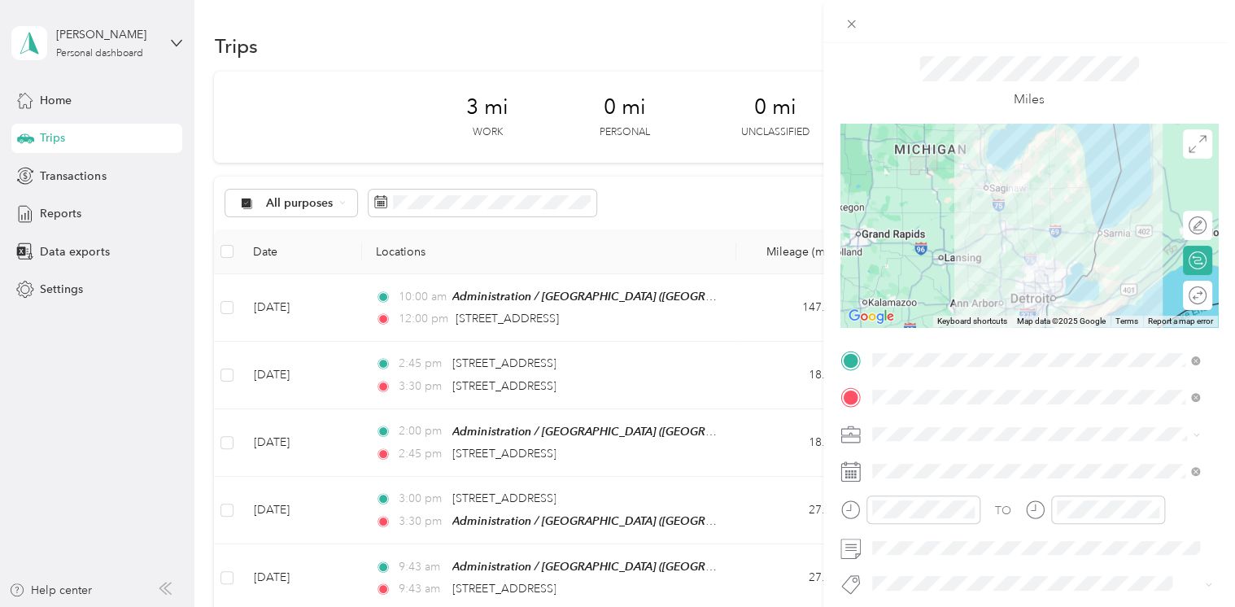
scroll to position [163, 0]
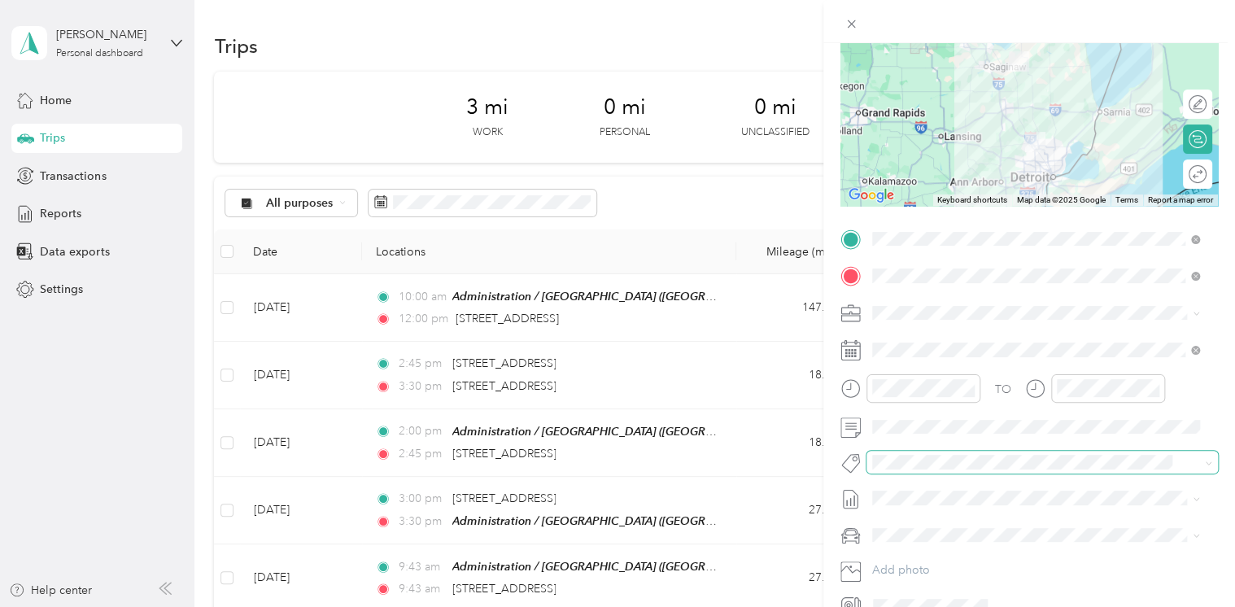
click at [921, 451] on span at bounding box center [1041, 462] width 351 height 23
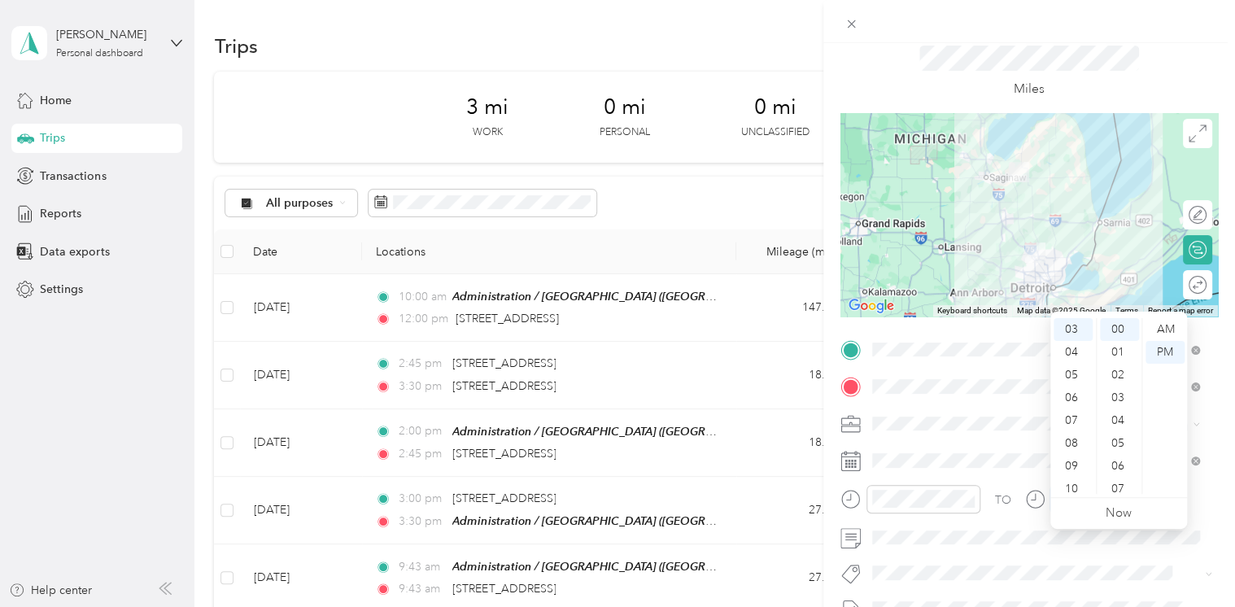
scroll to position [0, 0]
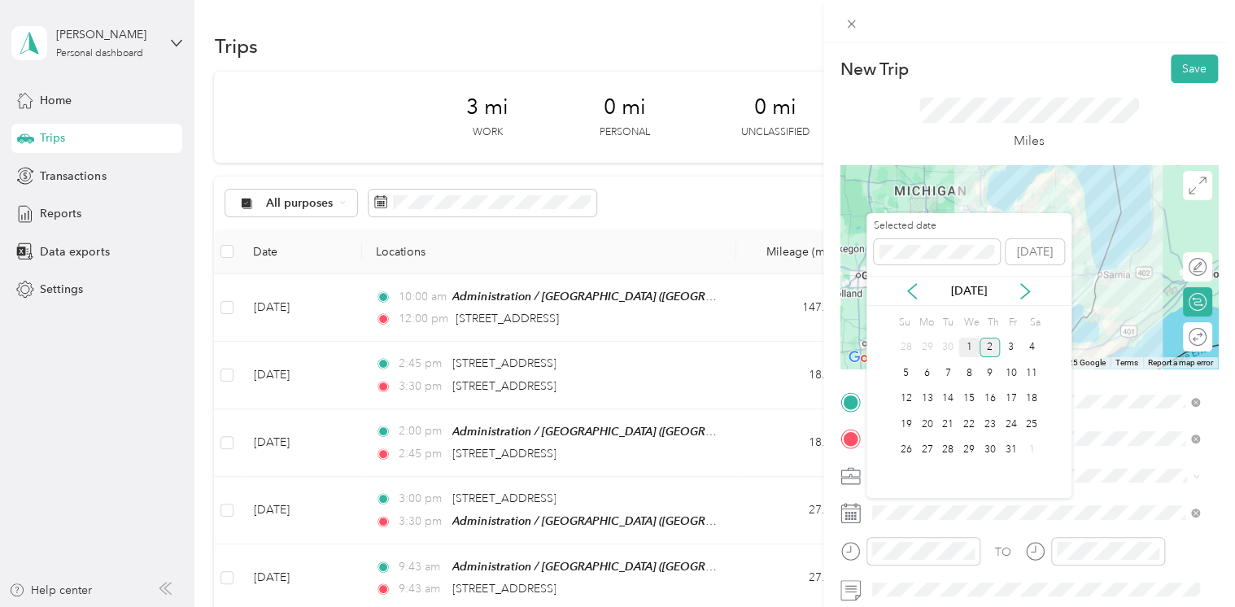
click at [968, 340] on div "1" at bounding box center [968, 348] width 21 height 20
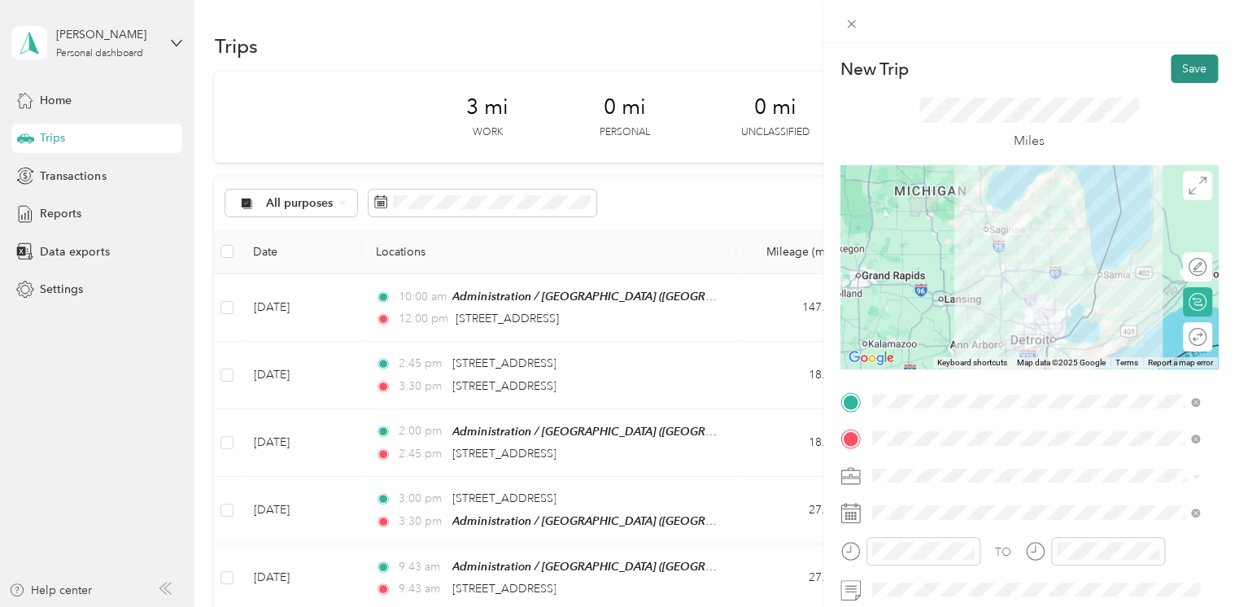
click at [1170, 76] on button "Save" at bounding box center [1193, 68] width 47 height 28
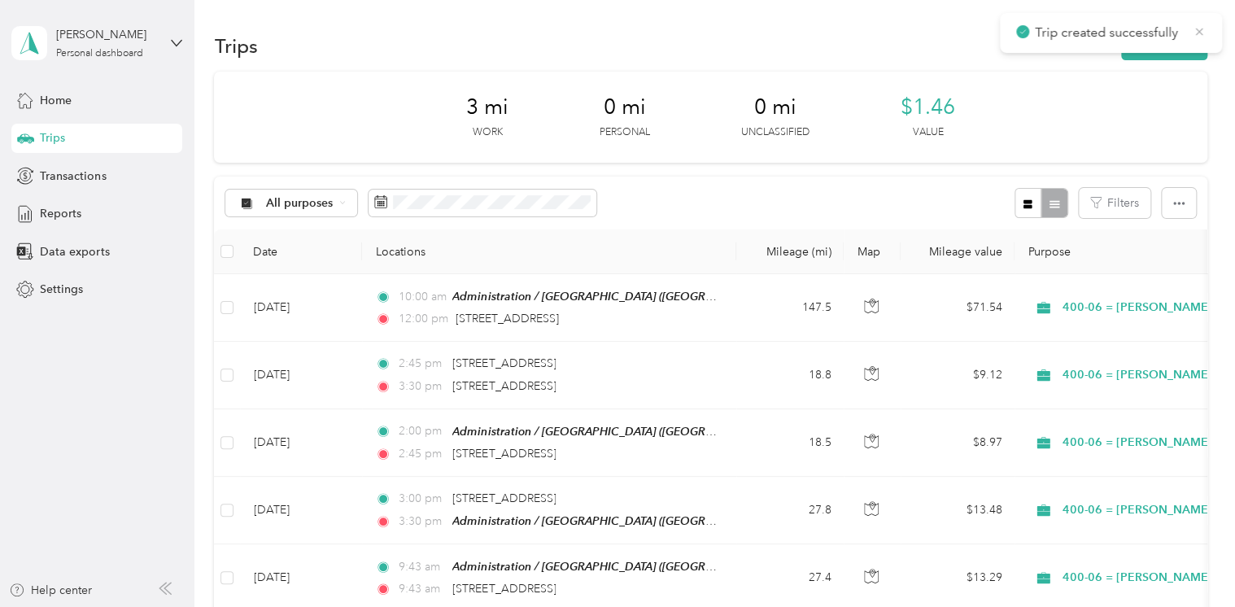
click at [1200, 34] on icon at bounding box center [1198, 31] width 13 height 15
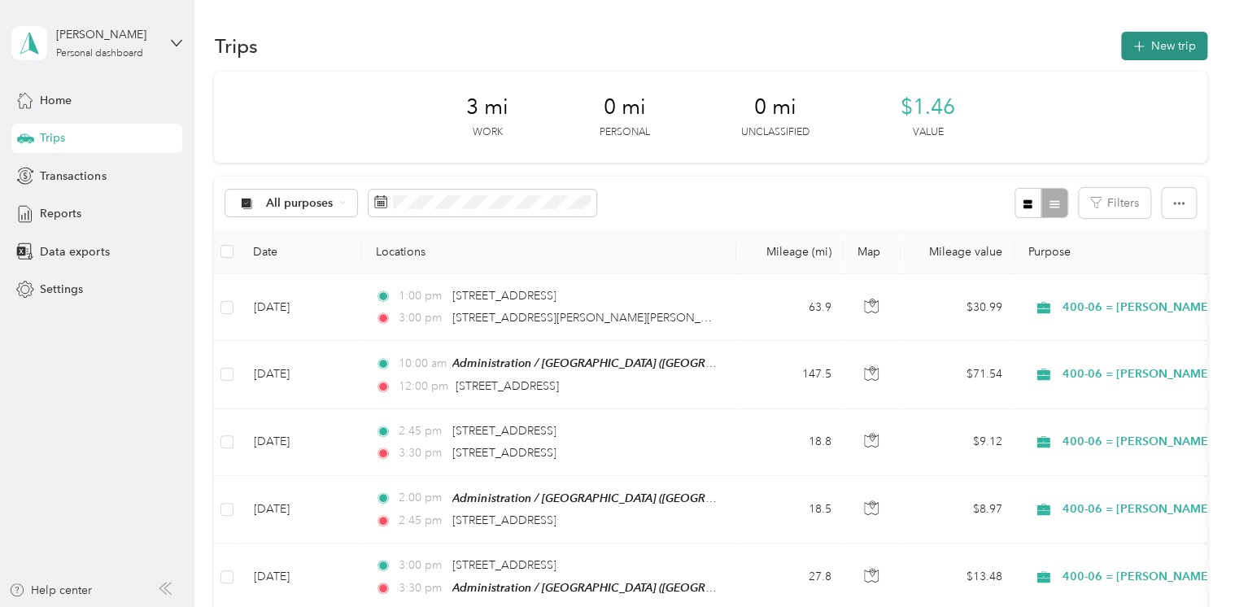
click at [1179, 54] on button "New trip" at bounding box center [1164, 46] width 86 height 28
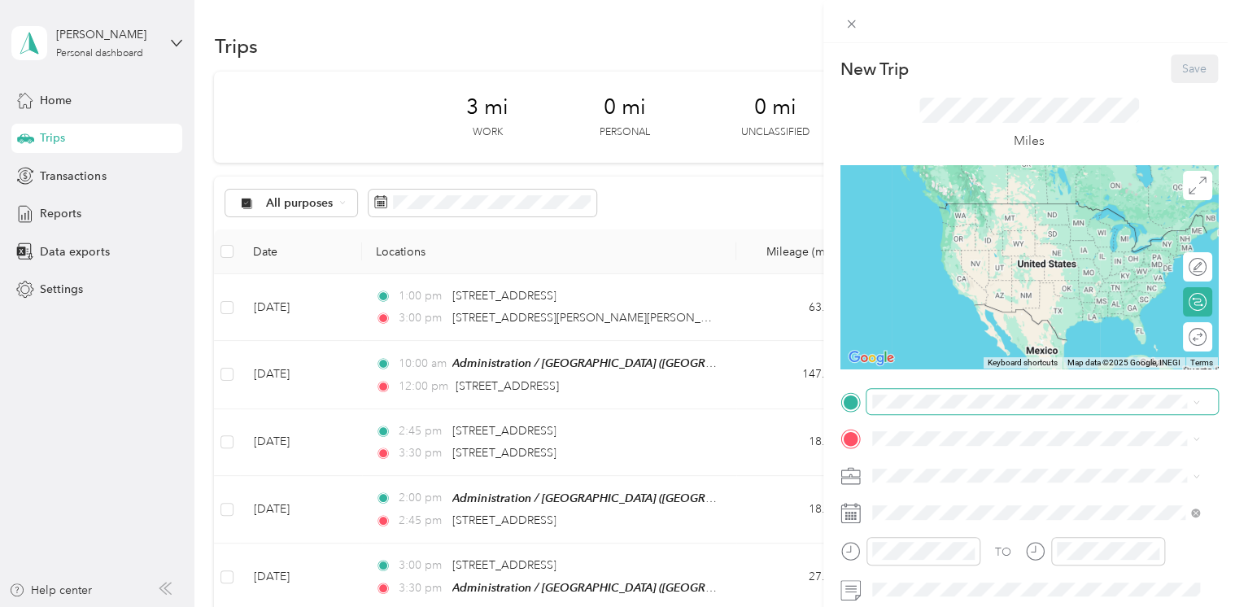
click at [913, 392] on span at bounding box center [1041, 402] width 351 height 26
click at [983, 219] on span "[STREET_ADDRESS][PERSON_NAME][PERSON_NAME][US_STATE]" at bounding box center [1047, 210] width 291 height 28
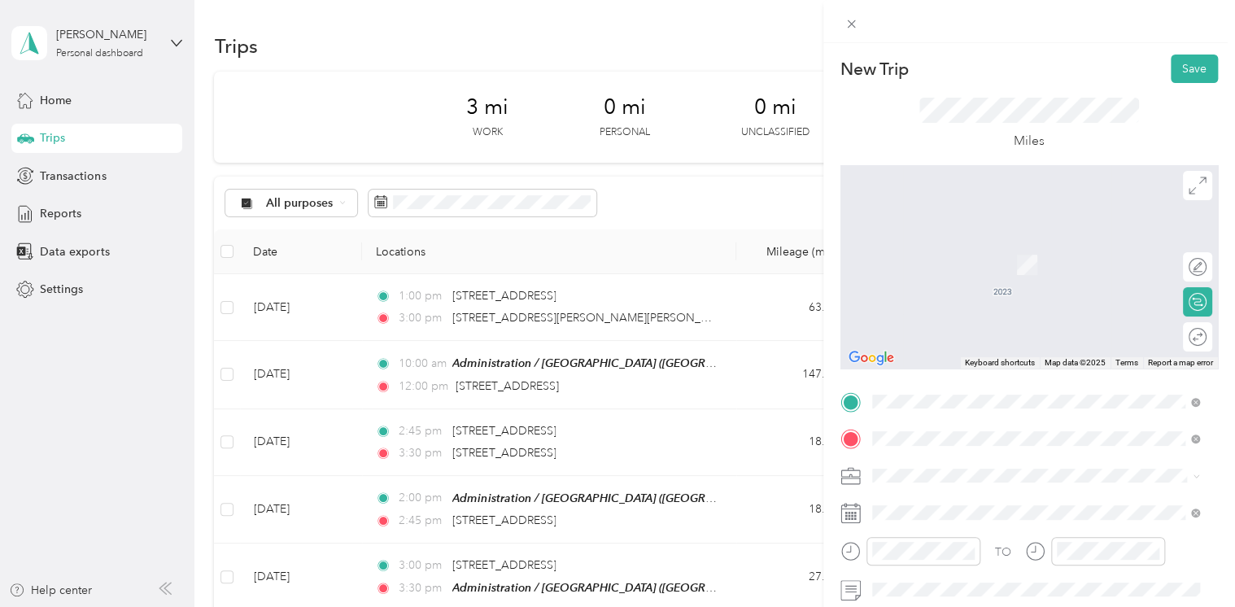
click at [990, 248] on span "[STREET_ADDRESS][US_STATE]" at bounding box center [983, 240] width 163 height 15
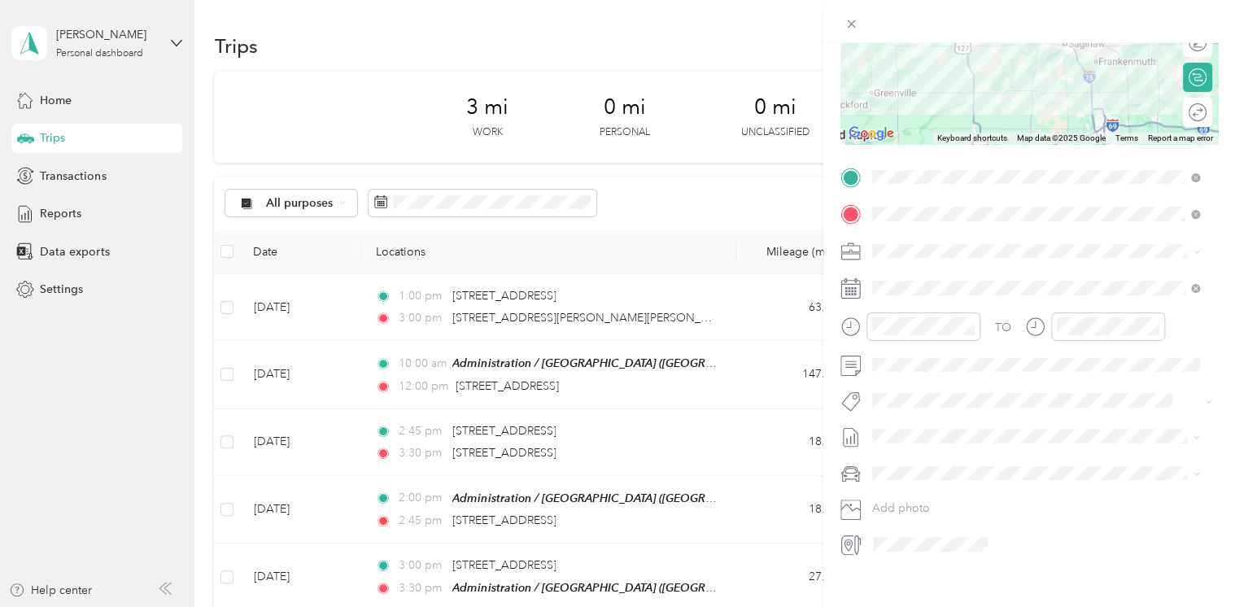
scroll to position [244, 0]
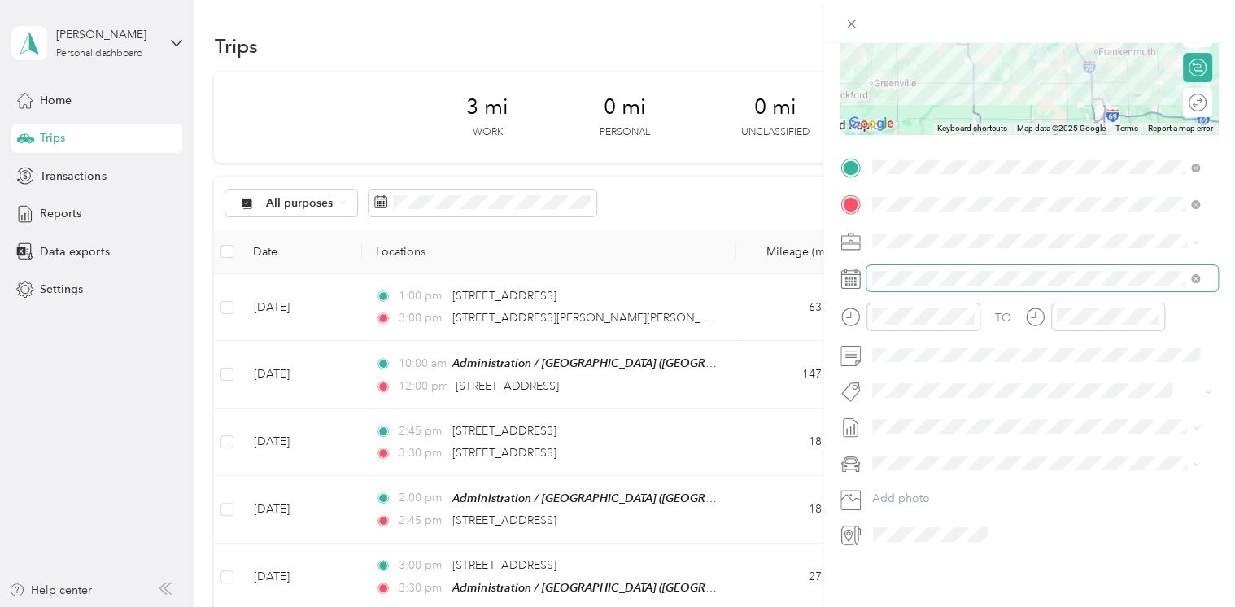
click at [946, 277] on span at bounding box center [1041, 278] width 351 height 26
click at [944, 277] on span at bounding box center [1041, 278] width 351 height 26
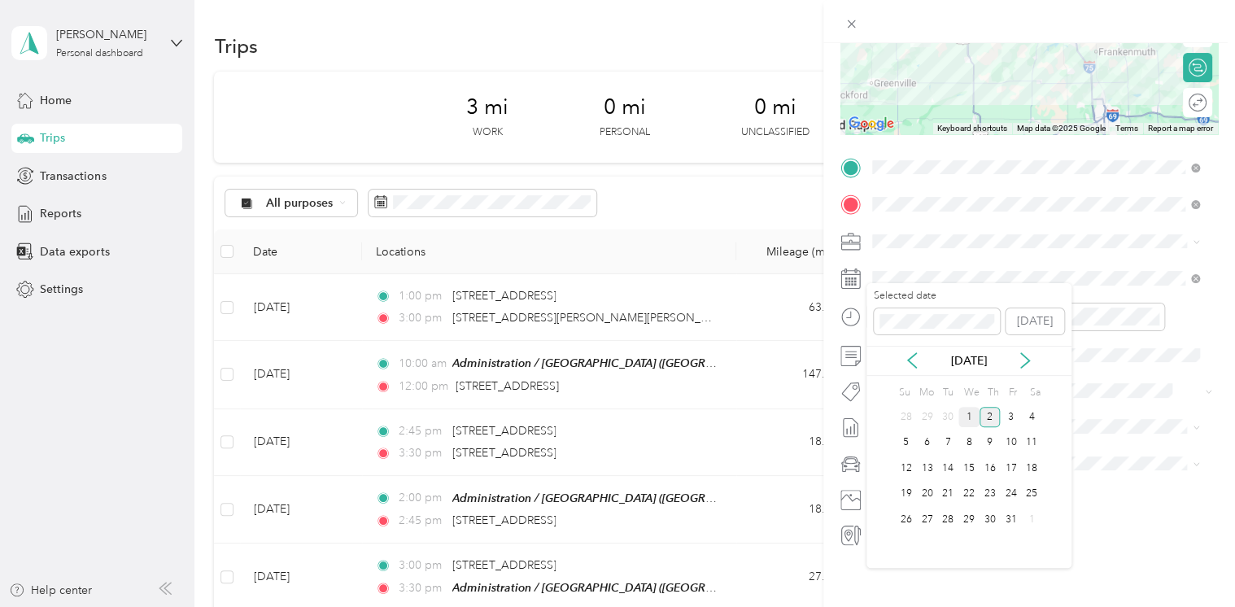
click at [967, 408] on div "1" at bounding box center [968, 417] width 21 height 20
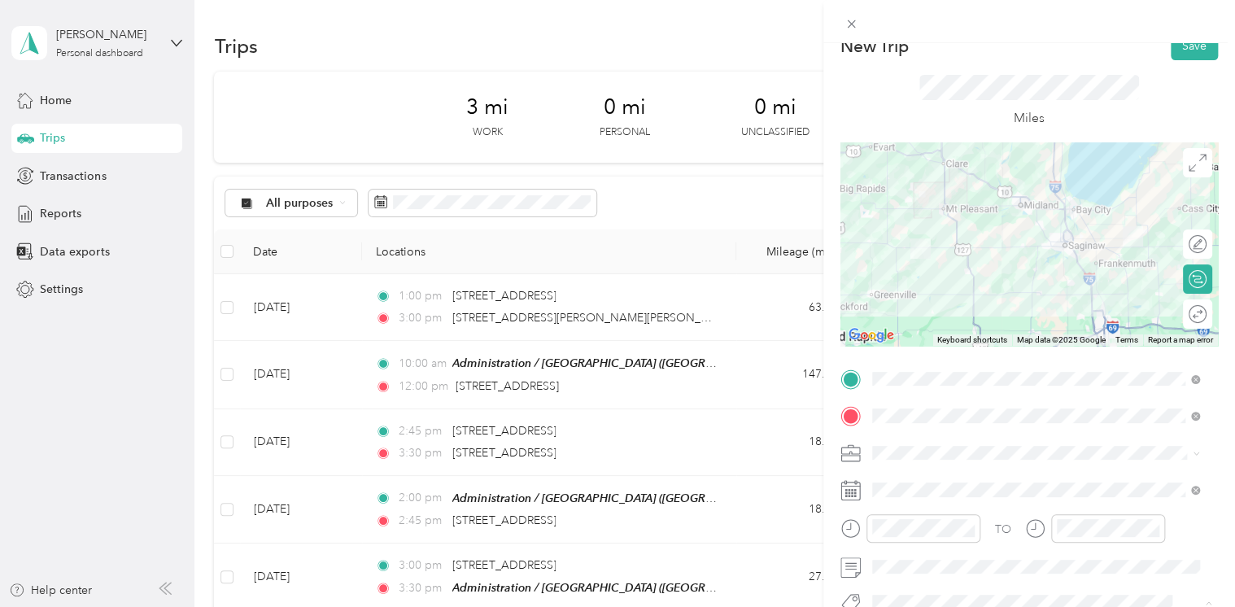
scroll to position [0, 0]
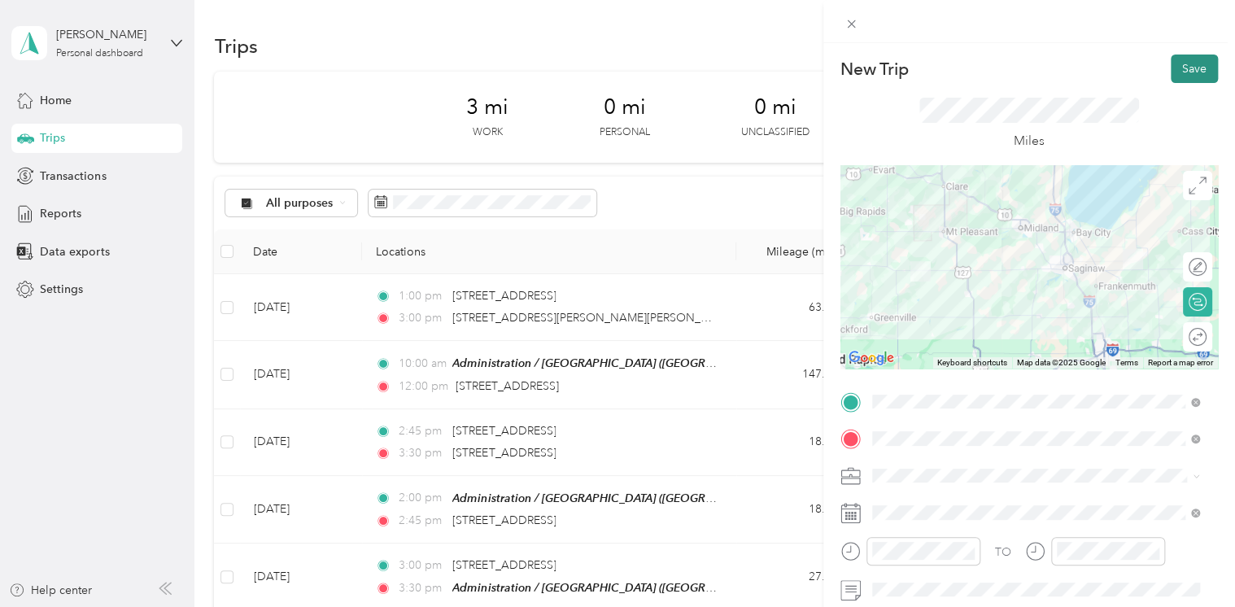
click at [1170, 70] on button "Save" at bounding box center [1193, 68] width 47 height 28
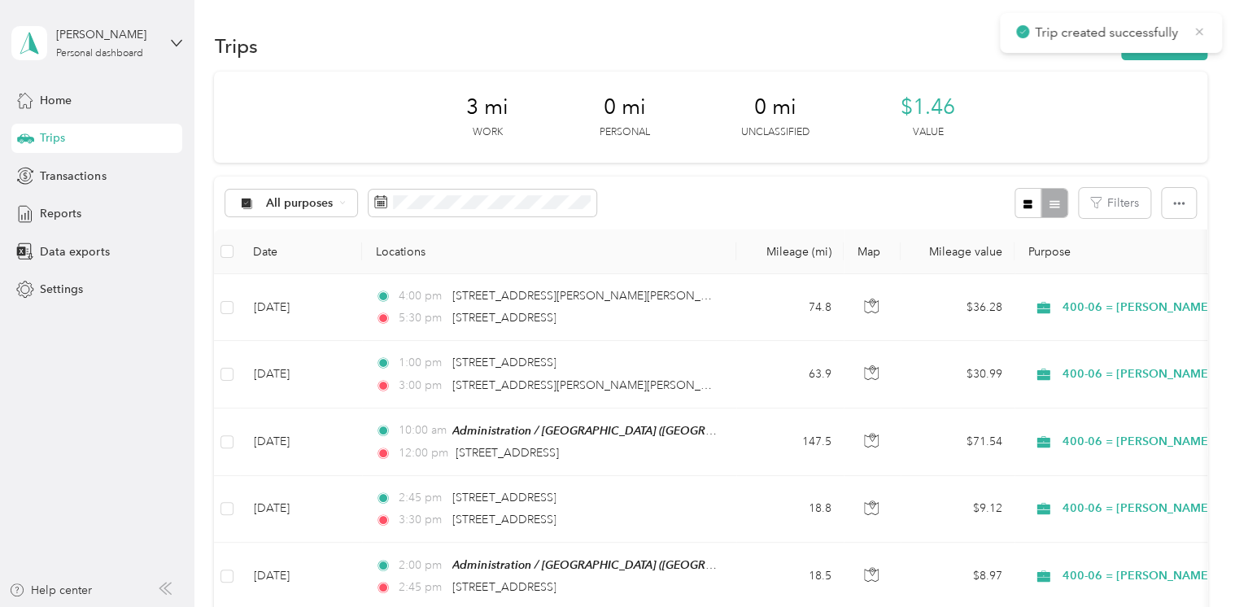
click at [1204, 31] on icon at bounding box center [1198, 31] width 13 height 15
click at [1171, 52] on button "New trip" at bounding box center [1164, 46] width 86 height 28
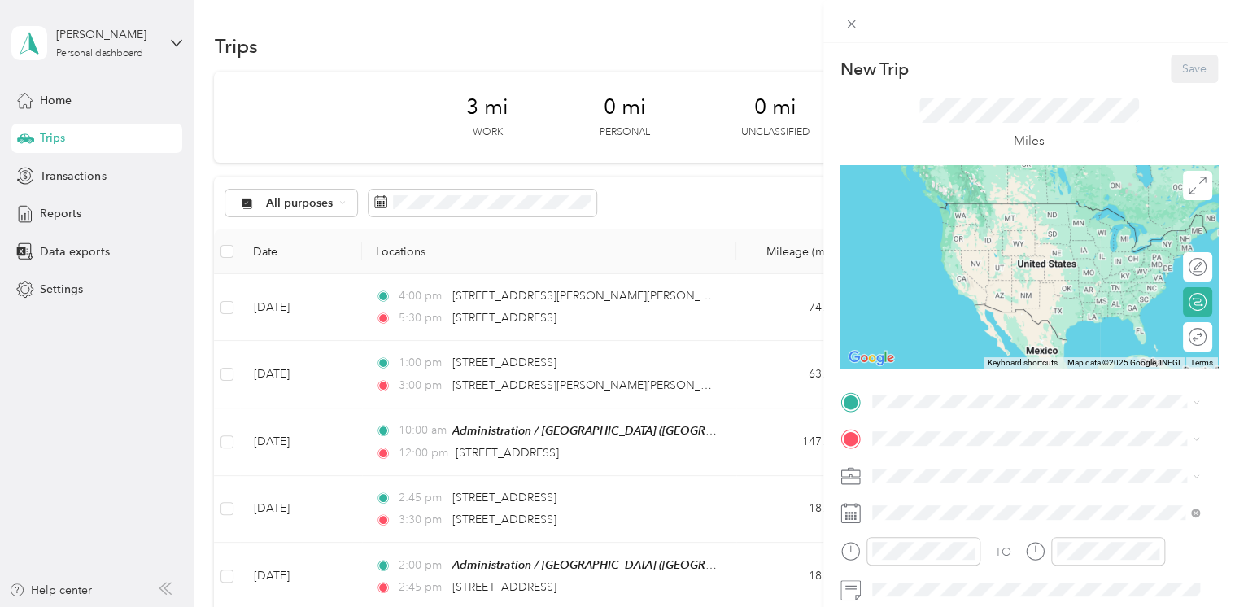
click at [926, 420] on div "TO Add photo" at bounding box center [1028, 585] width 377 height 393
click at [926, 391] on span at bounding box center [1041, 402] width 351 height 26
click at [957, 211] on span "[STREET_ADDRESS][US_STATE]" at bounding box center [983, 203] width 163 height 15
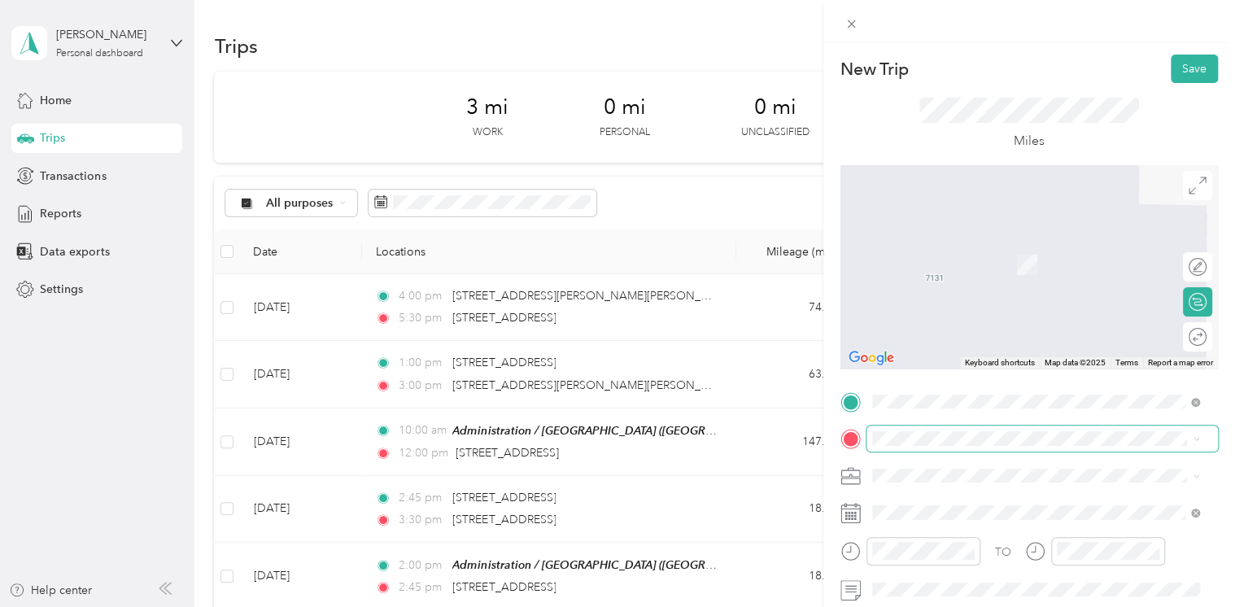
click at [966, 446] on span at bounding box center [1041, 438] width 351 height 26
click at [982, 261] on div "TEAM Administration / [GEOGRAPHIC_DATA], [US_STATE], [GEOGRAPHIC_DATA]" at bounding box center [1047, 272] width 291 height 66
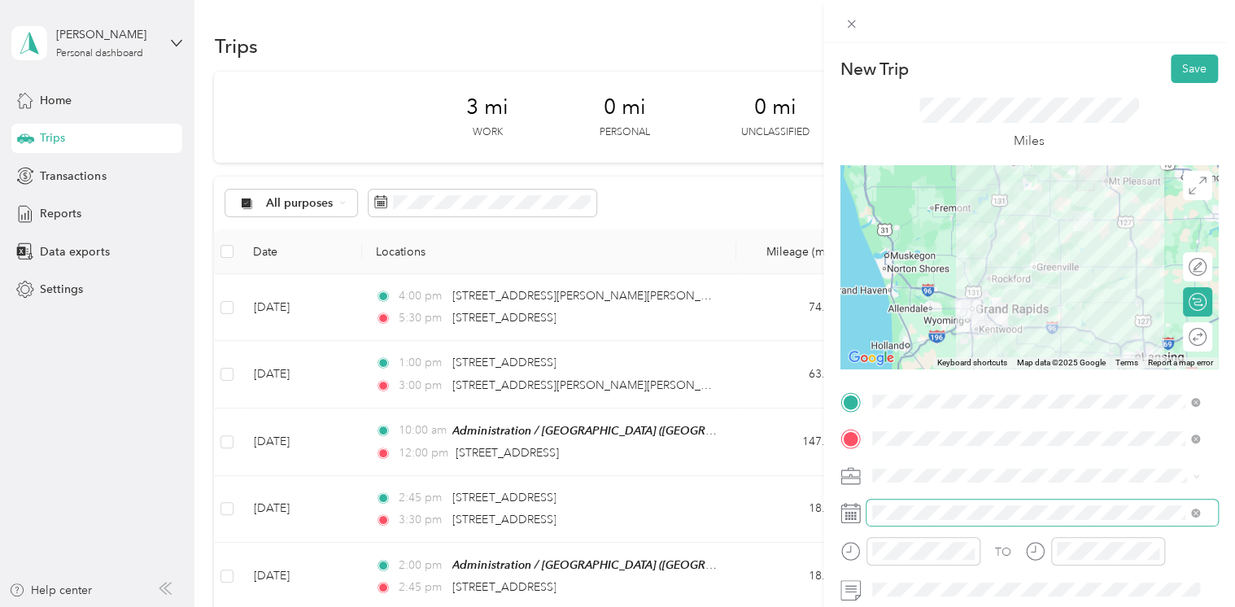
scroll to position [163, 0]
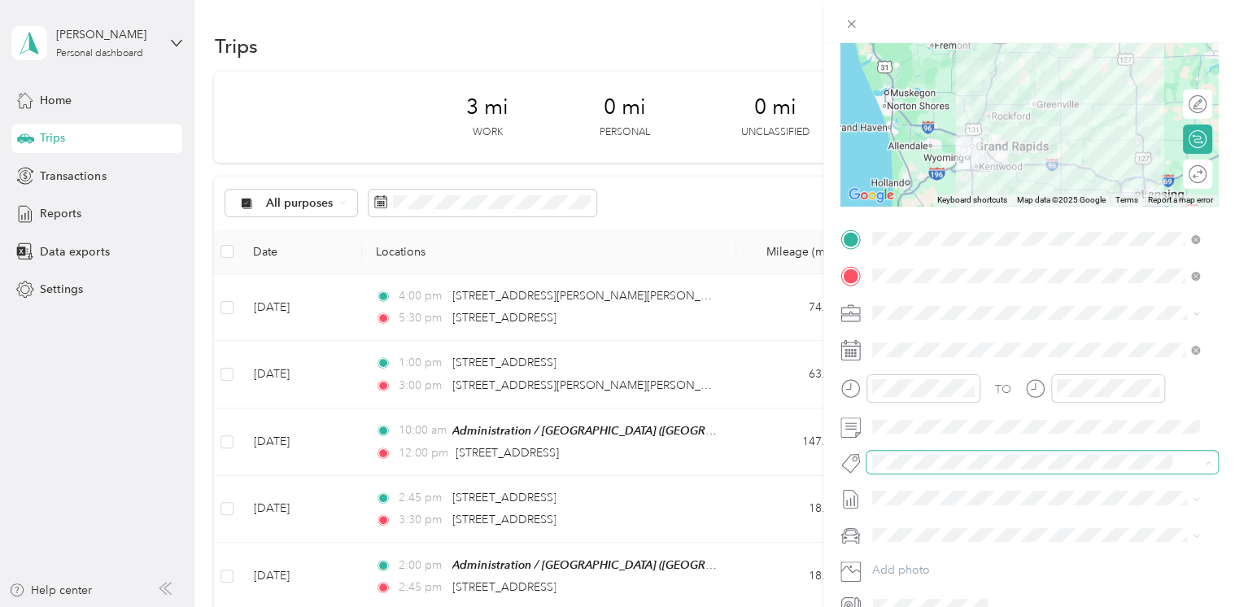
click at [910, 606] on div "New Trip Save This trip cannot be edited because it is either under review, app…" at bounding box center [613, 607] width 1226 height 0
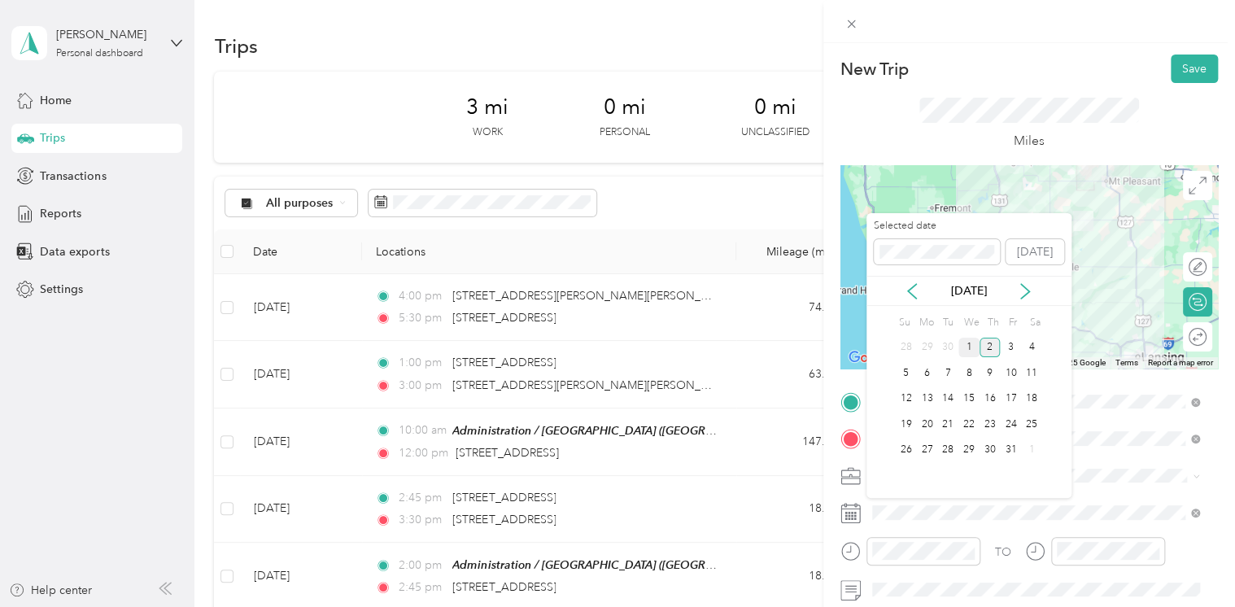
drag, startPoint x: 973, startPoint y: 347, endPoint x: 991, endPoint y: 326, distance: 28.2
click at [972, 346] on div "1" at bounding box center [968, 348] width 21 height 20
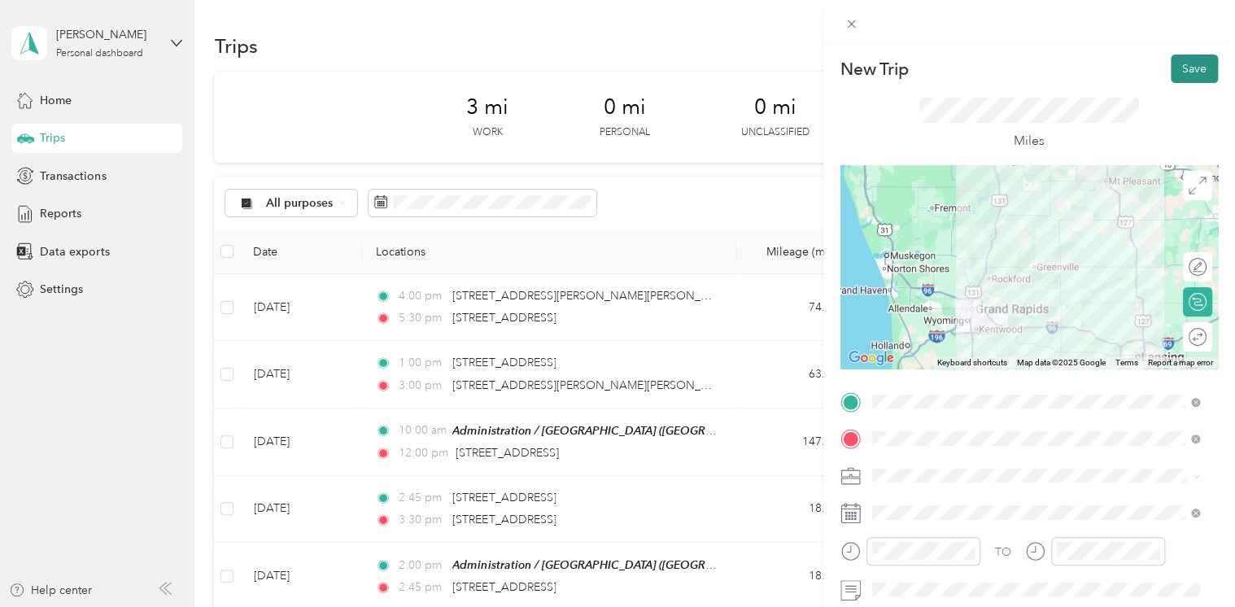
click at [1171, 81] on button "Save" at bounding box center [1193, 68] width 47 height 28
